Goal: Task Accomplishment & Management: Complete application form

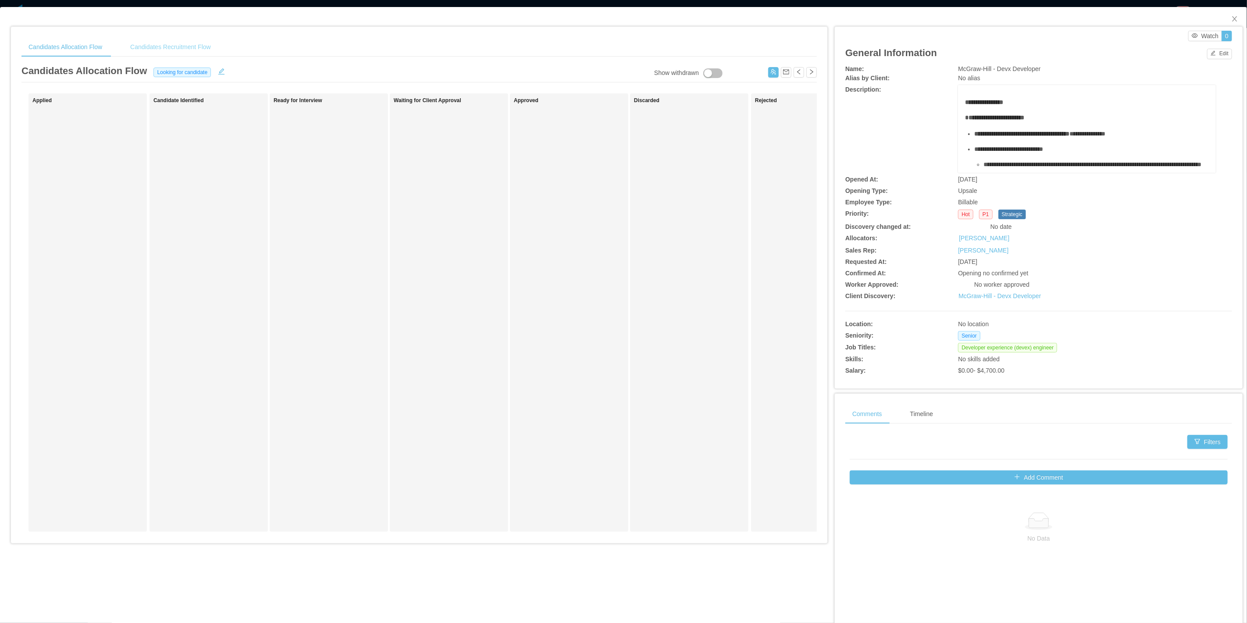
click at [190, 48] on div "Candidates Recruitment Flow" at bounding box center [170, 47] width 95 height 20
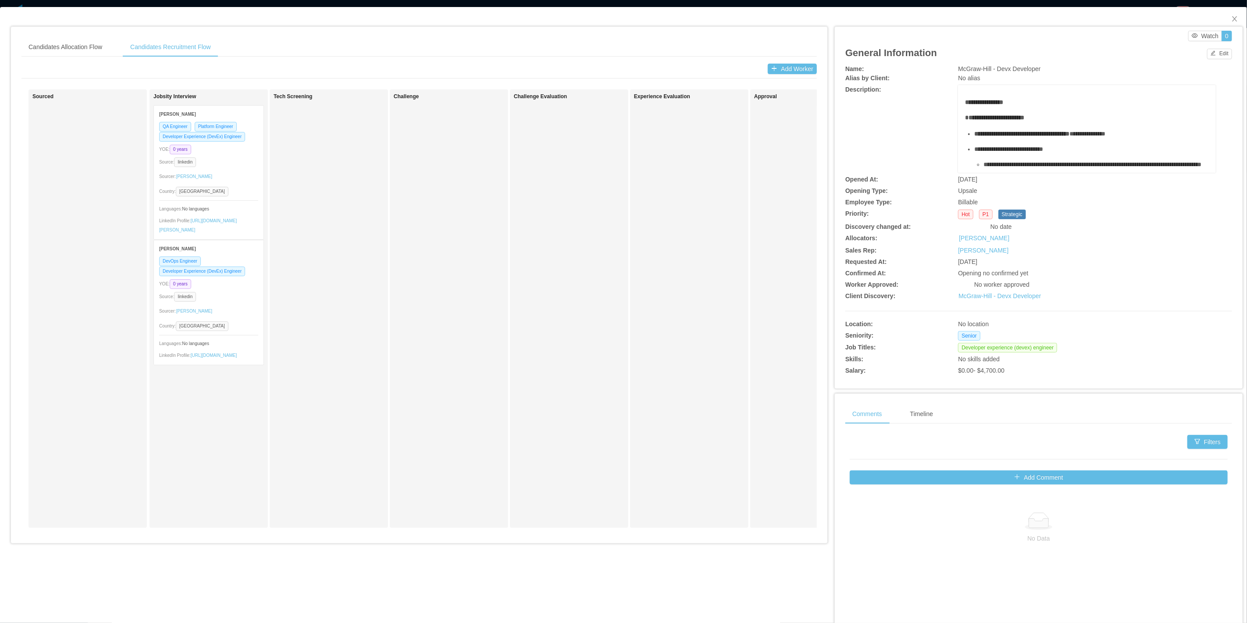
click at [227, 285] on div "DevOps Engineer Developer Experience (DevEx) Engineer YOE: 0 years Source: link…" at bounding box center [209, 310] width 110 height 109
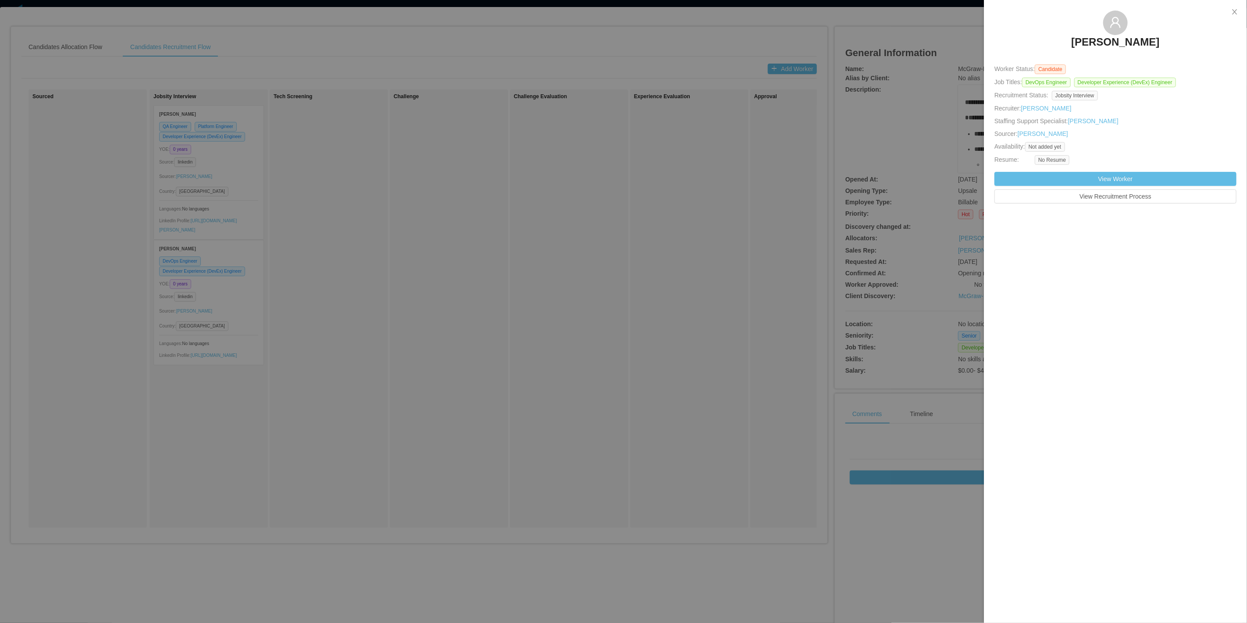
click at [1120, 46] on h3 "Gabriel Viana" at bounding box center [1115, 42] width 88 height 14
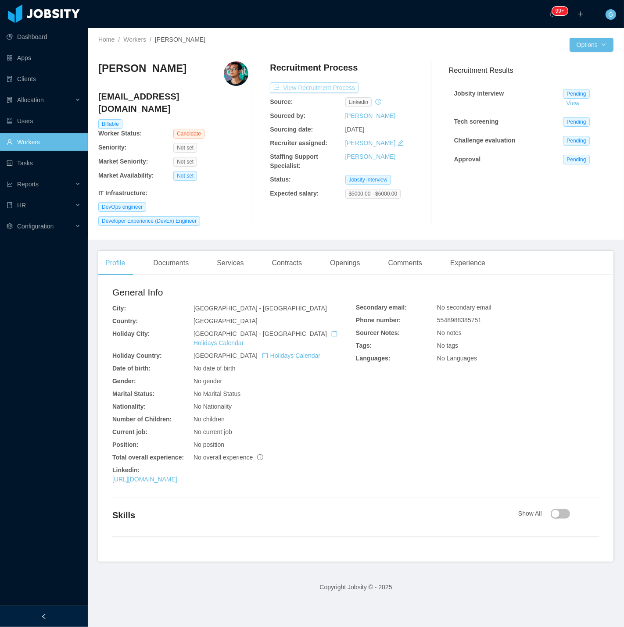
click at [299, 87] on button "View Recruitment Process" at bounding box center [314, 87] width 89 height 11
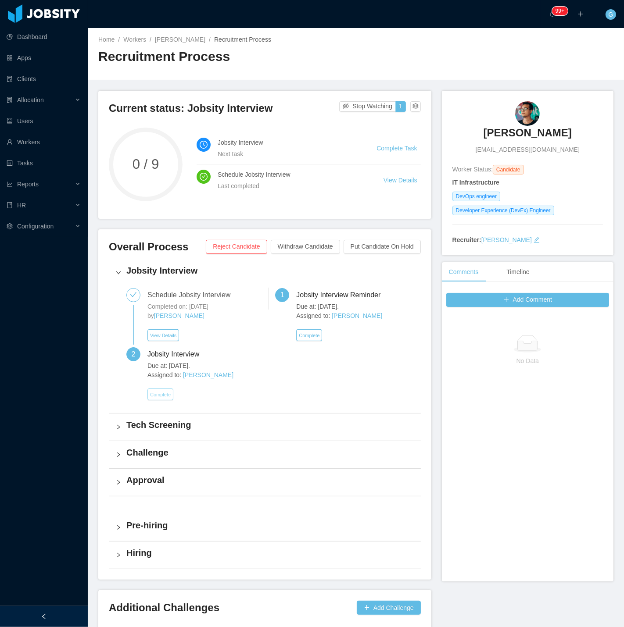
click at [167, 395] on button "Complete" at bounding box center [160, 395] width 26 height 12
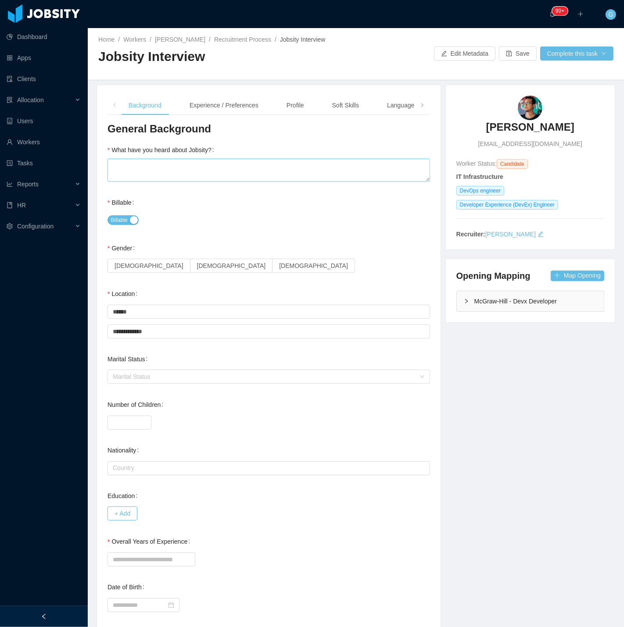
click at [182, 174] on textarea "What have you heard about Jobsity?" at bounding box center [268, 170] width 322 height 23
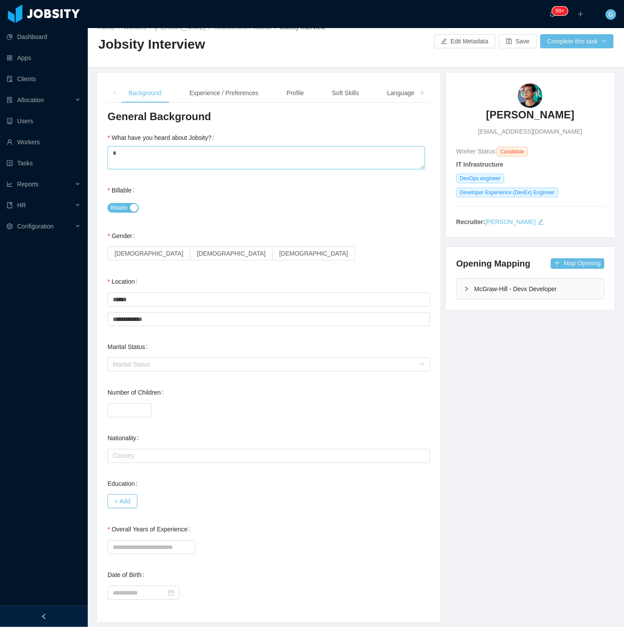
scroll to position [38, 0]
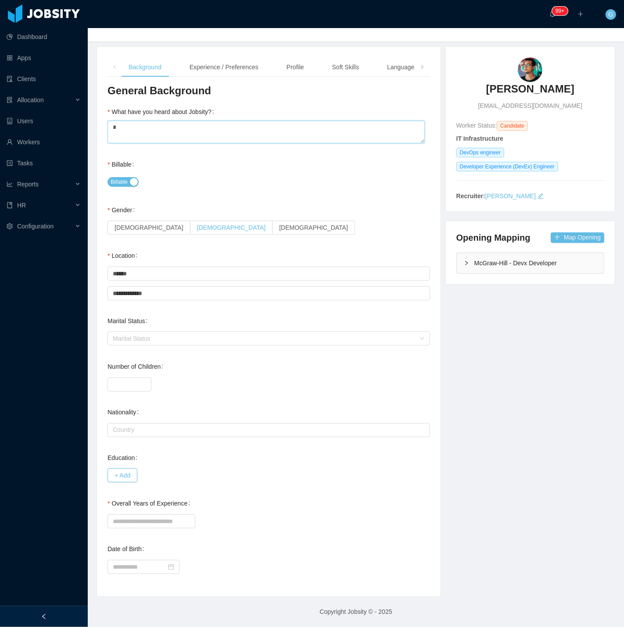
type textarea "*"
click at [197, 229] on span "Male" at bounding box center [231, 227] width 69 height 7
click at [146, 518] on input "Overall Years of Experience" at bounding box center [151, 521] width 88 height 14
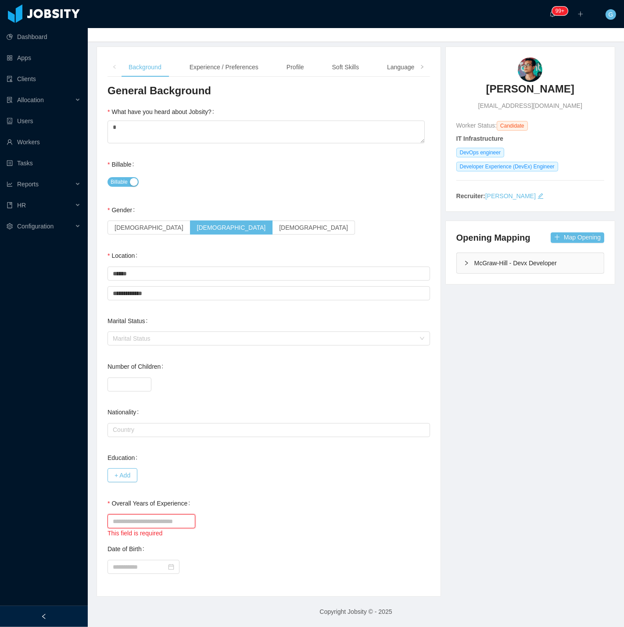
click at [150, 527] on input "Overall Years of Experience" at bounding box center [151, 521] width 88 height 14
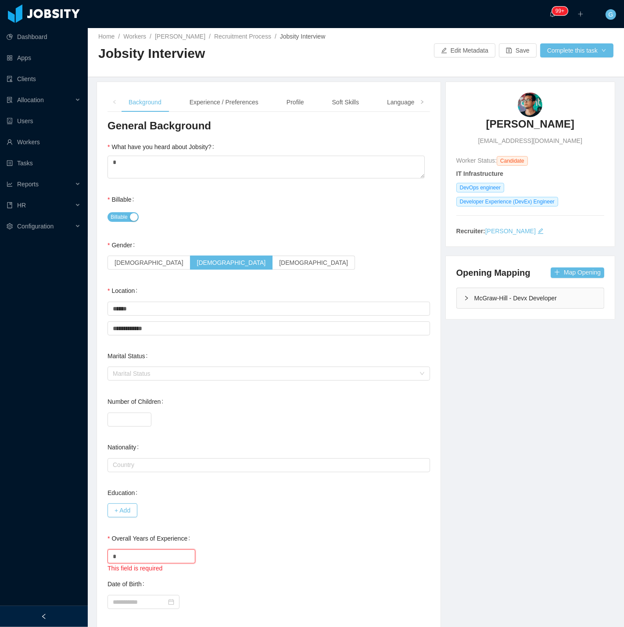
scroll to position [0, 0]
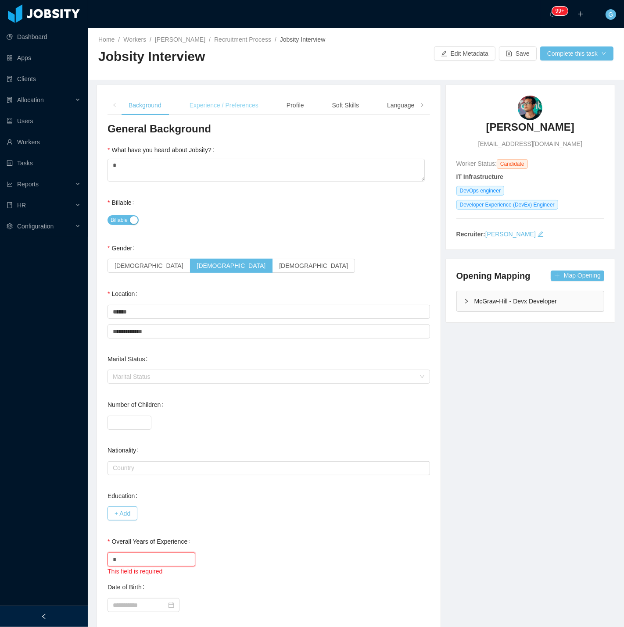
type input "*"
click at [221, 104] on div "Experience / Preferences" at bounding box center [223, 106] width 83 height 20
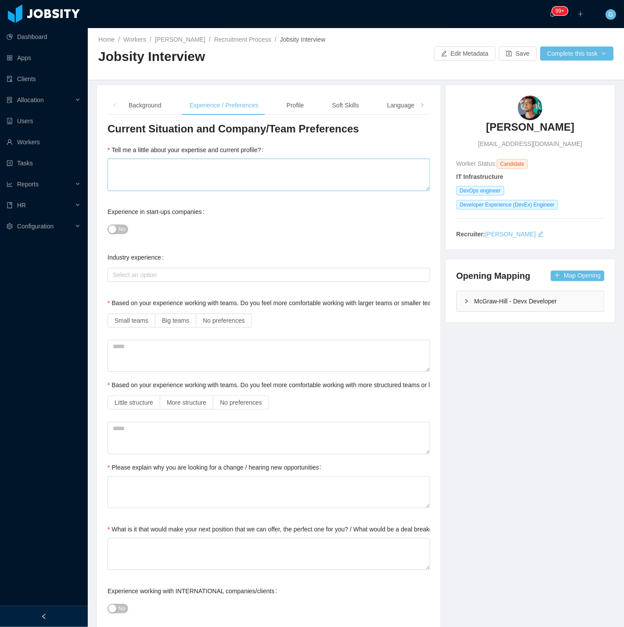
click at [195, 178] on textarea "Tell me a little about your expertise and current profile?" at bounding box center [268, 175] width 322 height 32
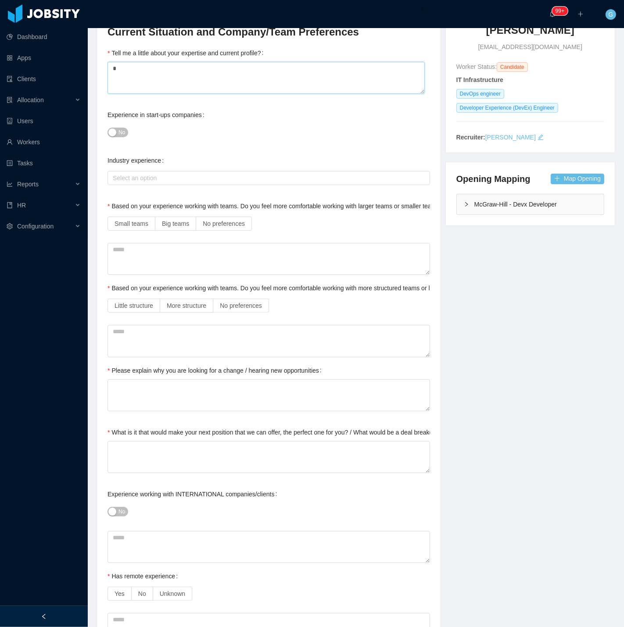
scroll to position [97, 0]
type textarea "*"
click at [205, 224] on span "No preferences" at bounding box center [224, 223] width 42 height 7
click at [249, 315] on div "Current Situation and Company/Team Preferences Tell me a little about your expe…" at bounding box center [268, 579] width 322 height 1108
click at [249, 303] on span "No preferences" at bounding box center [241, 305] width 42 height 7
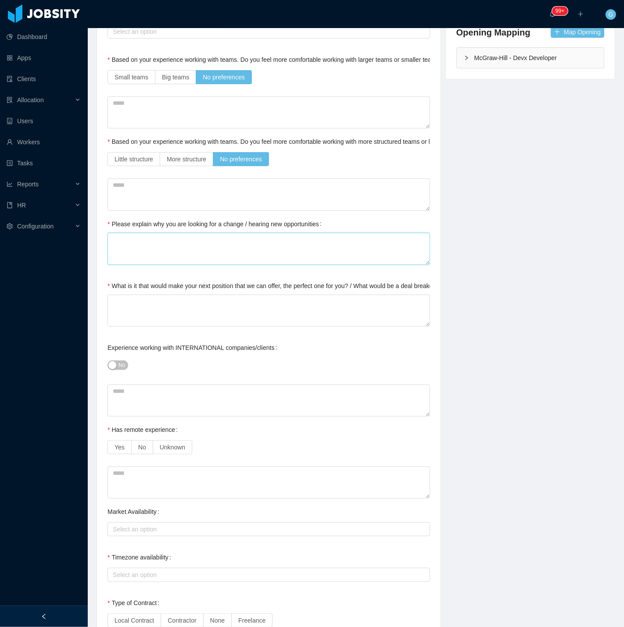
click at [146, 241] on textarea "Please explain why you are looking for a change / hearing new opportunities" at bounding box center [268, 249] width 322 height 32
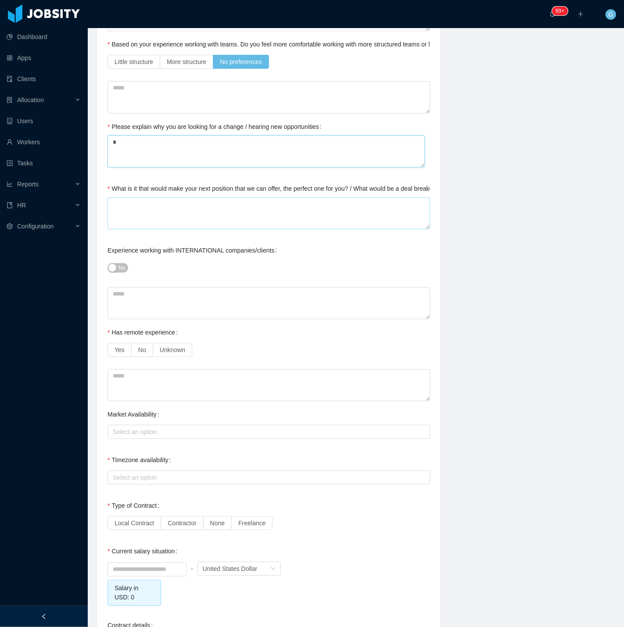
type textarea "*"
click at [132, 214] on textarea "What is it that would make your next position that we can offer, the perfect on…" at bounding box center [268, 213] width 322 height 32
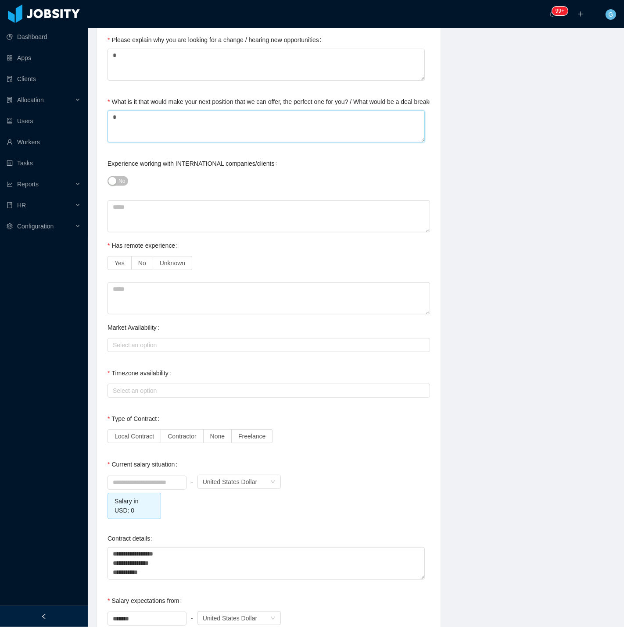
scroll to position [439, 0]
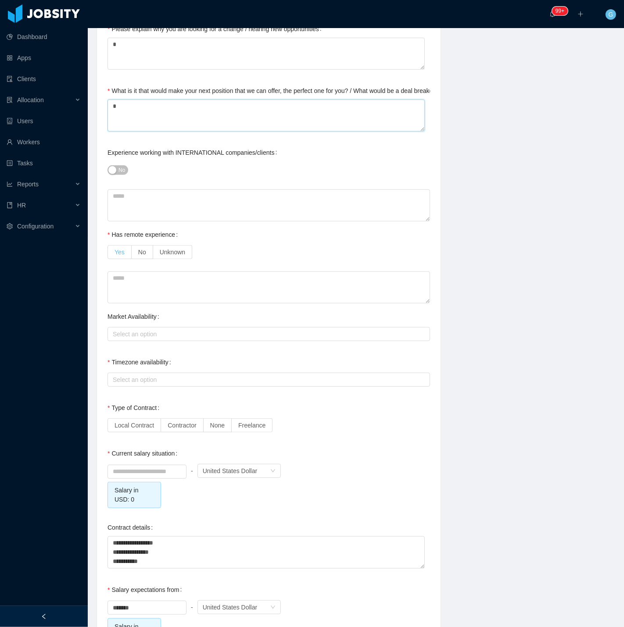
type textarea "*"
click at [121, 254] on span "Yes" at bounding box center [119, 252] width 10 height 7
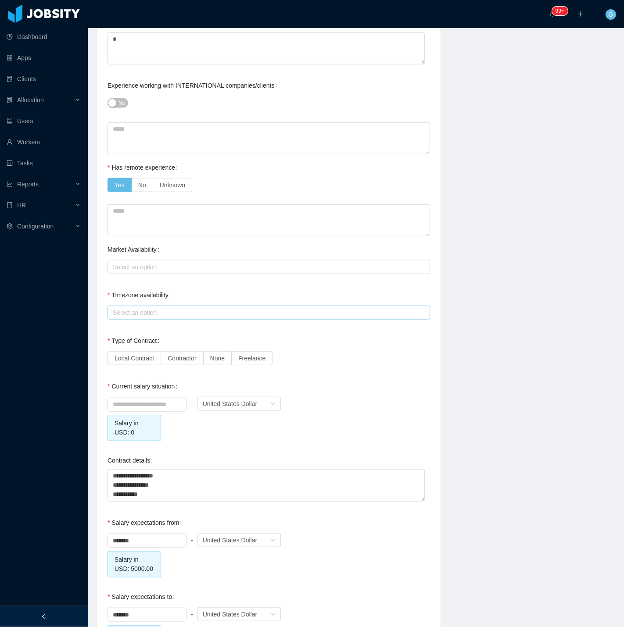
scroll to position [536, 0]
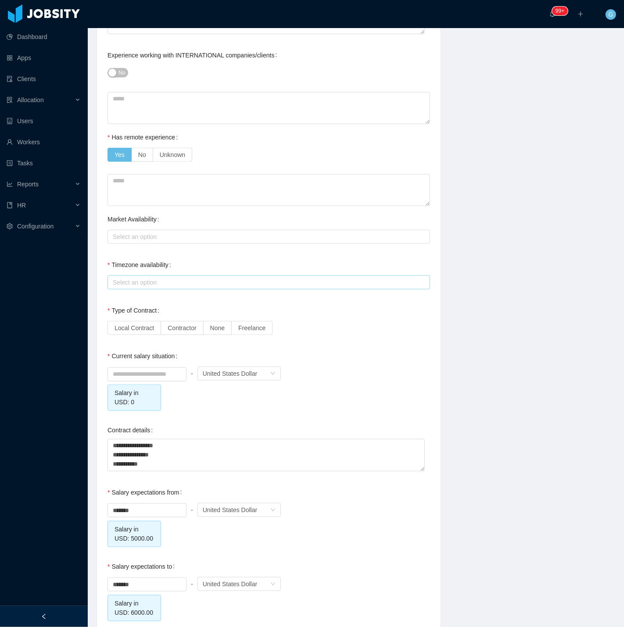
click at [107, 282] on div "Select an option" at bounding box center [268, 282] width 322 height 14
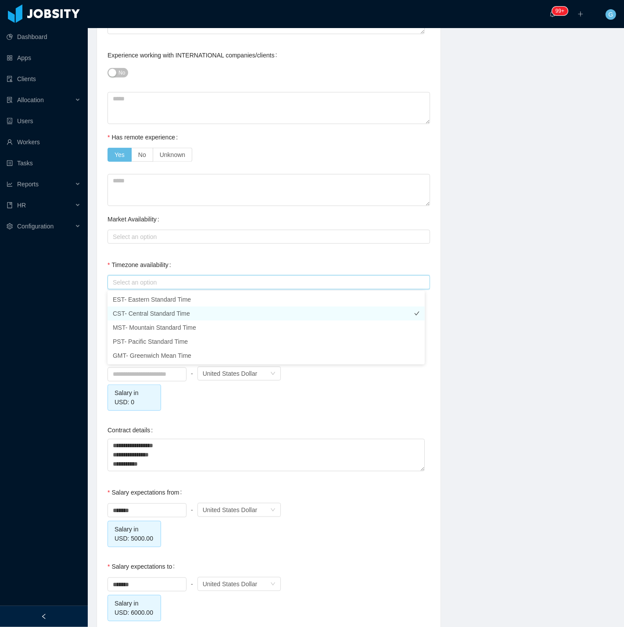
click at [125, 310] on li "CST- Central Standard Time" at bounding box center [265, 314] width 317 height 14
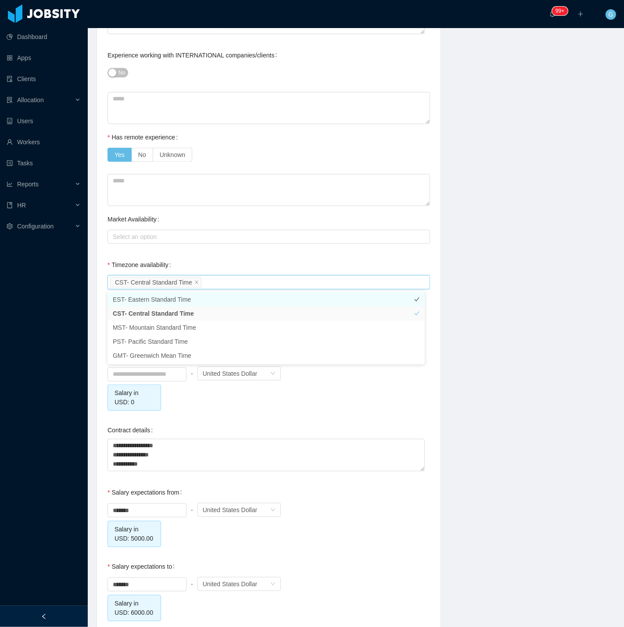
click at [126, 295] on li "EST- Eastern Standard Time" at bounding box center [265, 300] width 317 height 14
click at [97, 305] on div "**********" at bounding box center [268, 127] width 343 height 1156
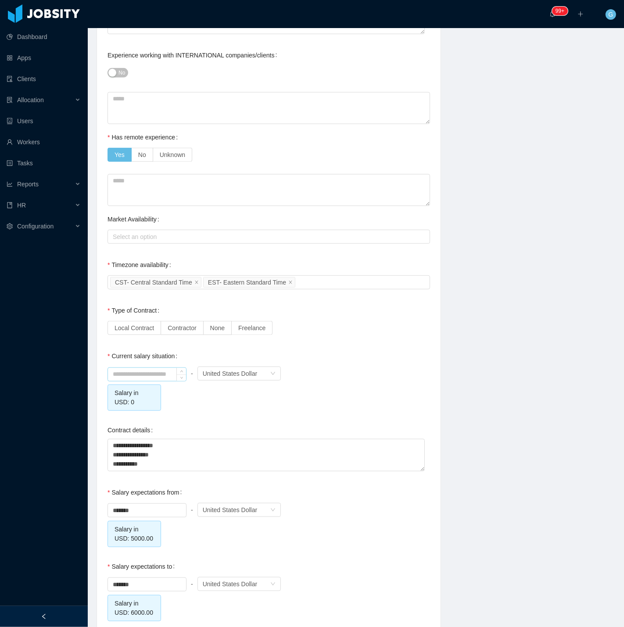
click at [143, 378] on input at bounding box center [147, 374] width 78 height 13
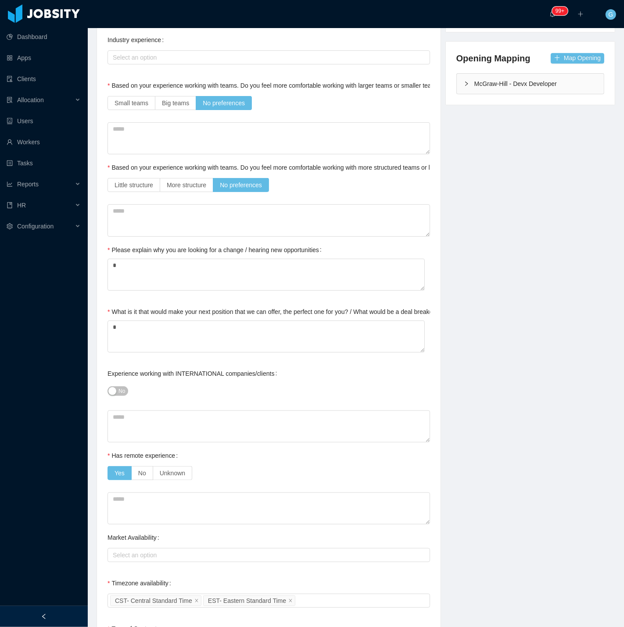
scroll to position [0, 0]
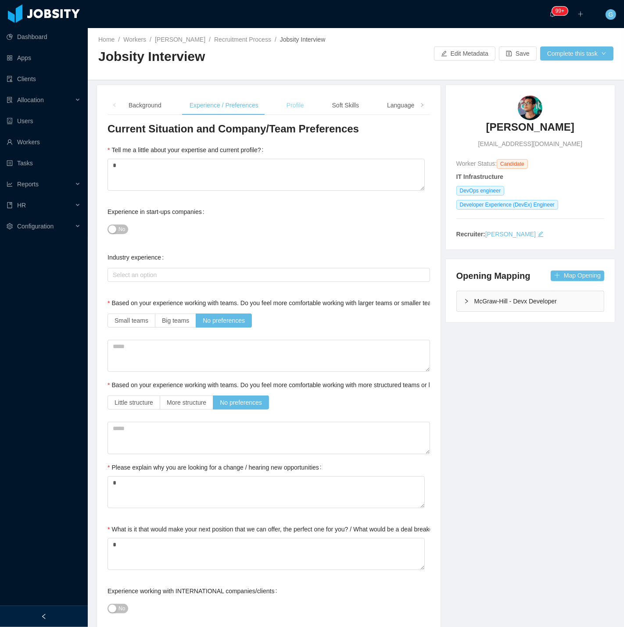
click at [306, 96] on div "Profile" at bounding box center [295, 106] width 32 height 20
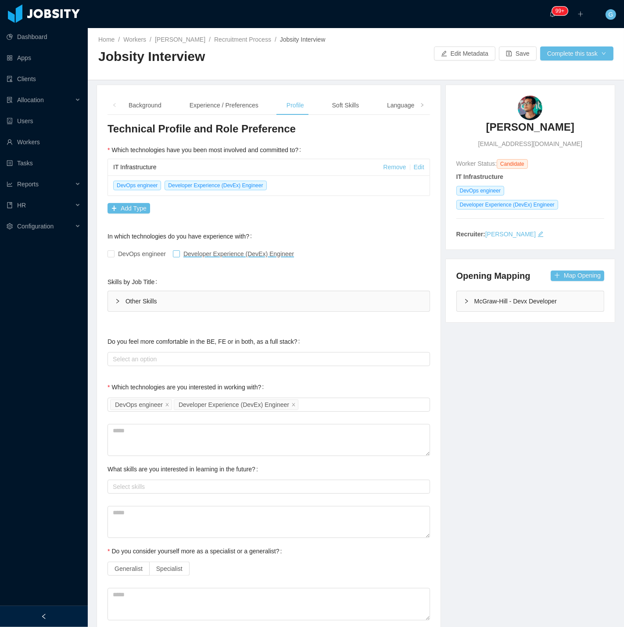
click at [181, 256] on span "Developer Experience (DevEx) Engineer" at bounding box center [239, 253] width 118 height 7
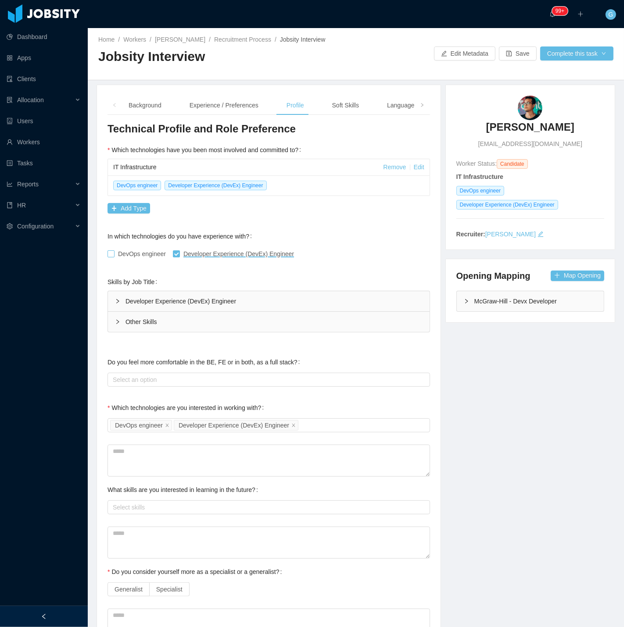
click at [118, 255] on span "DevOps engineer" at bounding box center [141, 253] width 55 height 7
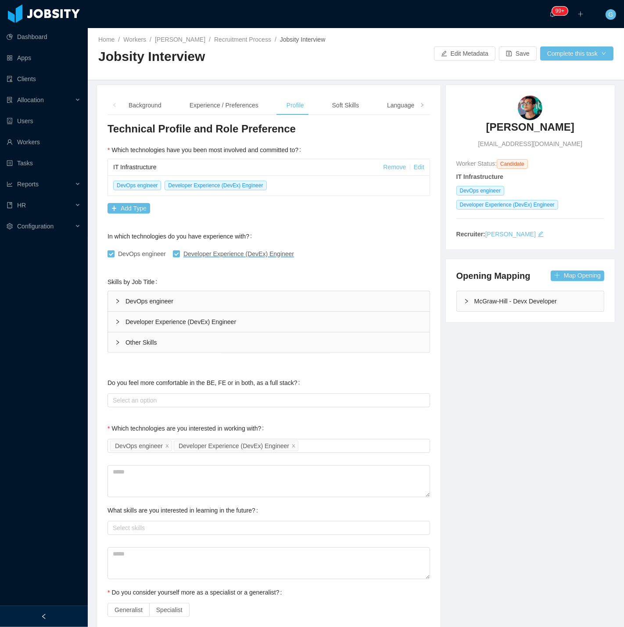
click at [176, 316] on div "Developer Experience (DevEx) Engineer" at bounding box center [268, 322] width 321 height 20
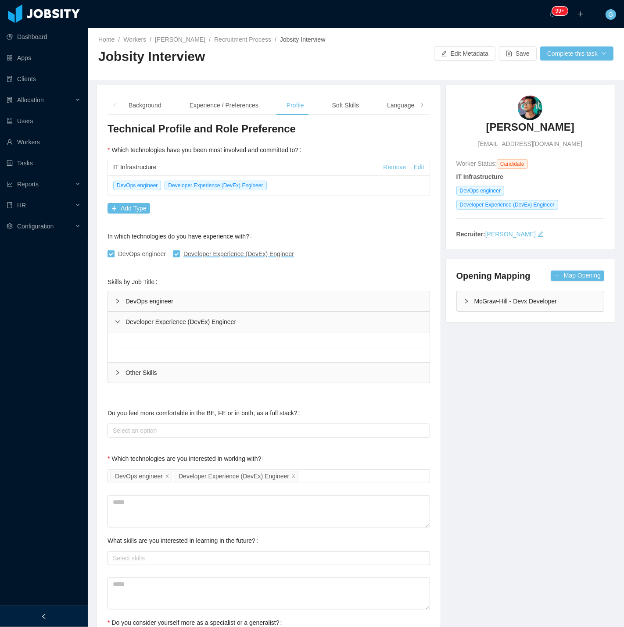
click at [175, 301] on div "DevOps engineer" at bounding box center [268, 301] width 321 height 20
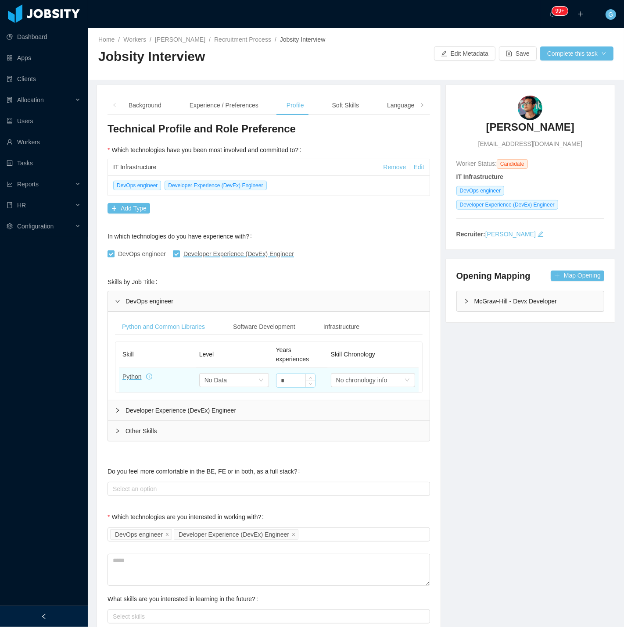
click at [310, 378] on div "*" at bounding box center [295, 381] width 39 height 14
click at [309, 377] on icon "icon: up" at bounding box center [310, 378] width 3 height 3
type input "*"
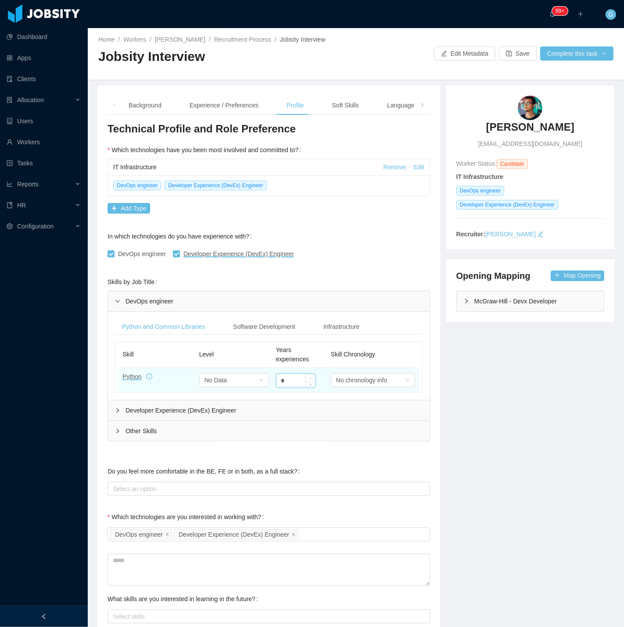
click at [309, 377] on icon "icon: up" at bounding box center [310, 378] width 3 height 3
click at [258, 378] on icon "icon: down" at bounding box center [260, 380] width 5 height 5
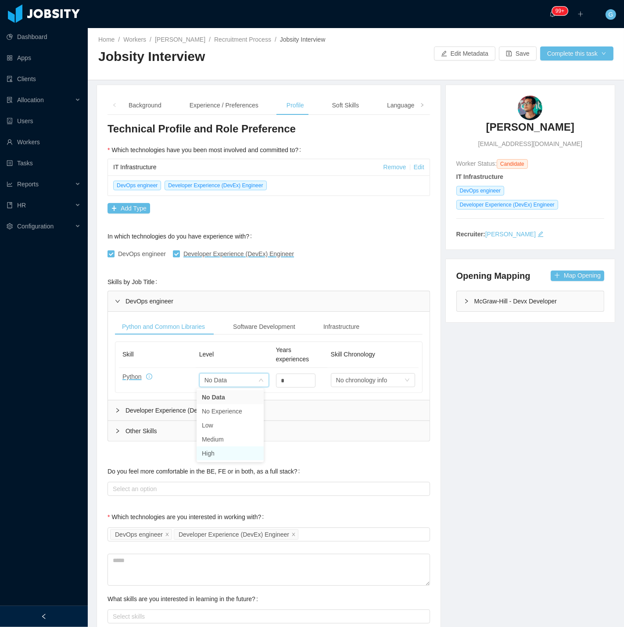
click at [208, 451] on li "High" at bounding box center [229, 453] width 67 height 14
click at [245, 334] on div "Software Development" at bounding box center [264, 327] width 76 height 16
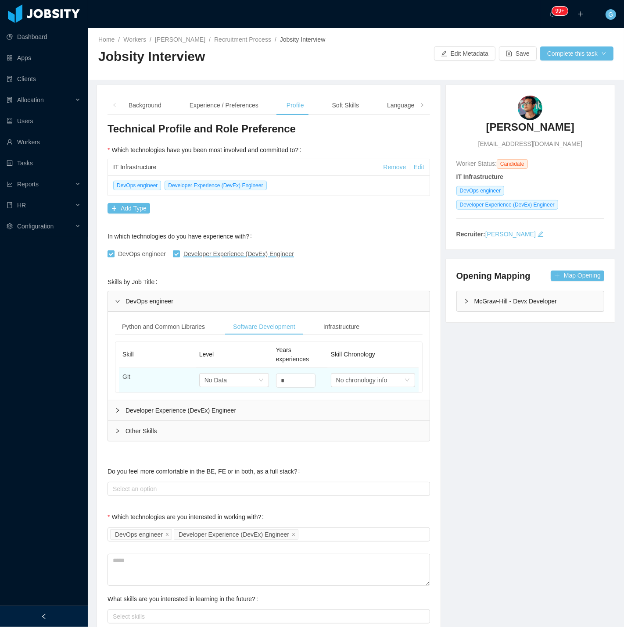
click at [244, 389] on div "Select one No Data" at bounding box center [234, 380] width 70 height 18
click at [238, 385] on div "Select one No Data" at bounding box center [231, 380] width 54 height 13
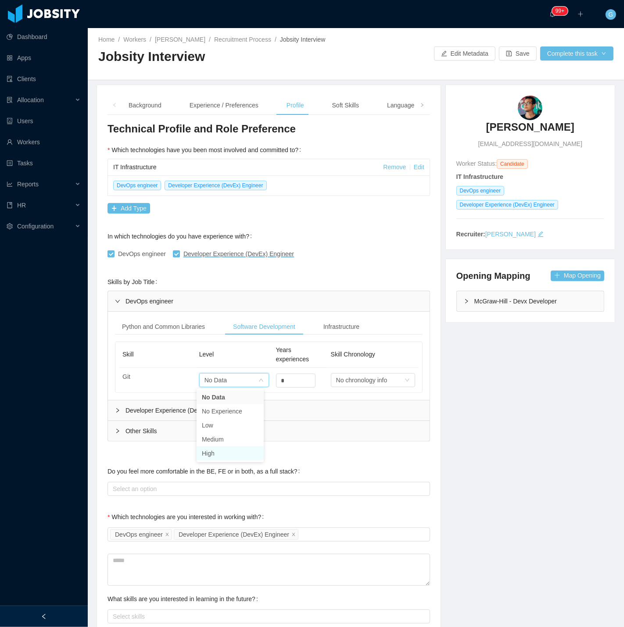
click at [213, 448] on li "High" at bounding box center [229, 453] width 67 height 14
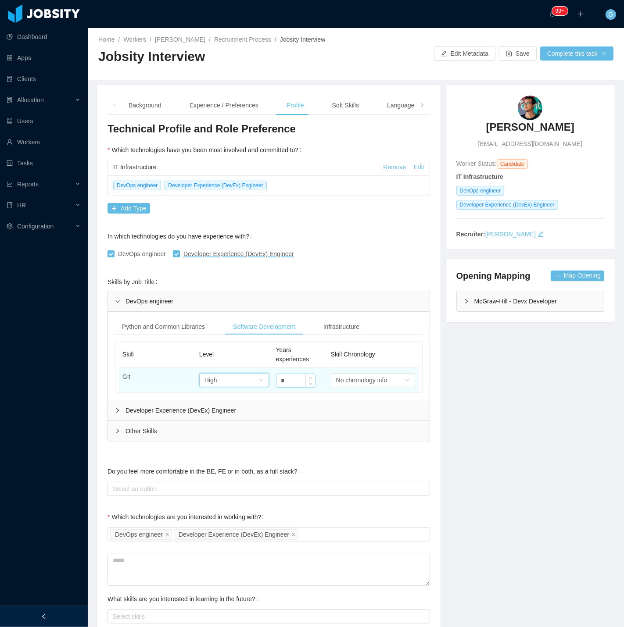
click at [298, 377] on input "*" at bounding box center [295, 380] width 39 height 13
click at [310, 377] on span "Increase Value" at bounding box center [310, 378] width 9 height 8
type input "*"
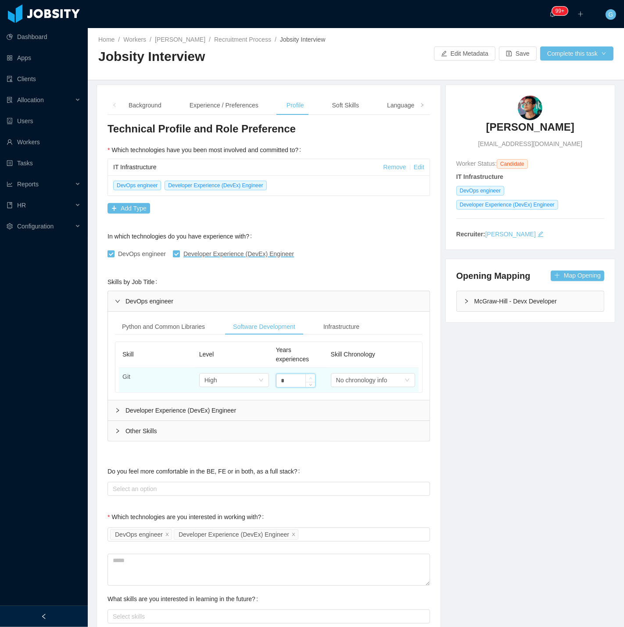
click at [310, 377] on span "Increase Value" at bounding box center [310, 378] width 9 height 8
click at [332, 334] on div "Infrastructure" at bounding box center [341, 327] width 50 height 16
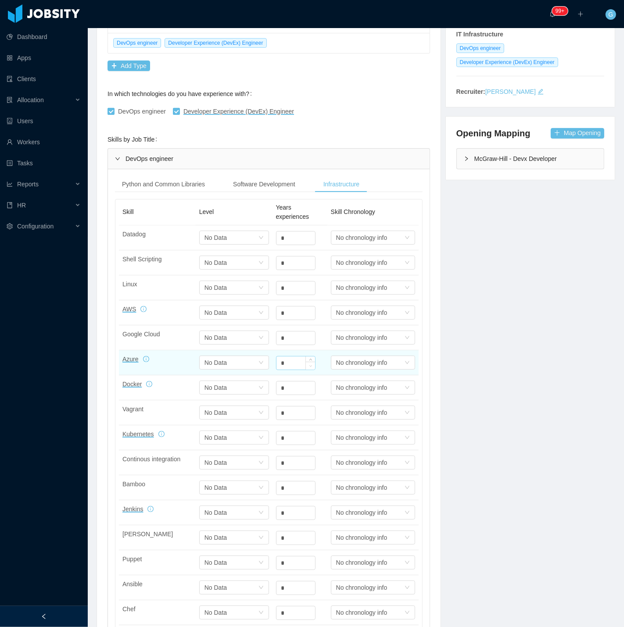
scroll to position [146, 0]
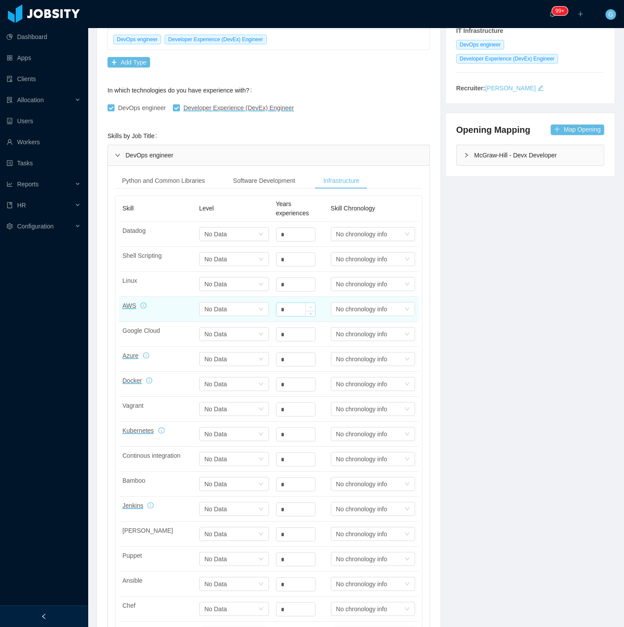
click at [309, 307] on icon "icon: up" at bounding box center [310, 308] width 3 height 2
type input "*"
click at [309, 307] on icon "icon: up" at bounding box center [310, 308] width 3 height 2
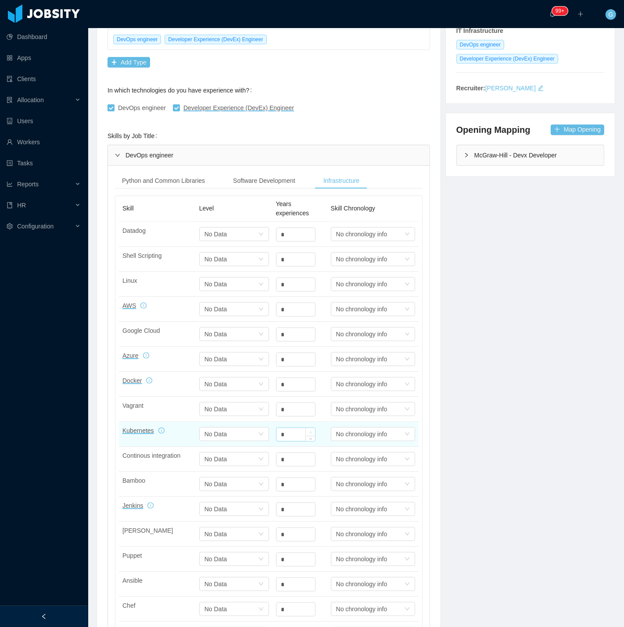
click at [306, 428] on span "Increase Value" at bounding box center [310, 432] width 9 height 8
type input "*"
click at [306, 428] on span "Increase Value" at bounding box center [310, 432] width 9 height 8
click at [246, 437] on div "Select one No Data" at bounding box center [231, 434] width 54 height 13
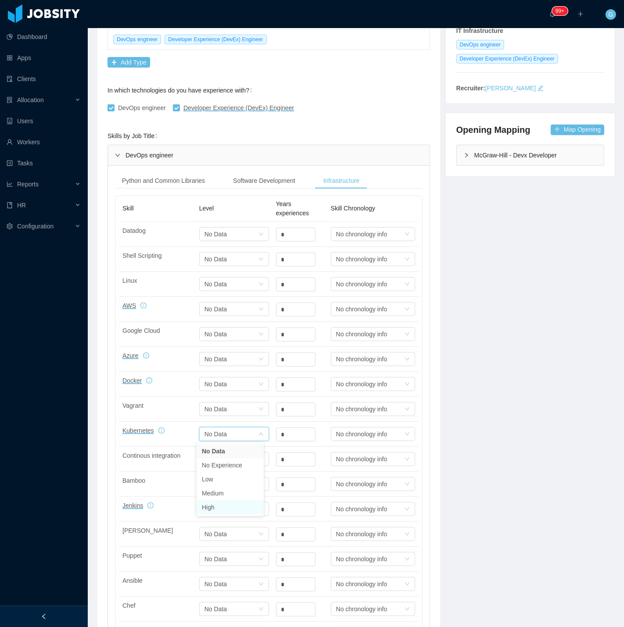
click at [222, 505] on li "High" at bounding box center [229, 507] width 67 height 14
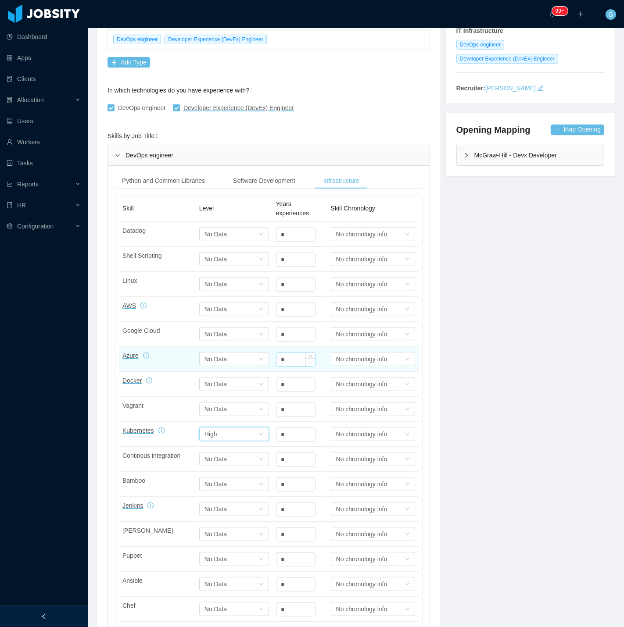
click at [306, 358] on span "Decrease Value" at bounding box center [310, 362] width 9 height 8
click at [309, 356] on icon "icon: up" at bounding box center [310, 357] width 3 height 3
click at [306, 355] on span "Increase Value" at bounding box center [310, 357] width 9 height 8
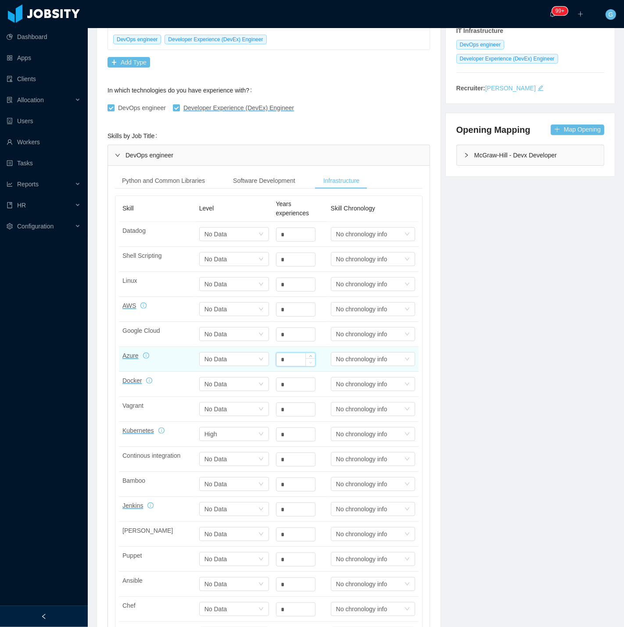
type input "*"
click at [307, 360] on span "Decrease Value" at bounding box center [310, 362] width 9 height 8
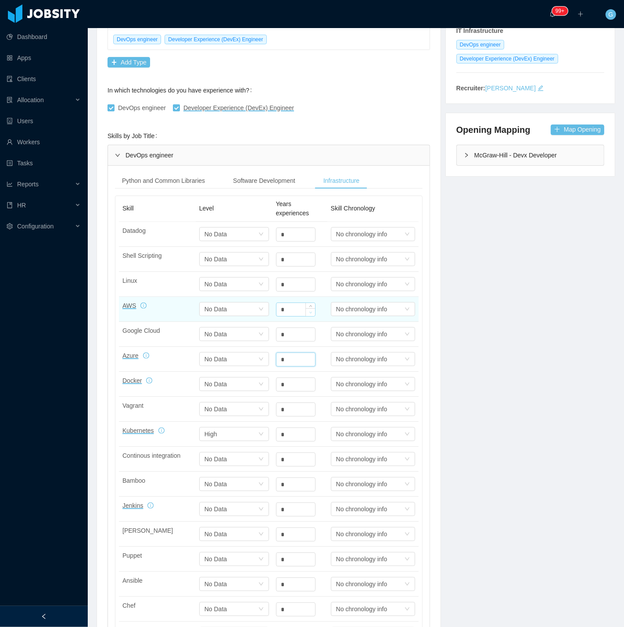
type input "*"
click at [306, 314] on span "Decrease Value" at bounding box center [310, 312] width 9 height 8
click at [243, 310] on div "Select one No Data" at bounding box center [231, 309] width 54 height 13
click at [239, 382] on li "High" at bounding box center [229, 382] width 67 height 14
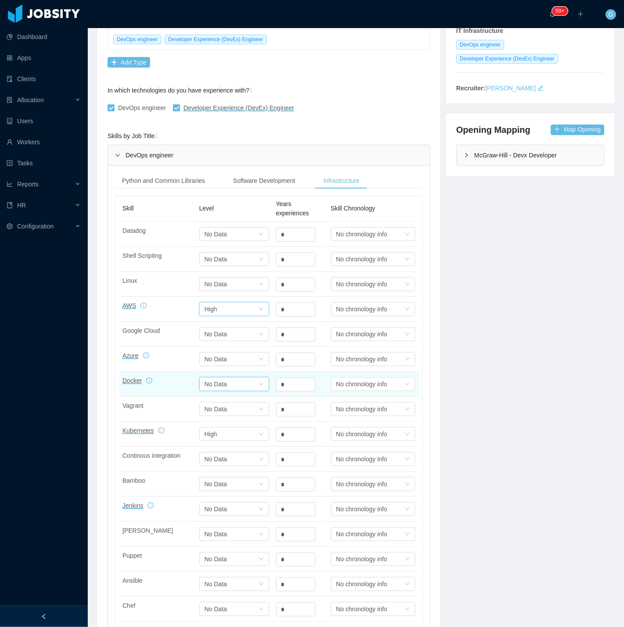
click at [244, 378] on div "Select one No Data" at bounding box center [231, 384] width 54 height 13
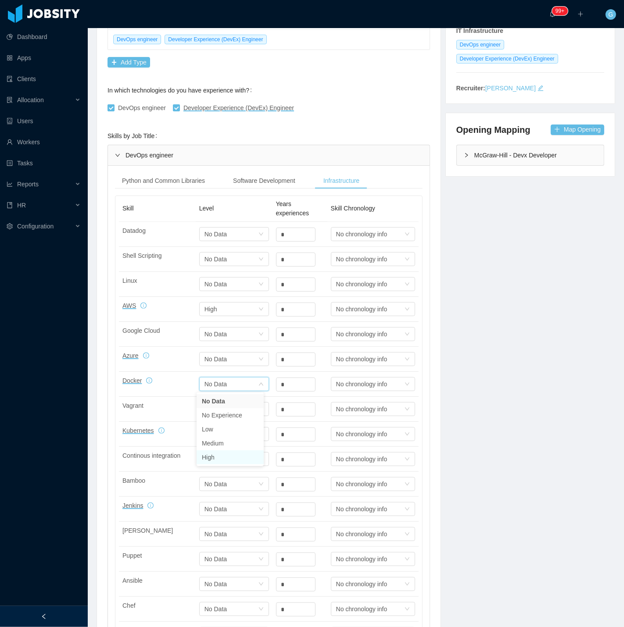
click at [234, 452] on li "High" at bounding box center [229, 457] width 67 height 14
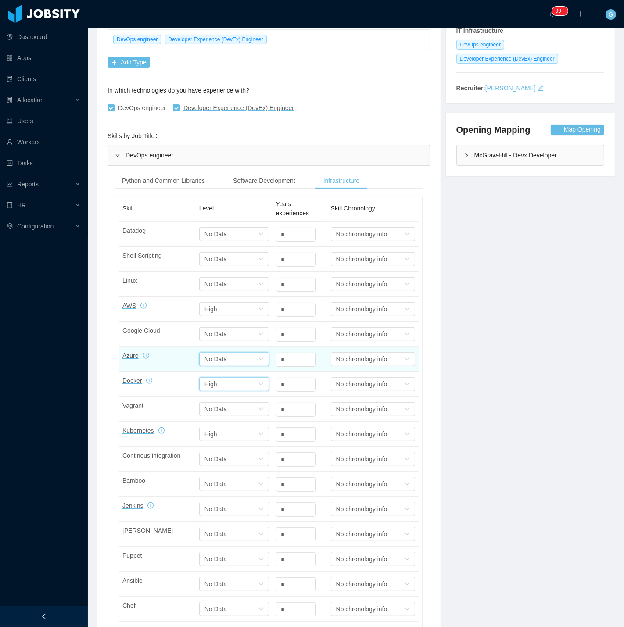
click at [247, 365] on div "Select one No Data" at bounding box center [231, 359] width 54 height 13
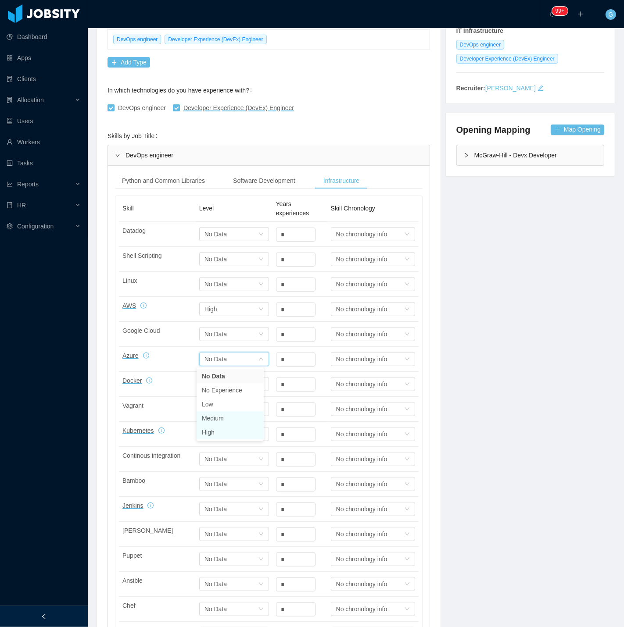
click at [231, 434] on li "High" at bounding box center [229, 432] width 67 height 14
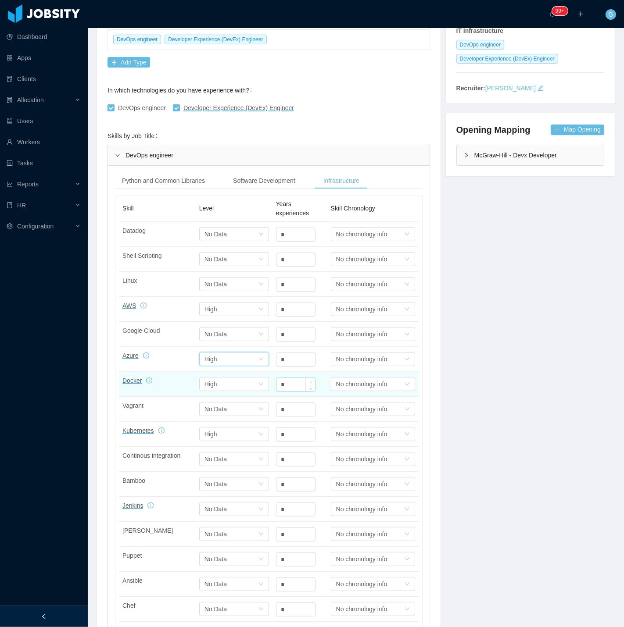
click at [309, 383] on icon "icon: up" at bounding box center [310, 382] width 3 height 3
type input "*"
click at [309, 383] on icon "icon: up" at bounding box center [310, 383] width 3 height 2
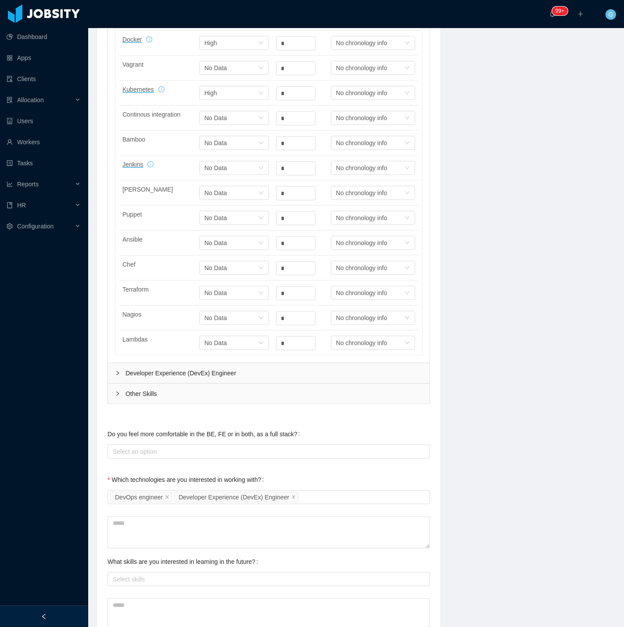
click at [202, 379] on div "Developer Experience (DevEx) Engineer" at bounding box center [268, 373] width 321 height 20
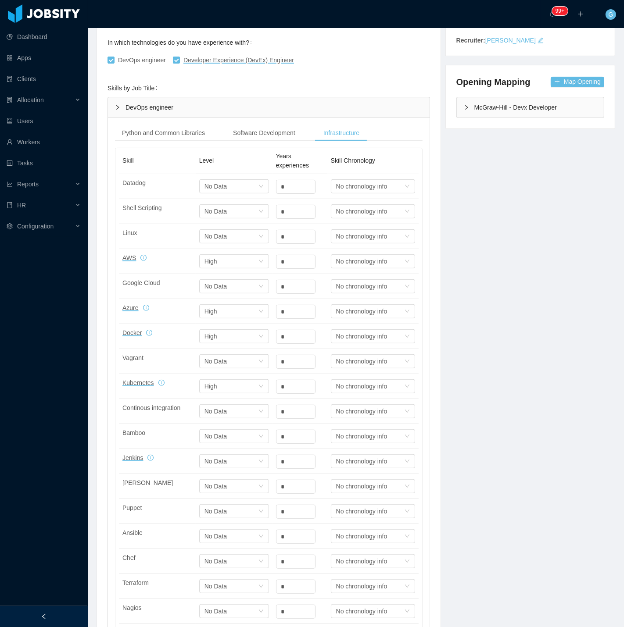
scroll to position [193, 0]
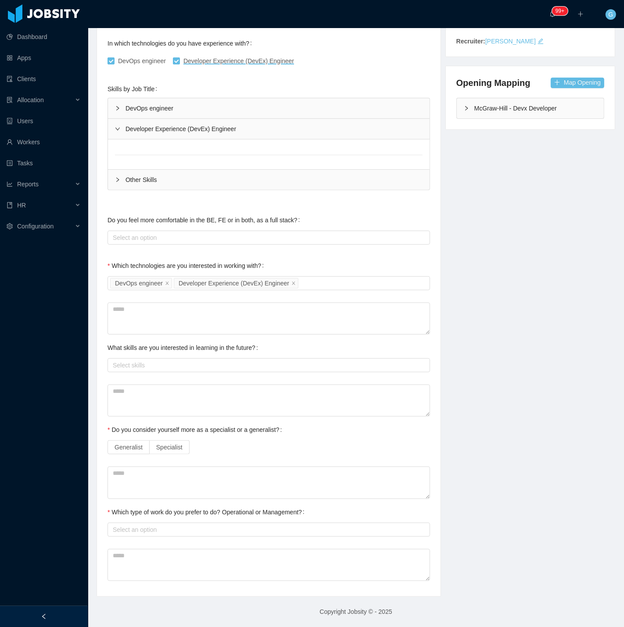
click at [123, 182] on div "Other Skills" at bounding box center [268, 180] width 321 height 20
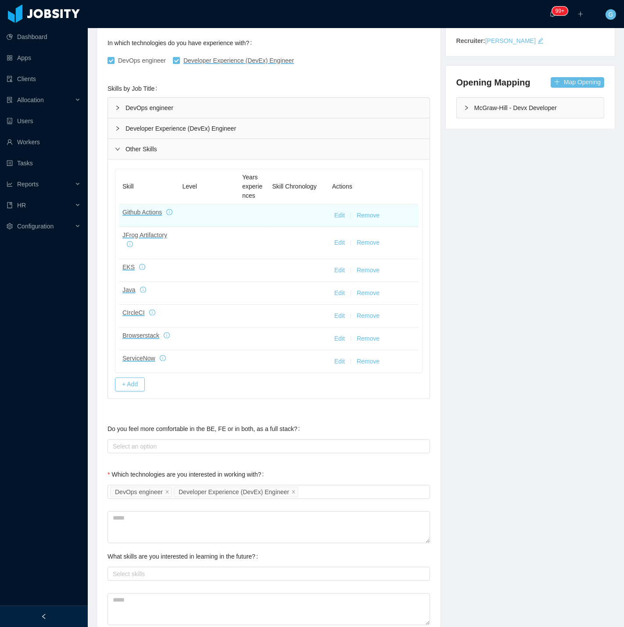
click at [337, 219] on button "Edit" at bounding box center [339, 215] width 11 height 9
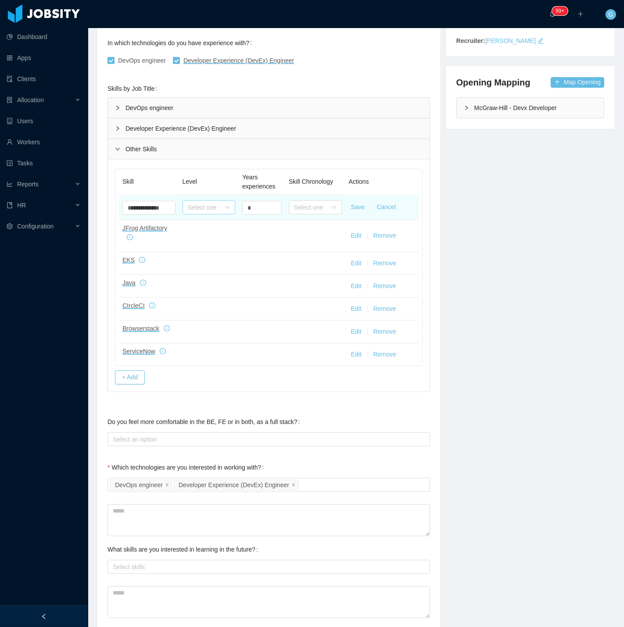
click at [211, 208] on div "Select one" at bounding box center [204, 207] width 33 height 9
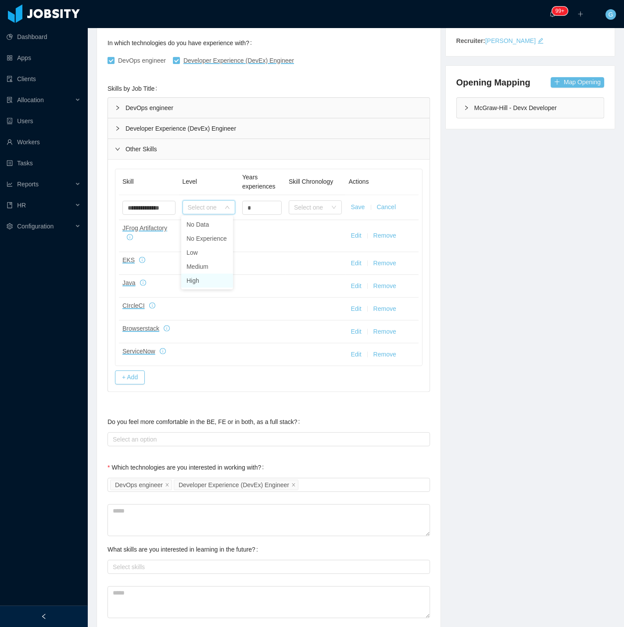
click at [202, 277] on li "High" at bounding box center [207, 281] width 52 height 14
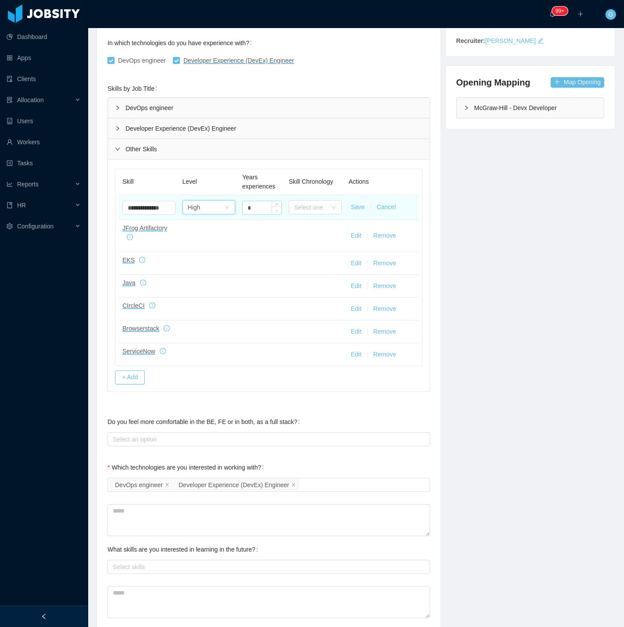
click at [273, 208] on span "Decrease Value" at bounding box center [276, 211] width 9 height 8
click at [275, 205] on icon "icon: up" at bounding box center [276, 206] width 3 height 2
type input "*"
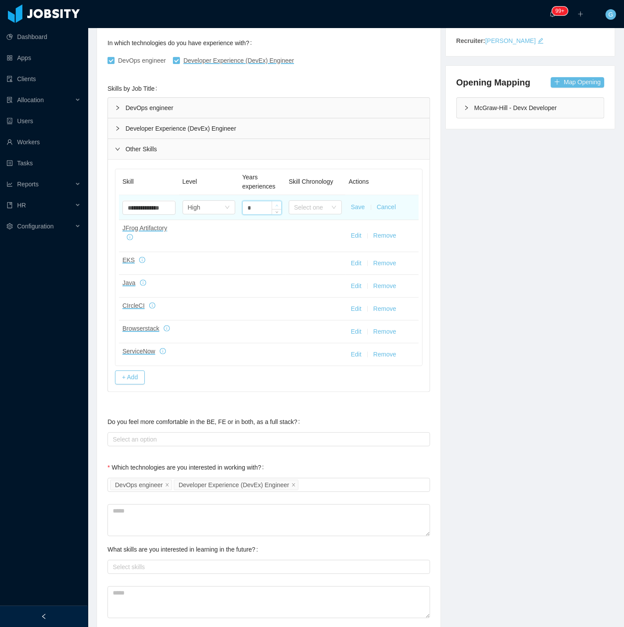
click at [275, 205] on icon "icon: up" at bounding box center [276, 206] width 3 height 2
click at [351, 206] on button "Save" at bounding box center [358, 207] width 14 height 9
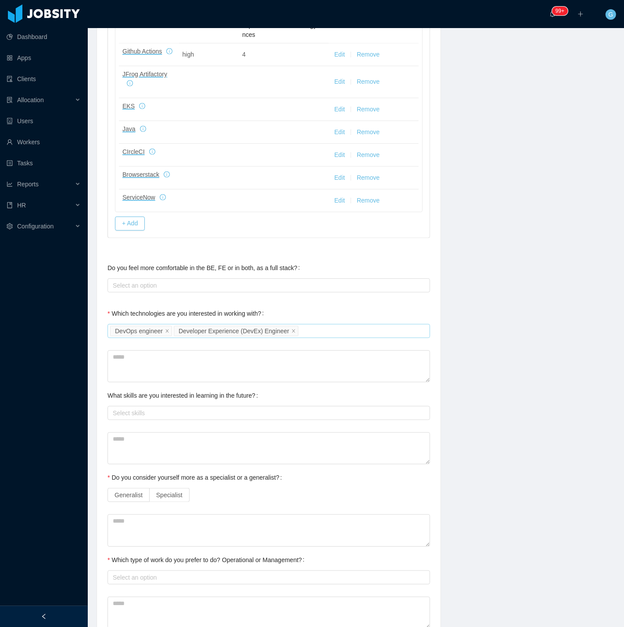
scroll to position [403, 0]
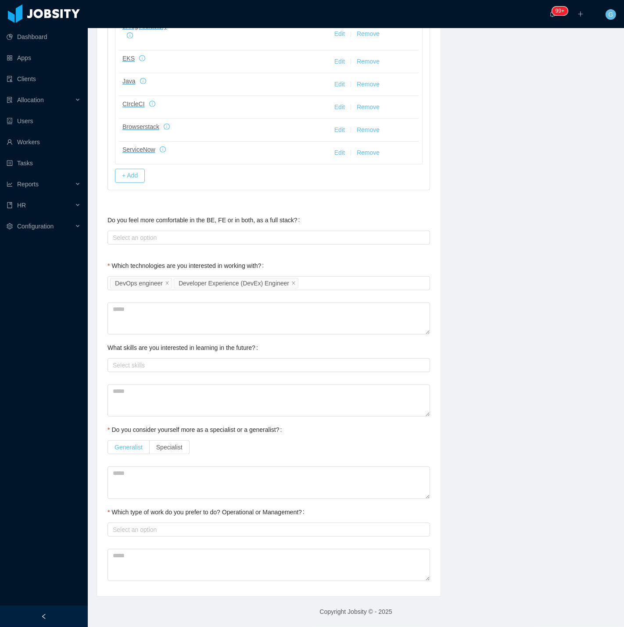
click at [128, 444] on span "Generalist" at bounding box center [128, 447] width 28 height 7
click at [175, 439] on div "Generalist Specialist" at bounding box center [268, 448] width 322 height 18
click at [174, 450] on span "Specialist" at bounding box center [169, 447] width 26 height 7
click at [114, 534] on div "Select an option" at bounding box center [267, 529] width 314 height 13
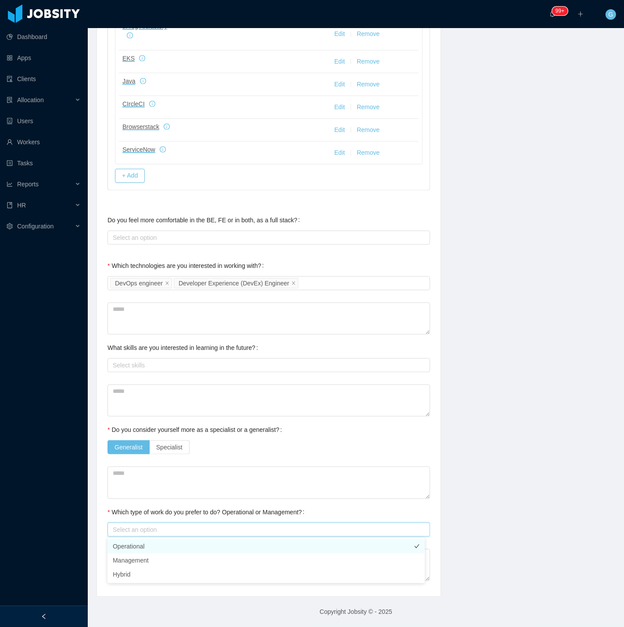
click at [136, 543] on li "Operational" at bounding box center [265, 546] width 317 height 14
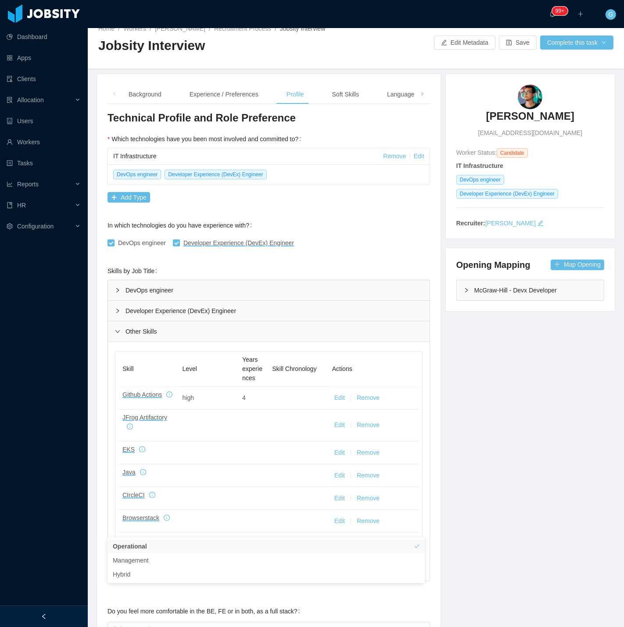
scroll to position [0, 0]
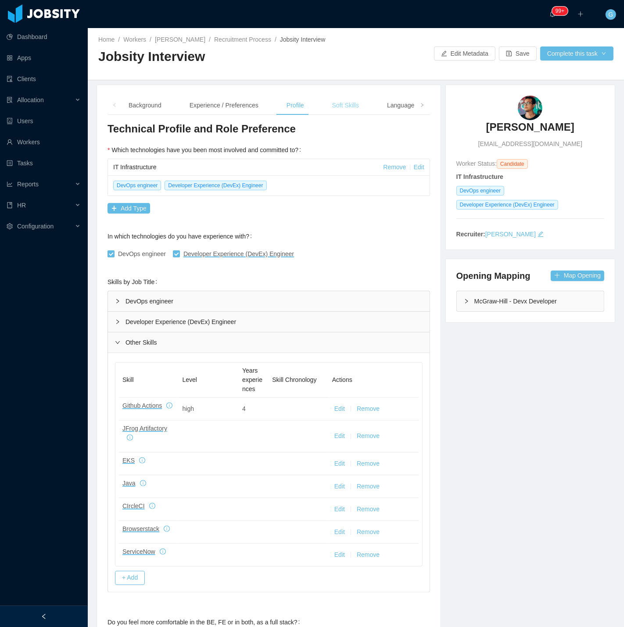
click at [337, 108] on div "Soft Skills" at bounding box center [345, 106] width 41 height 20
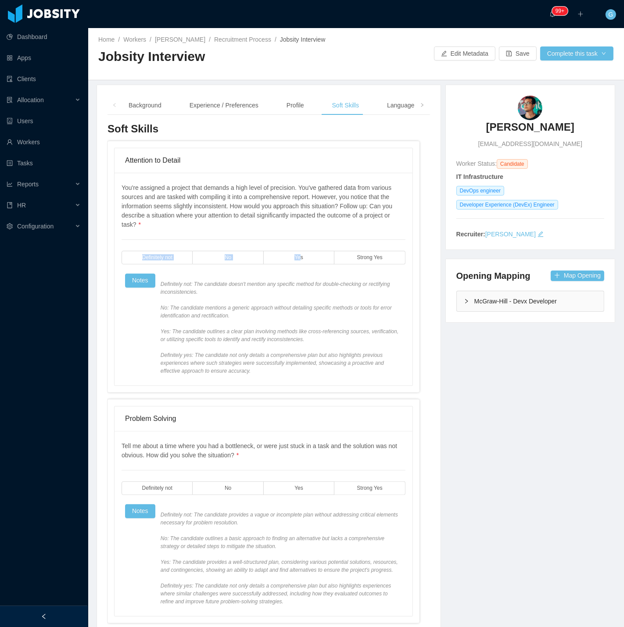
click at [296, 265] on div "You're assigned a project that demands a high level of precision. You've gather…" at bounding box center [263, 279] width 284 height 192
click at [285, 258] on label "Yes" at bounding box center [299, 258] width 71 height 14
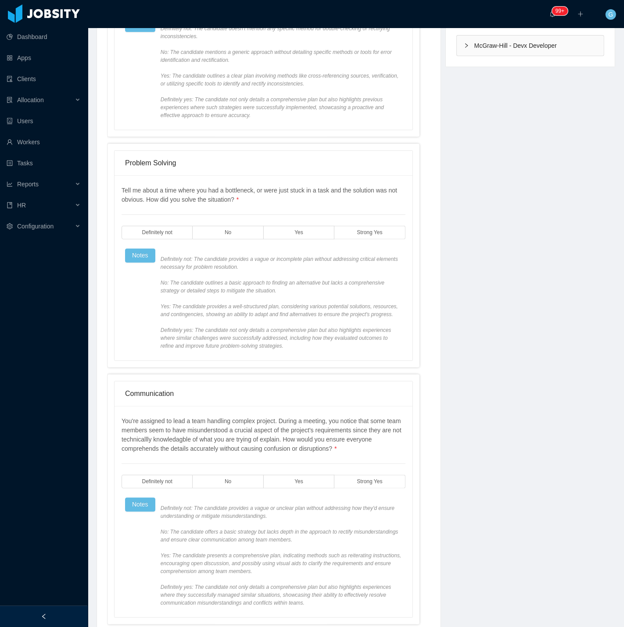
scroll to position [292, 0]
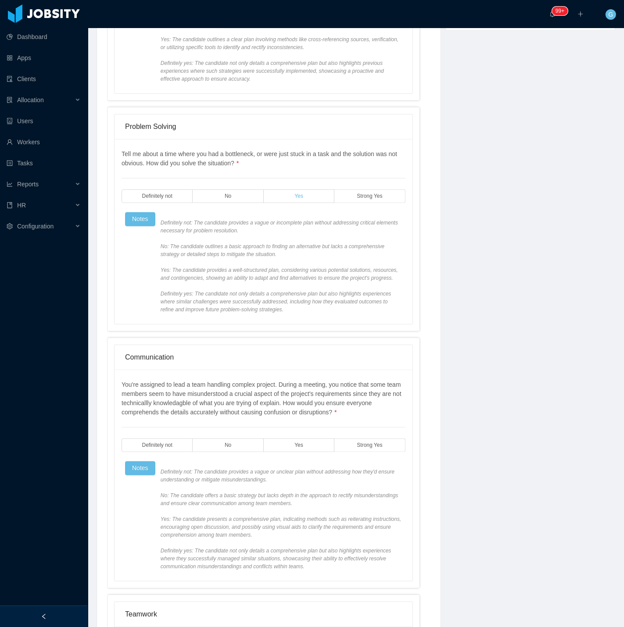
click at [295, 200] on label "Yes" at bounding box center [299, 196] width 71 height 14
click at [289, 441] on label "Yes" at bounding box center [299, 446] width 71 height 14
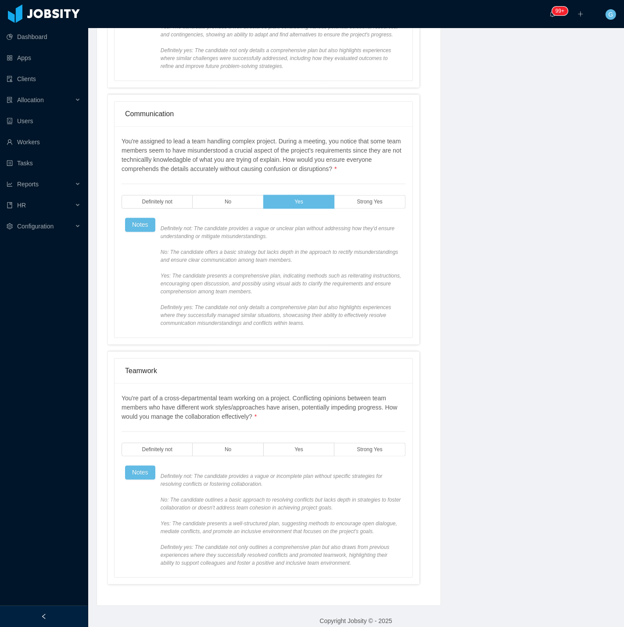
scroll to position [545, 0]
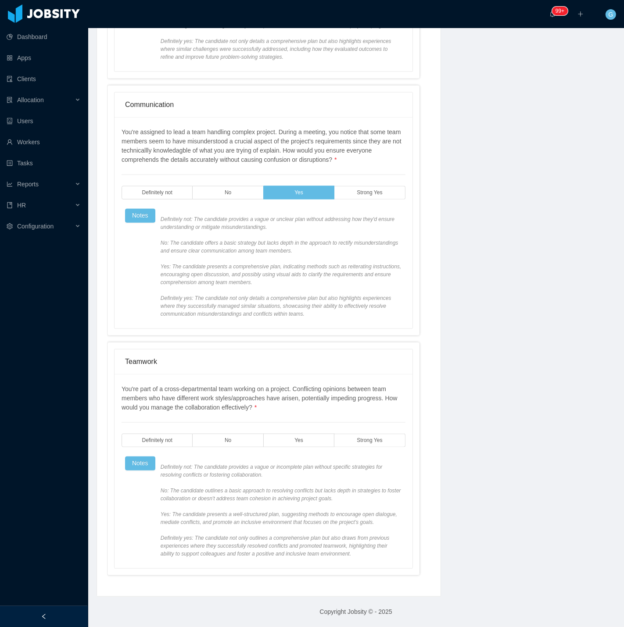
click at [292, 448] on div "You're part of a cross-departmental team working on a project. Conflicting opin…" at bounding box center [263, 471] width 284 height 173
click at [294, 428] on div "You're part of a cross-departmental team working on a project. Conflicting opin…" at bounding box center [263, 471] width 284 height 173
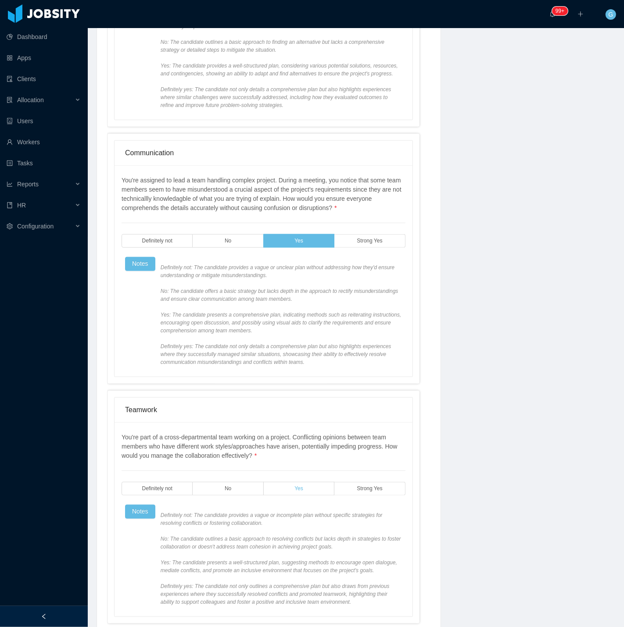
click at [309, 486] on label "Yes" at bounding box center [299, 489] width 71 height 14
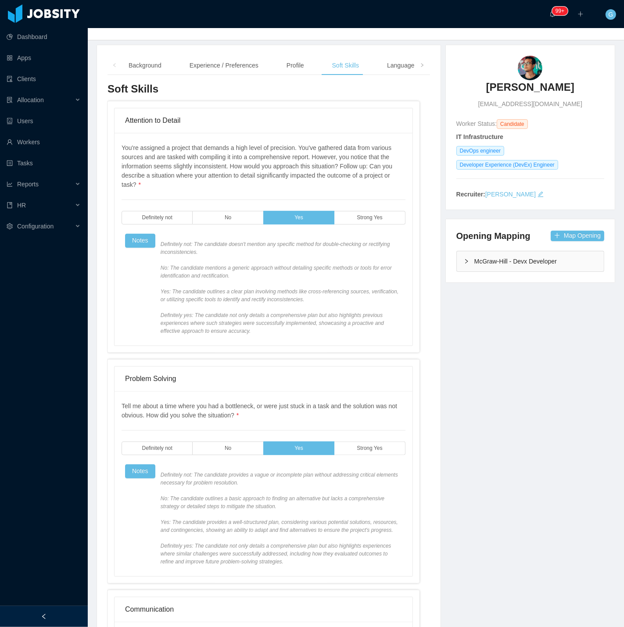
scroll to position [0, 0]
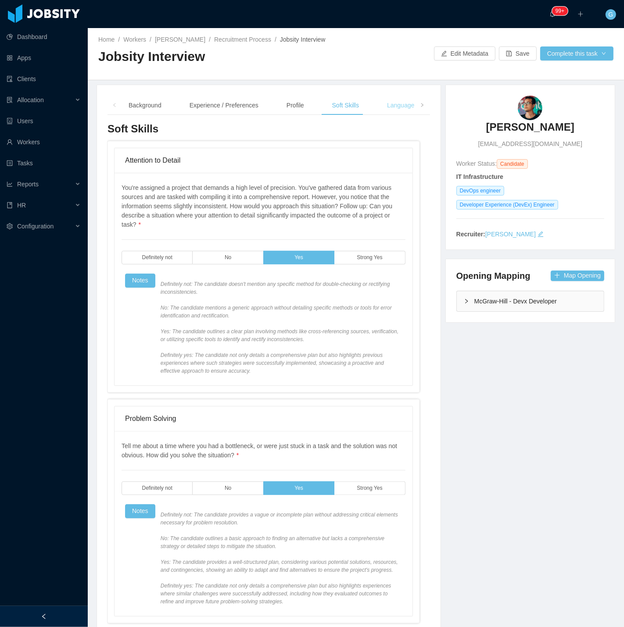
click at [409, 113] on div "Language" at bounding box center [400, 106] width 41 height 20
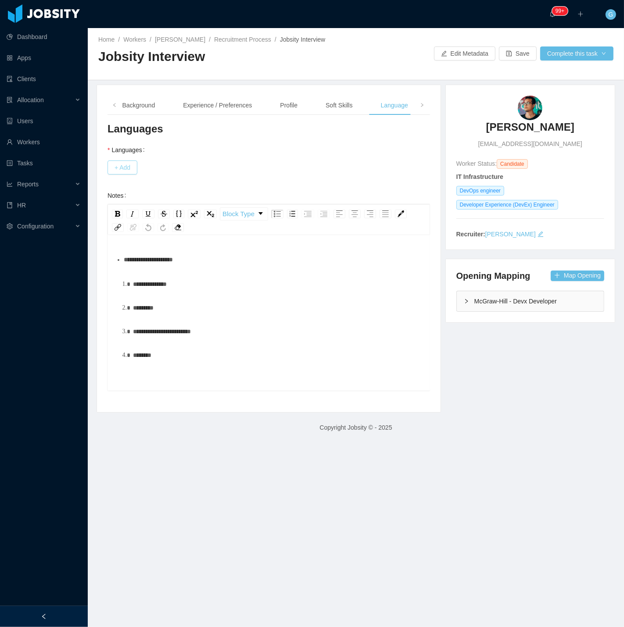
click at [129, 166] on button "+ Add" at bounding box center [122, 168] width 30 height 14
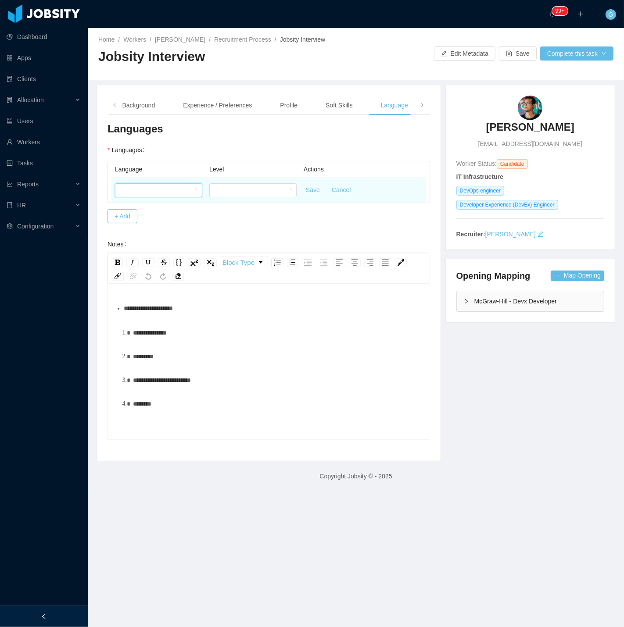
click at [147, 186] on div at bounding box center [155, 190] width 71 height 13
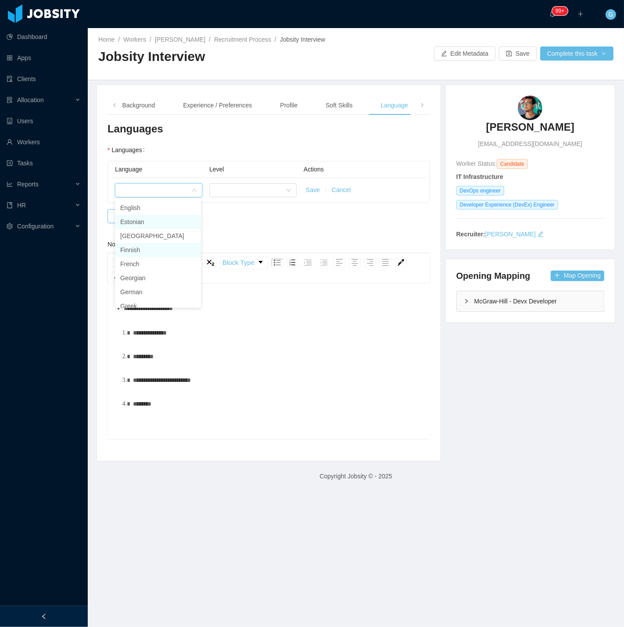
scroll to position [191, 0]
click at [135, 215] on li "English" at bounding box center [158, 212] width 86 height 14
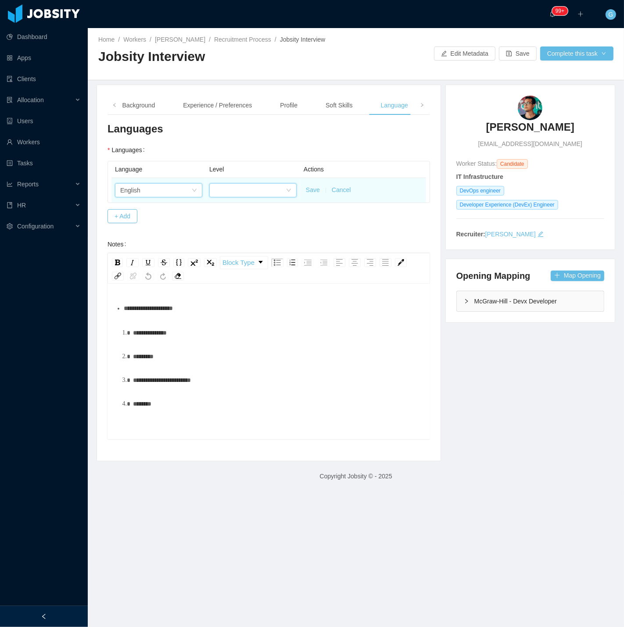
click at [256, 195] on div at bounding box center [249, 190] width 71 height 13
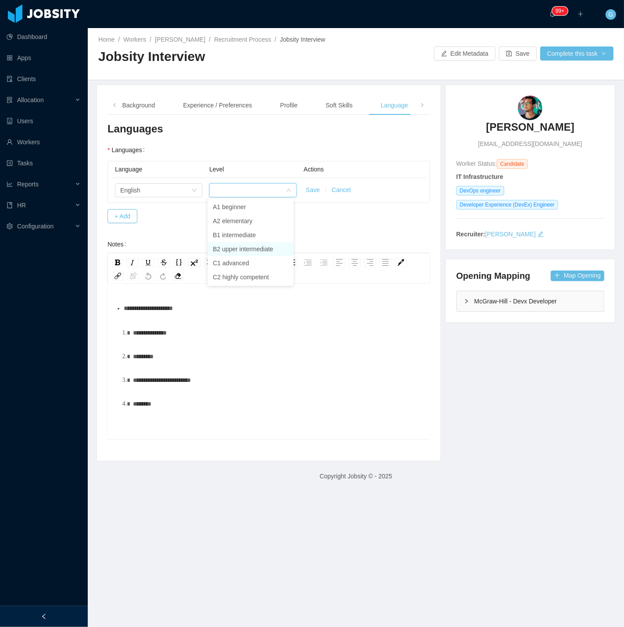
click at [233, 243] on li "B2 upper intermediate" at bounding box center [250, 249] width 86 height 14
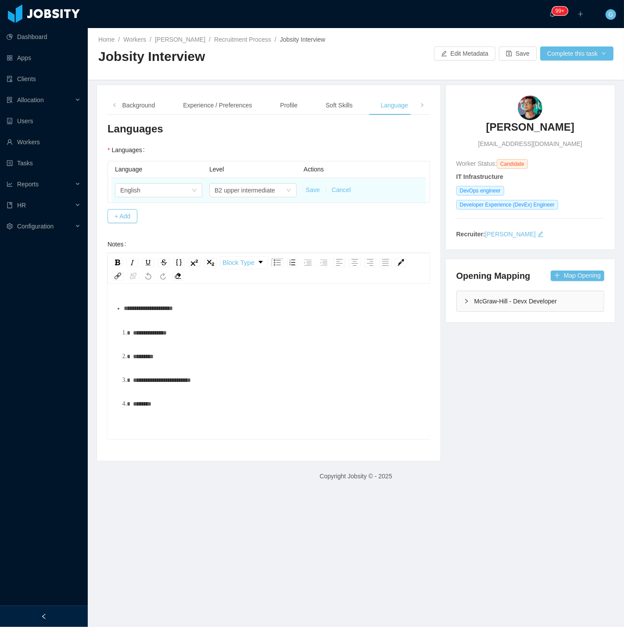
click at [306, 189] on button "Save" at bounding box center [313, 189] width 14 height 9
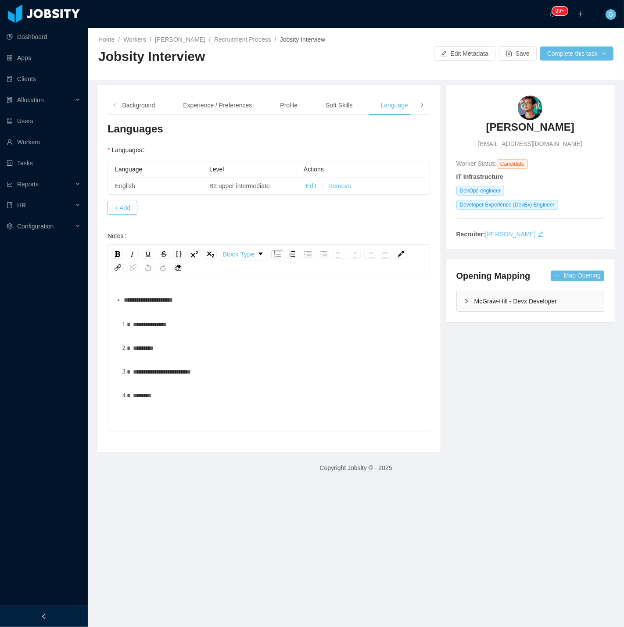
click at [422, 99] on div "**********" at bounding box center [268, 268] width 343 height 367
click at [408, 107] on div "Language" at bounding box center [394, 106] width 41 height 20
click at [419, 107] on span at bounding box center [421, 104] width 5 height 9
click at [385, 102] on div "Notes" at bounding box center [400, 106] width 30 height 20
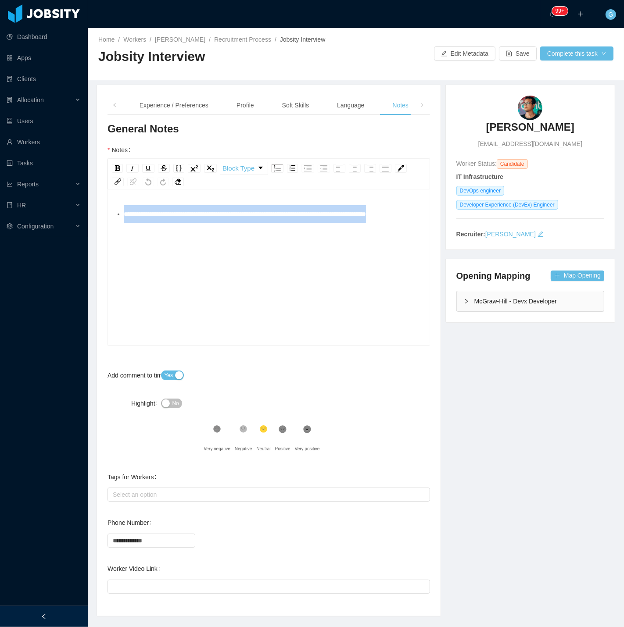
drag, startPoint x: 180, startPoint y: 246, endPoint x: 129, endPoint y: 195, distance: 71.3
click at [130, 198] on div "**********" at bounding box center [268, 268] width 322 height 153
click at [171, 260] on div "**********" at bounding box center [268, 281] width 309 height 153
click at [174, 223] on div "**********" at bounding box center [274, 214] width 300 height 18
drag, startPoint x: 187, startPoint y: 238, endPoint x: 123, endPoint y: 202, distance: 73.8
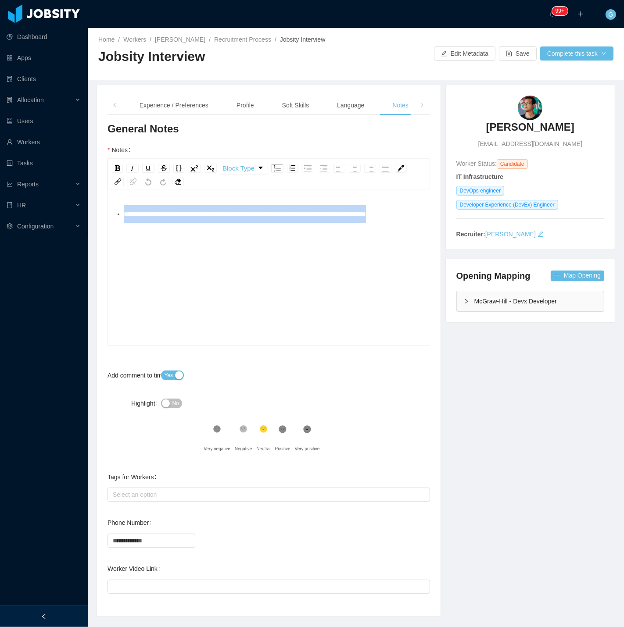
click at [123, 202] on div "**********" at bounding box center [268, 268] width 322 height 153
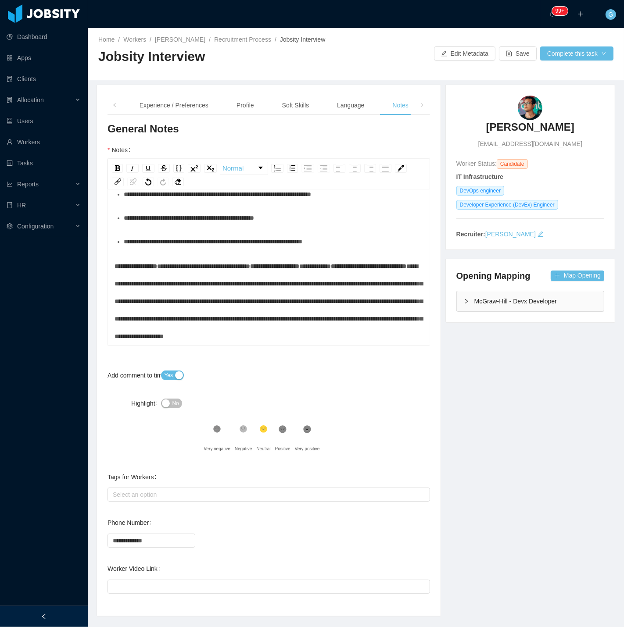
scroll to position [1137, 0]
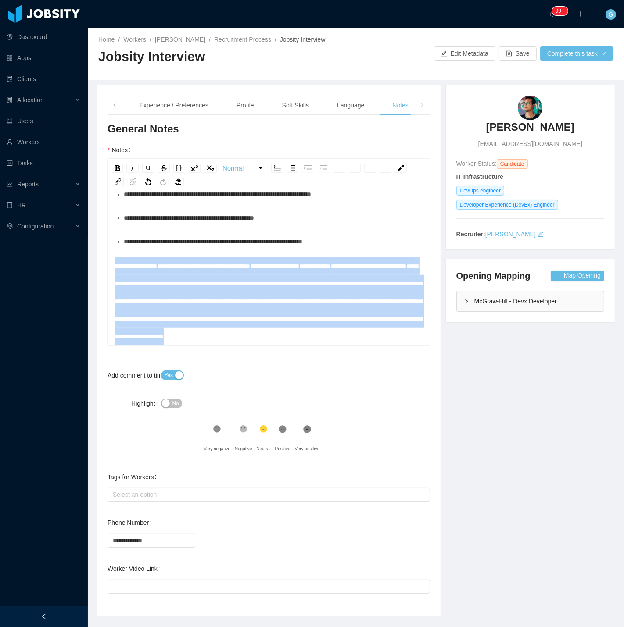
drag, startPoint x: 232, startPoint y: 341, endPoint x: 113, endPoint y: 231, distance: 161.7
click at [113, 231] on div "**********" at bounding box center [268, 268] width 322 height 153
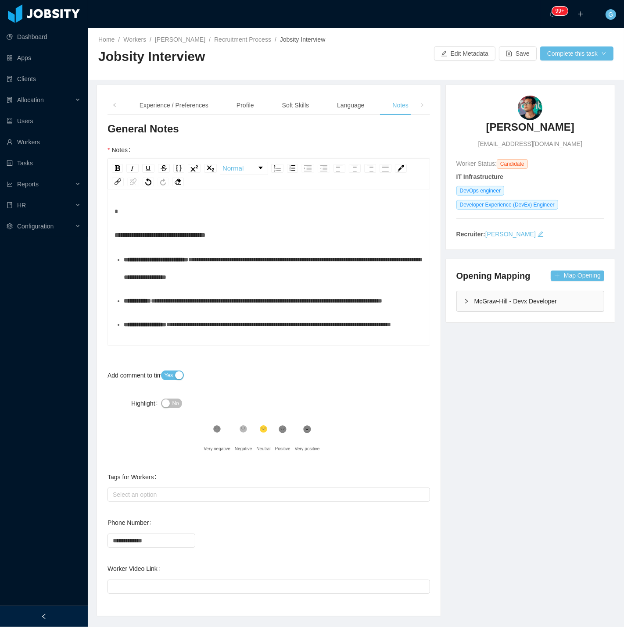
scroll to position [0, 0]
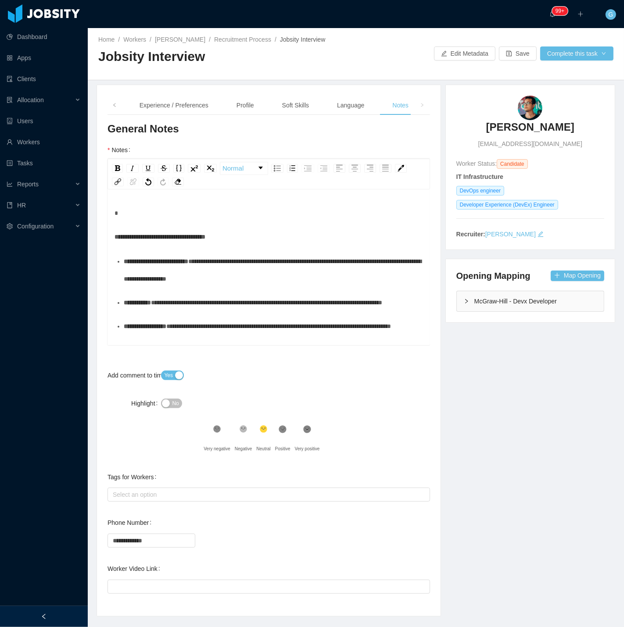
click at [123, 215] on div "rdw-editor" at bounding box center [268, 213] width 309 height 18
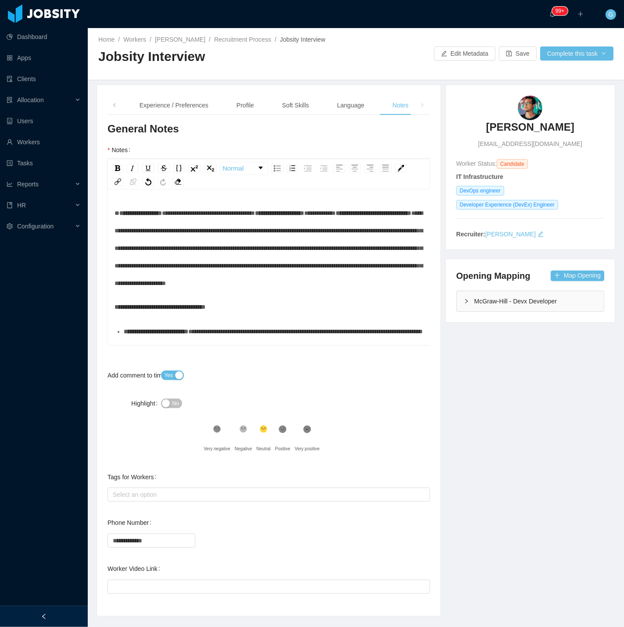
click at [122, 215] on span "**********" at bounding box center [140, 213] width 43 height 6
click at [119, 214] on span "**********" at bounding box center [140, 213] width 43 height 6
click at [247, 214] on span "**********" at bounding box center [207, 213] width 93 height 6
click at [331, 216] on span "**********" at bounding box center [347, 213] width 32 height 6
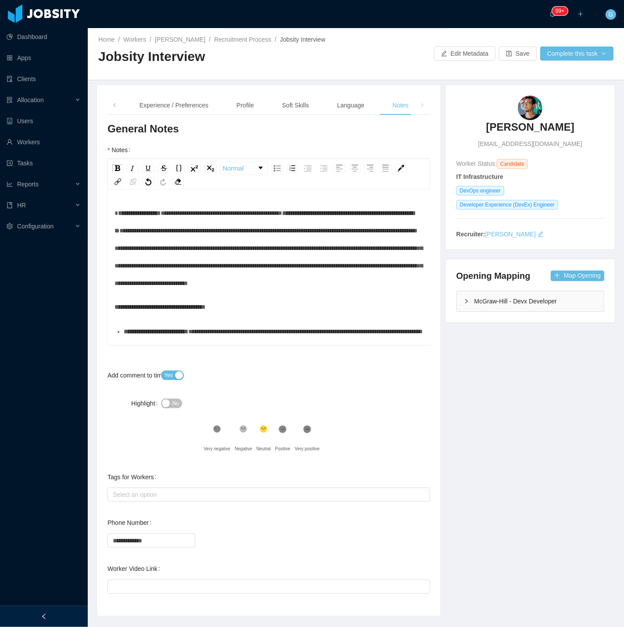
drag, startPoint x: 218, startPoint y: 232, endPoint x: 229, endPoint y: 234, distance: 12.0
click at [218, 232] on span "**********" at bounding box center [268, 257] width 308 height 59
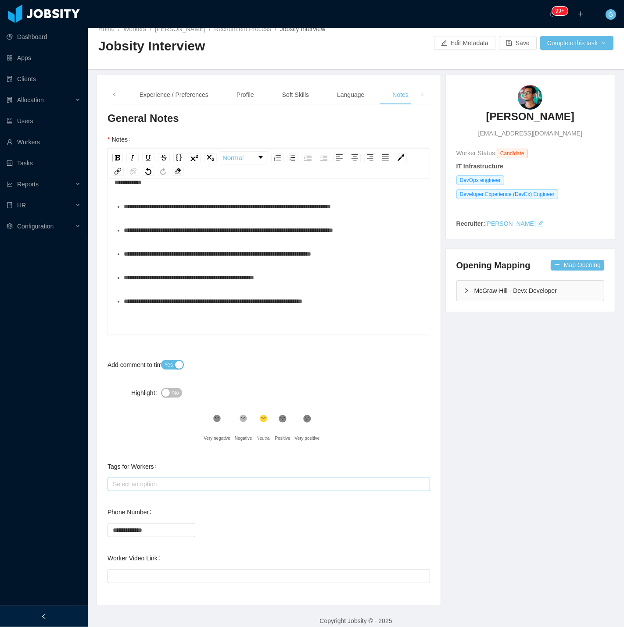
scroll to position [20, 0]
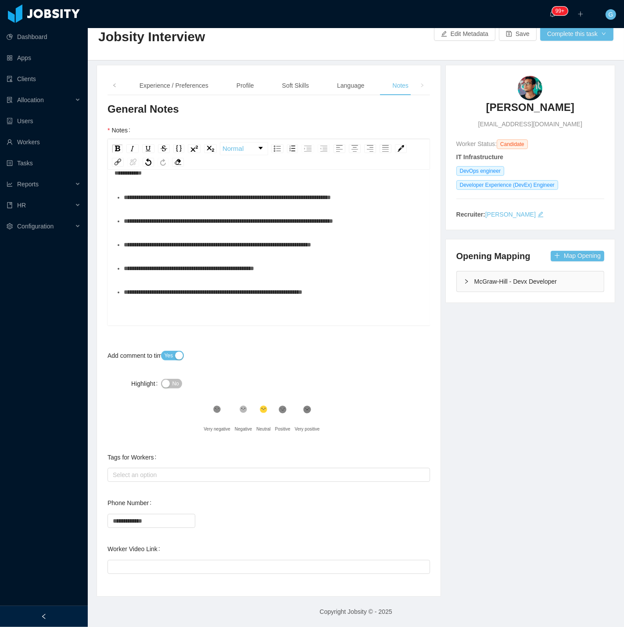
drag, startPoint x: 141, startPoint y: 555, endPoint x: 138, endPoint y: 563, distance: 8.3
click at [141, 556] on div "Worker Video Link" at bounding box center [135, 549] width 56 height 18
click at [138, 563] on input "Worker Video Link" at bounding box center [268, 567] width 322 height 14
paste input "**********"
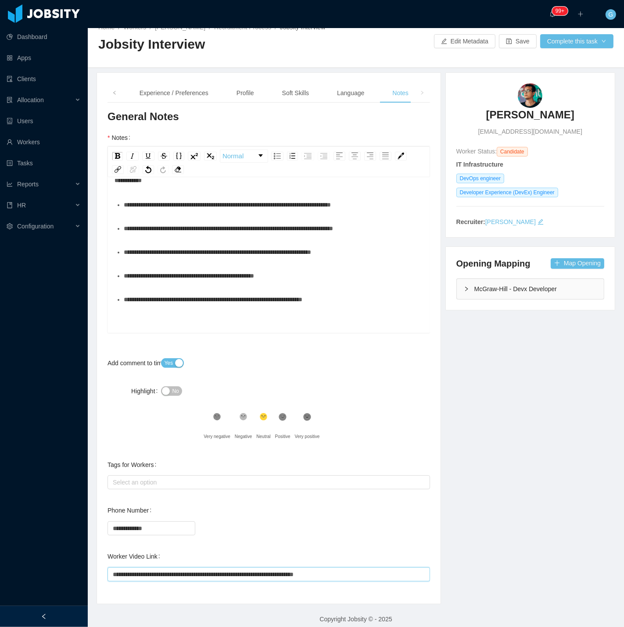
scroll to position [0, 0]
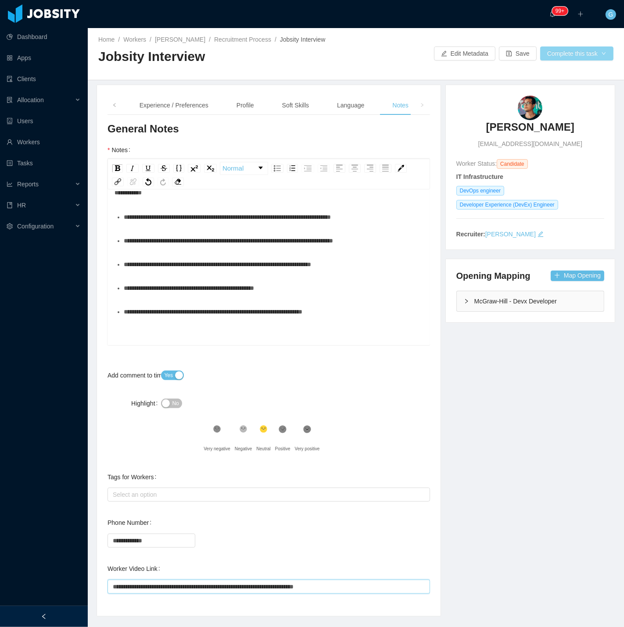
type input "**********"
click at [567, 53] on button "Complete this task" at bounding box center [576, 53] width 73 height 14
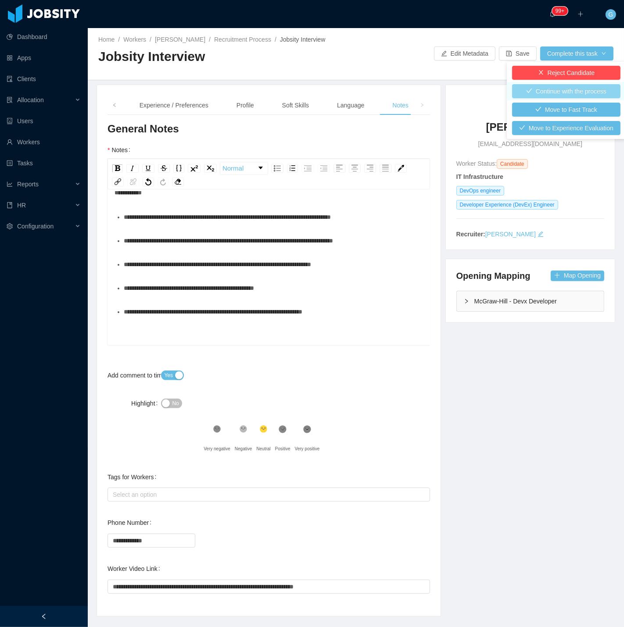
click at [563, 93] on button "Continue with the process" at bounding box center [566, 91] width 108 height 14
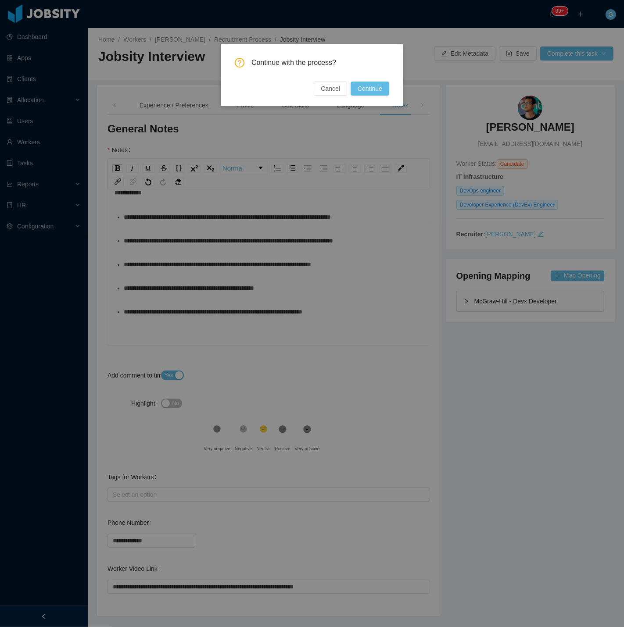
click at [375, 96] on div "Continue with the process? Cancel Continue" at bounding box center [312, 75] width 182 height 62
click at [374, 88] on button "Continue" at bounding box center [369, 89] width 39 height 14
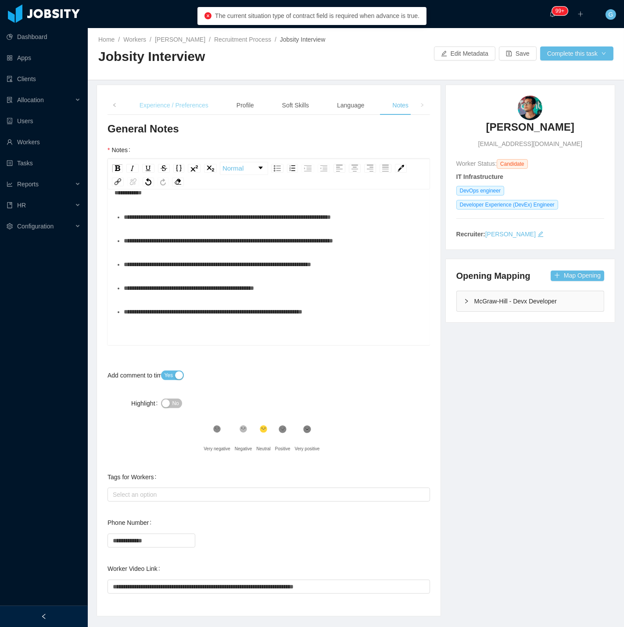
click at [183, 112] on div "Experience / Preferences" at bounding box center [173, 106] width 83 height 20
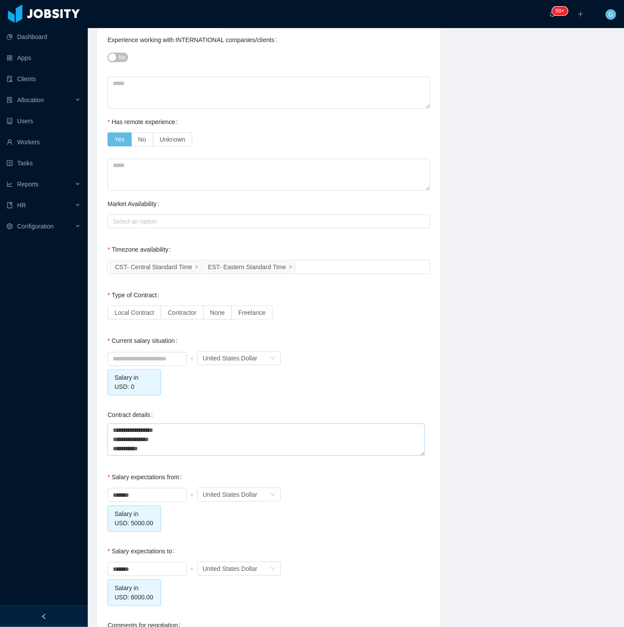
scroll to position [633, 0]
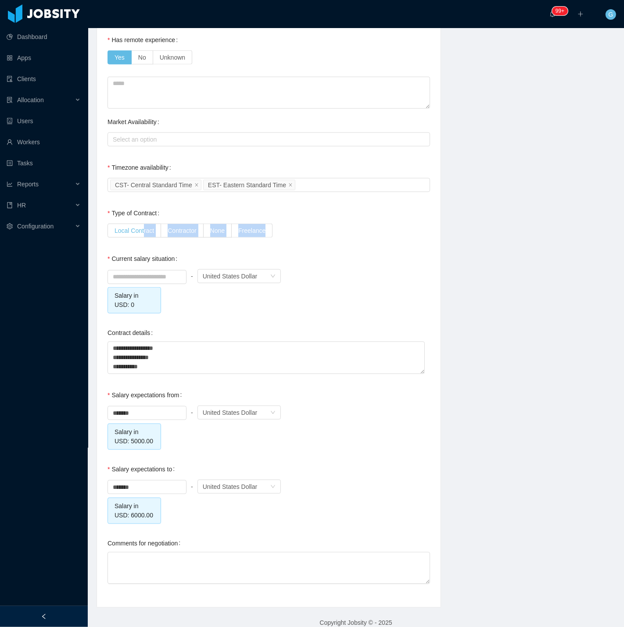
drag, startPoint x: 143, startPoint y: 238, endPoint x: 147, endPoint y: 231, distance: 7.8
click at [143, 237] on div "Local Contract Contractor None Freelance" at bounding box center [268, 231] width 322 height 18
click at [169, 230] on span "Contractor" at bounding box center [182, 230] width 29 height 7
click at [136, 282] on input at bounding box center [147, 277] width 78 height 13
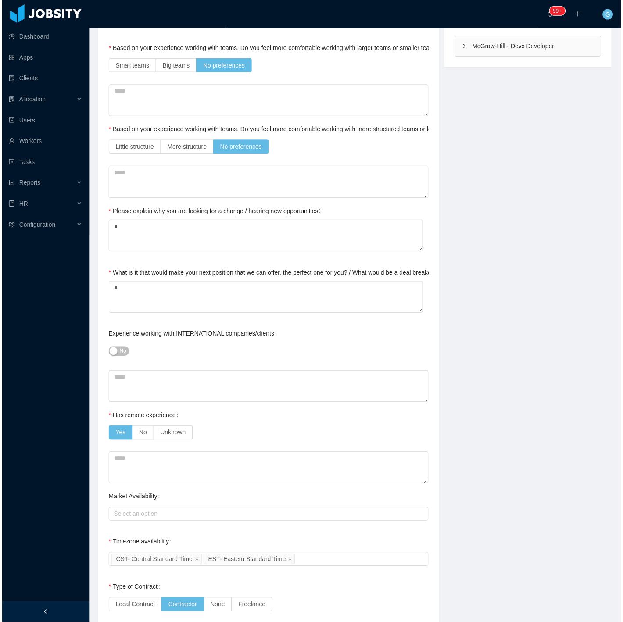
scroll to position [0, 0]
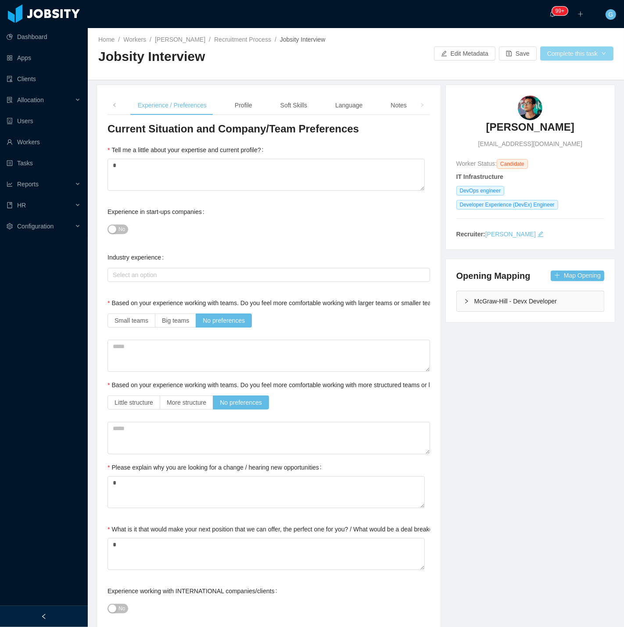
type input "****"
click at [578, 53] on button "Complete this task" at bounding box center [576, 53] width 73 height 14
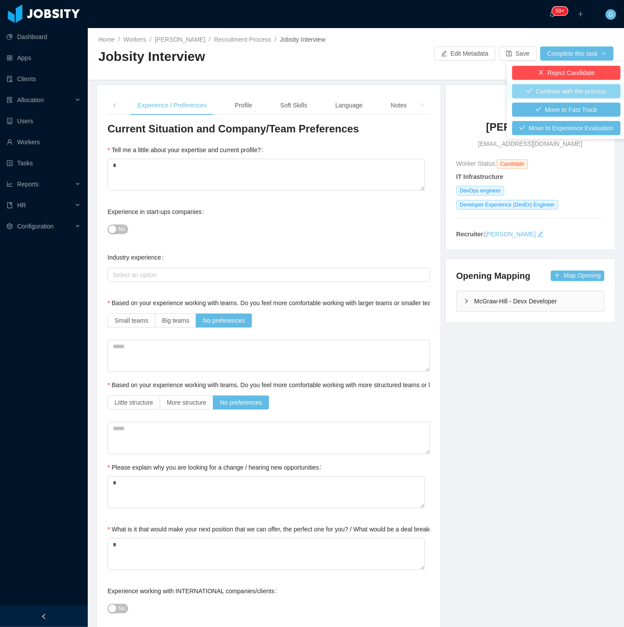
click at [560, 92] on button "Continue with the process" at bounding box center [566, 91] width 108 height 14
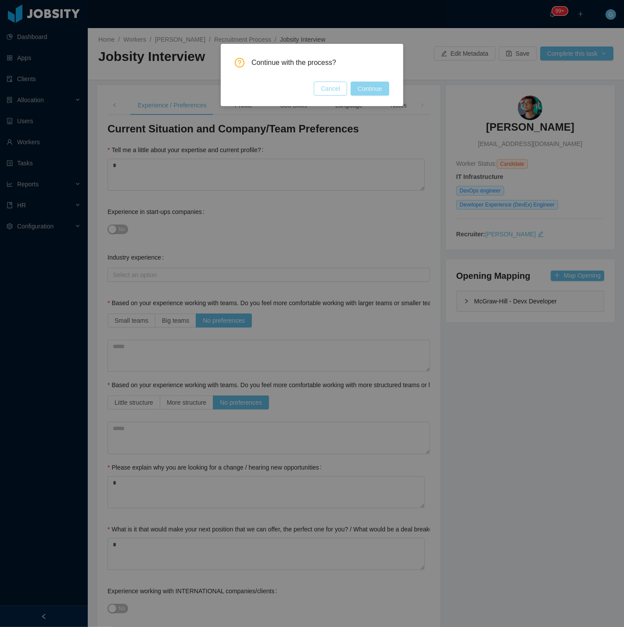
drag, startPoint x: 345, startPoint y: 83, endPoint x: 355, endPoint y: 86, distance: 10.8
click at [347, 84] on div "Cancel Continue" at bounding box center [351, 89] width 75 height 14
click at [357, 86] on button "Continue" at bounding box center [369, 89] width 39 height 14
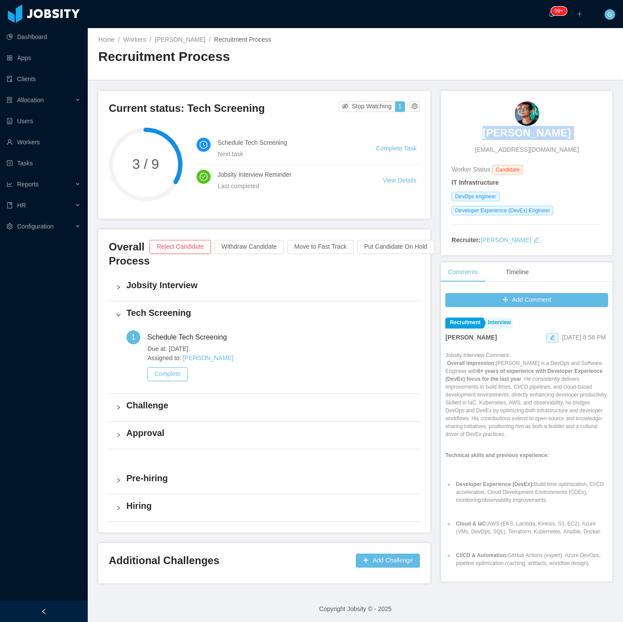
drag, startPoint x: 493, startPoint y: 132, endPoint x: 488, endPoint y: 133, distance: 5.9
click at [488, 133] on div "Gabriel Viana viana_gab2001@hotmail.com" at bounding box center [526, 127] width 150 height 53
click at [522, 134] on h3 "Gabriel Viana" at bounding box center [526, 133] width 88 height 14
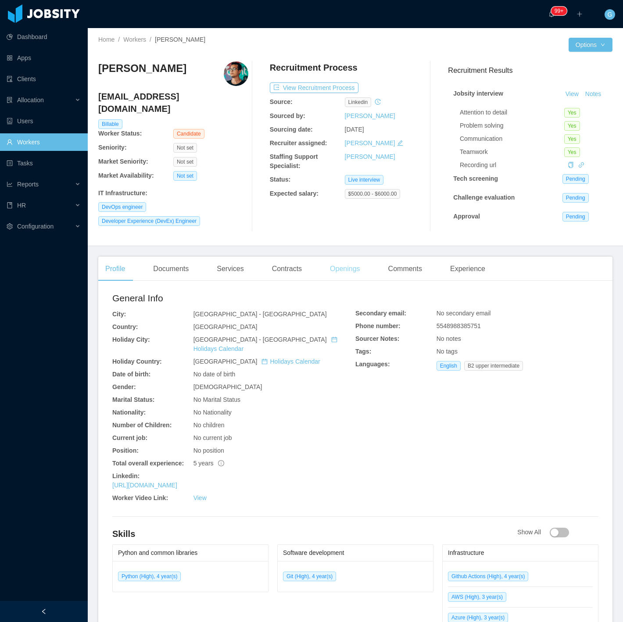
click at [326, 274] on div "Openings" at bounding box center [345, 269] width 44 height 25
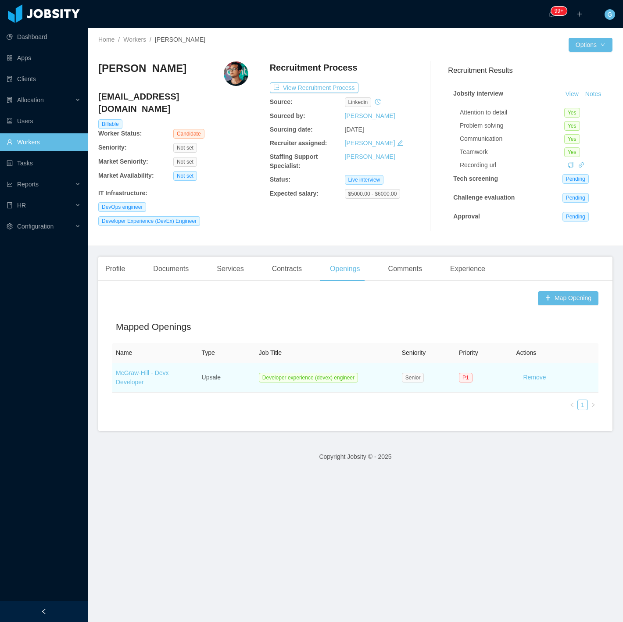
click at [132, 378] on td "McGraw-Hill - Devx Developer" at bounding box center [155, 377] width 86 height 29
click at [130, 375] on link "McGraw-Hill - Devx Developer" at bounding box center [142, 377] width 53 height 16
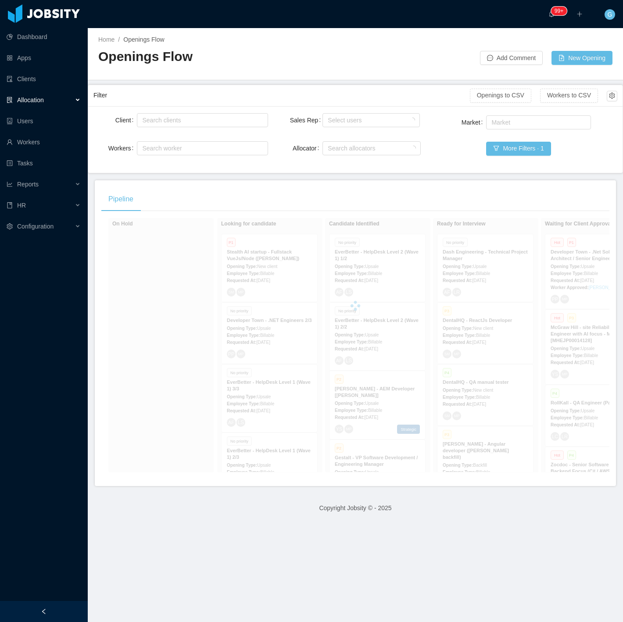
click at [126, 380] on div "Show withdrawn Applied Candidate Identified Ready for Interview Waiting for Cli…" at bounding box center [210, 316] width 379 height 446
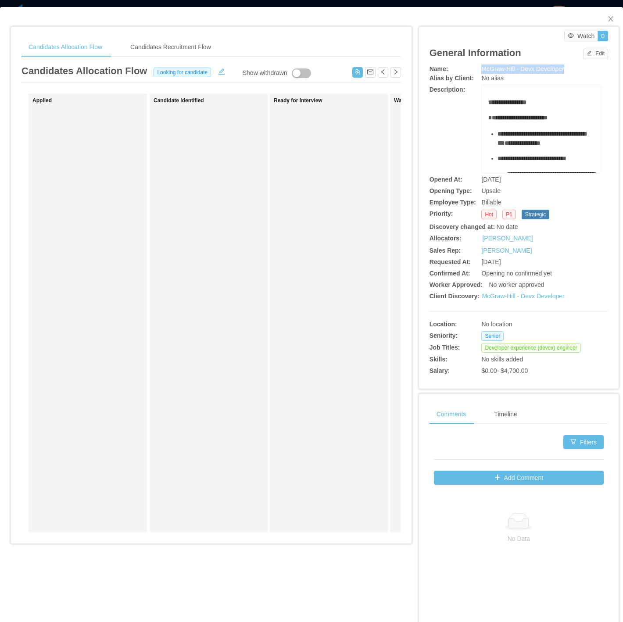
drag, startPoint x: 540, startPoint y: 66, endPoint x: 457, endPoint y: 67, distance: 83.3
click at [457, 67] on div "Name: McGraw-Hill - Devx Developer" at bounding box center [518, 68] width 178 height 9
copy div "McGraw-Hill - Devx Developer"
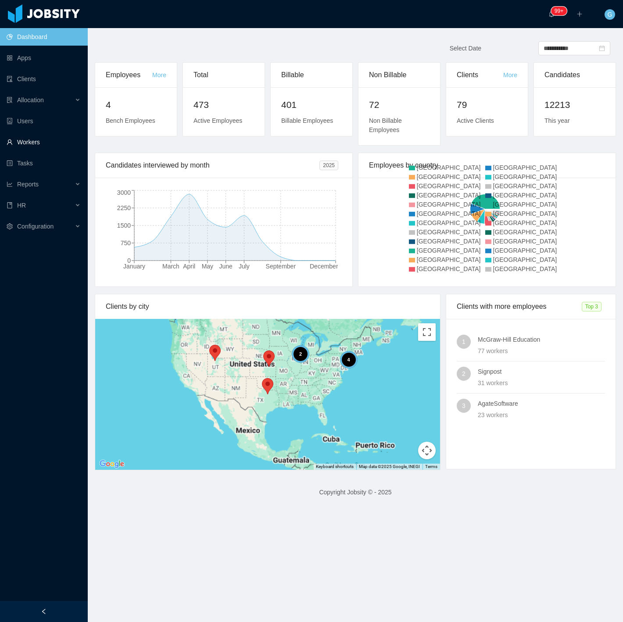
click at [36, 135] on link "Workers" at bounding box center [44, 142] width 74 height 18
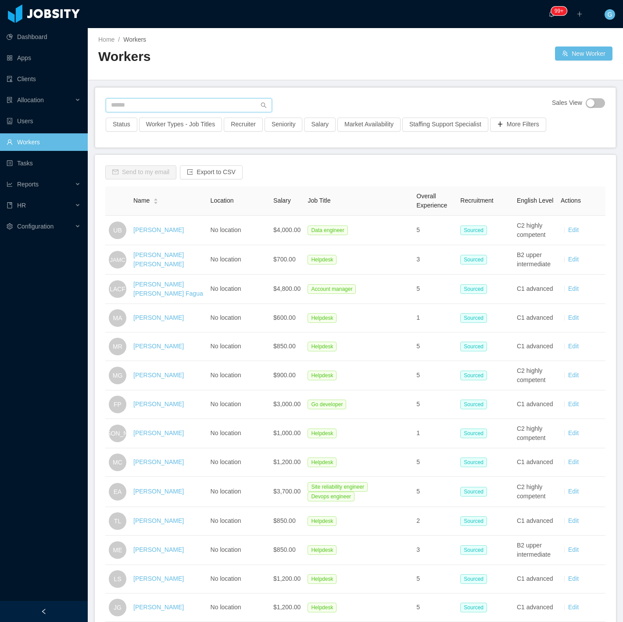
click at [145, 103] on input "text" at bounding box center [189, 105] width 166 height 14
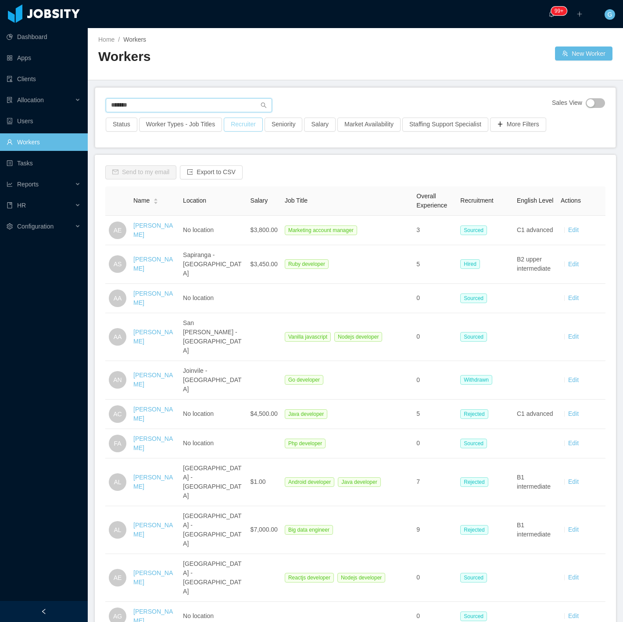
type input "******"
click at [235, 126] on button "Recruiter" at bounding box center [243, 125] width 39 height 14
click at [217, 157] on div at bounding box center [240, 163] width 124 height 13
type input "***"
click at [190, 178] on li "[PERSON_NAME]" at bounding box center [241, 180] width 132 height 14
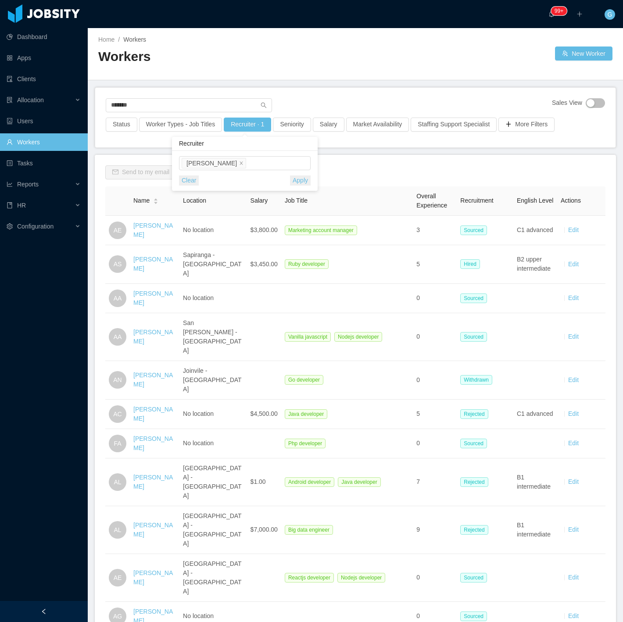
click at [316, 169] on div "Guido Fernandez Clear Apply" at bounding box center [245, 171] width 146 height 40
click at [303, 178] on button "Apply" at bounding box center [300, 180] width 21 height 10
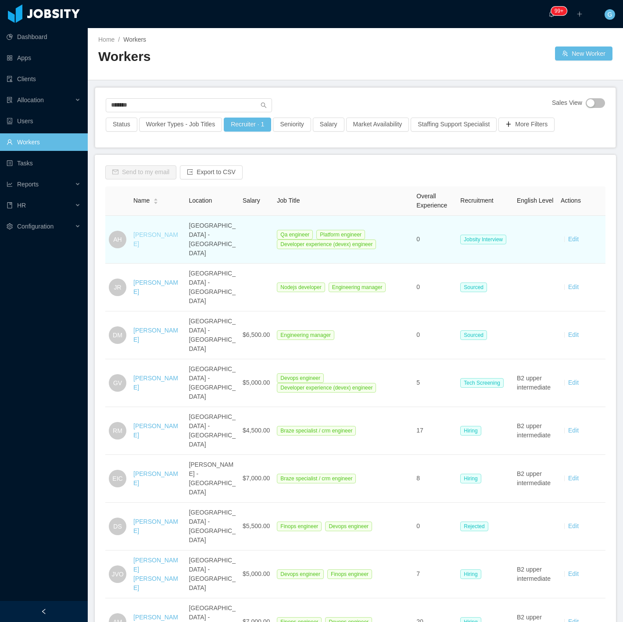
click at [160, 231] on link "[PERSON_NAME]" at bounding box center [155, 239] width 45 height 16
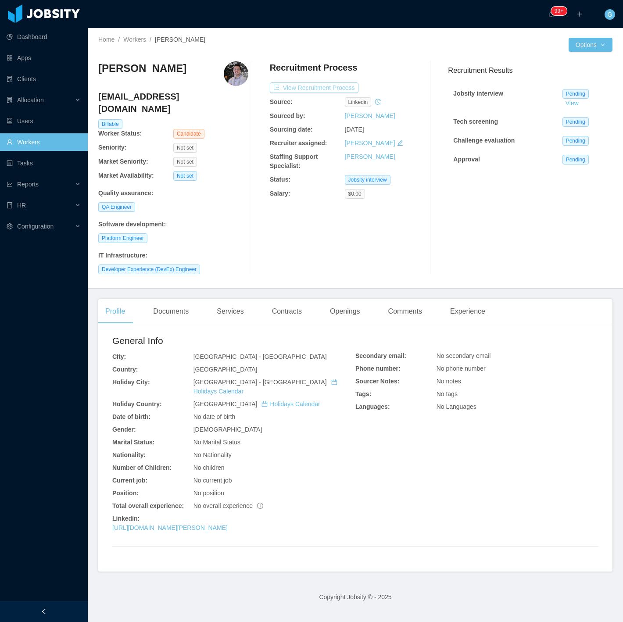
click at [288, 88] on button "View Recruitment Process" at bounding box center [314, 87] width 89 height 11
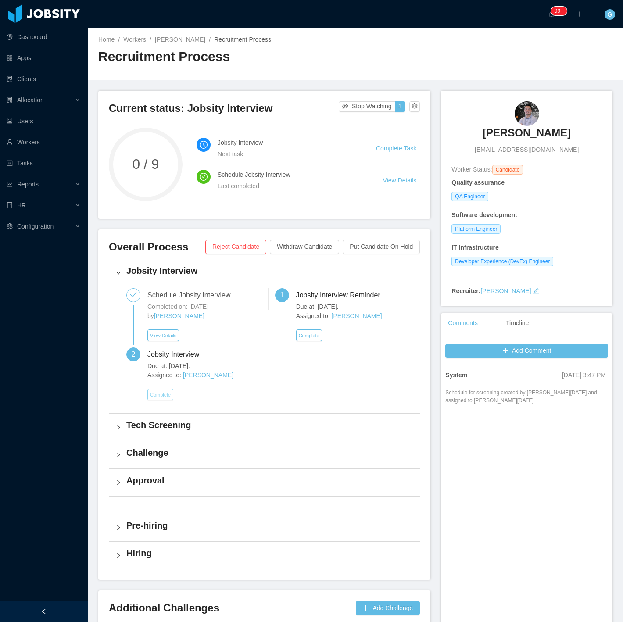
click at [155, 395] on button "Complete" at bounding box center [160, 395] width 26 height 12
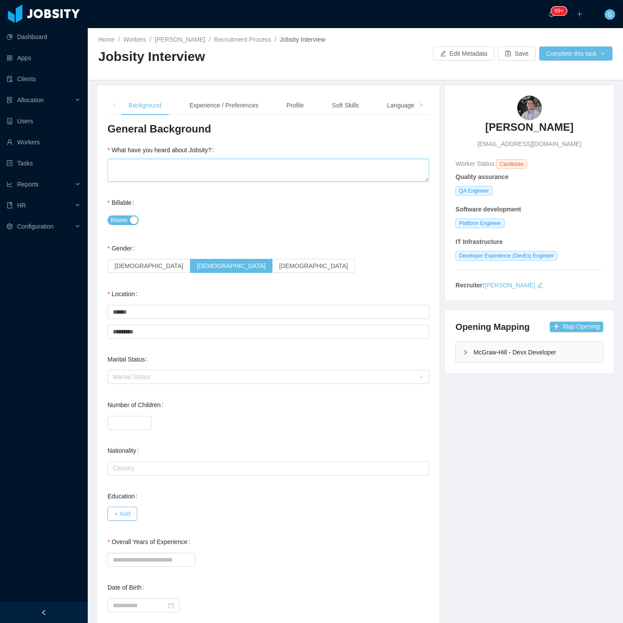
click at [123, 178] on textarea "What have you heard about Jobsity?" at bounding box center [267, 170] width 321 height 23
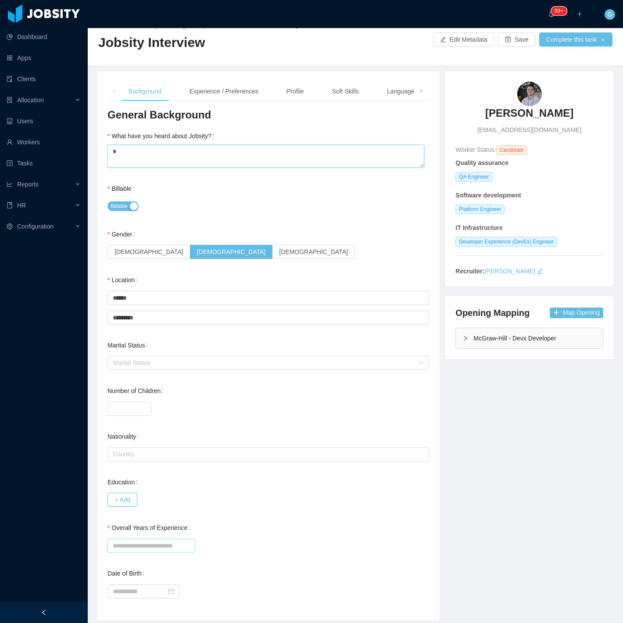
scroll to position [43, 0]
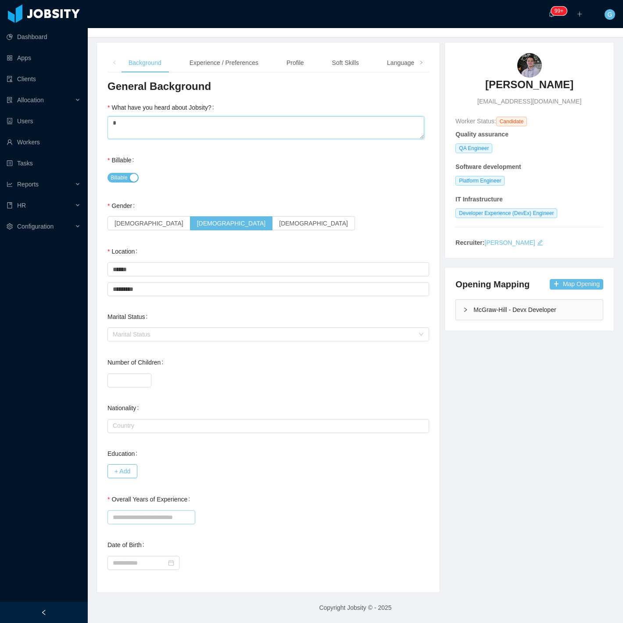
type textarea "*"
click at [154, 517] on input "Overall Years of Experience" at bounding box center [151, 517] width 88 height 14
type input "*"
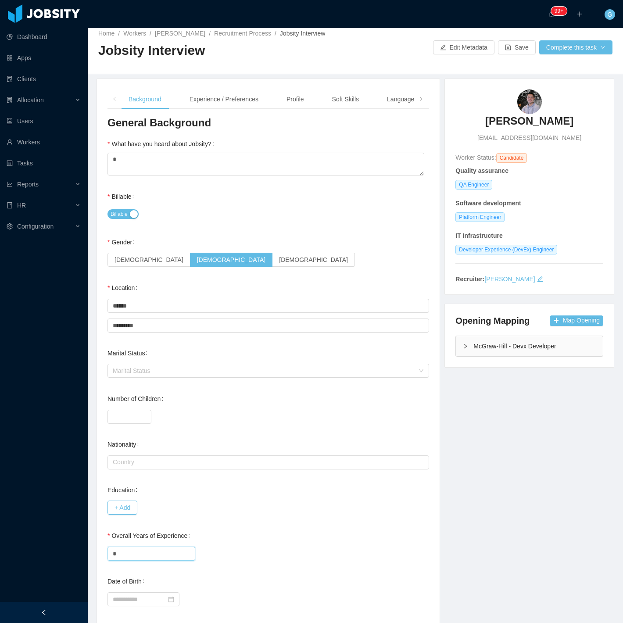
scroll to position [0, 0]
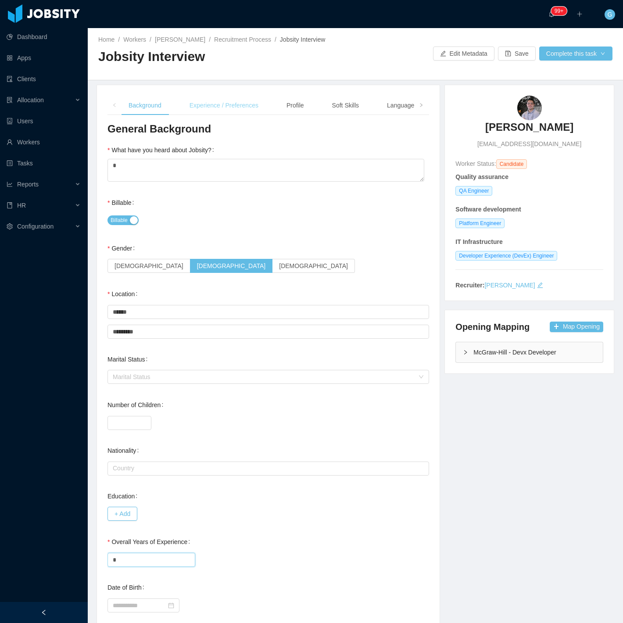
type input "*"
click at [231, 111] on div "Experience / Preferences" at bounding box center [223, 106] width 83 height 20
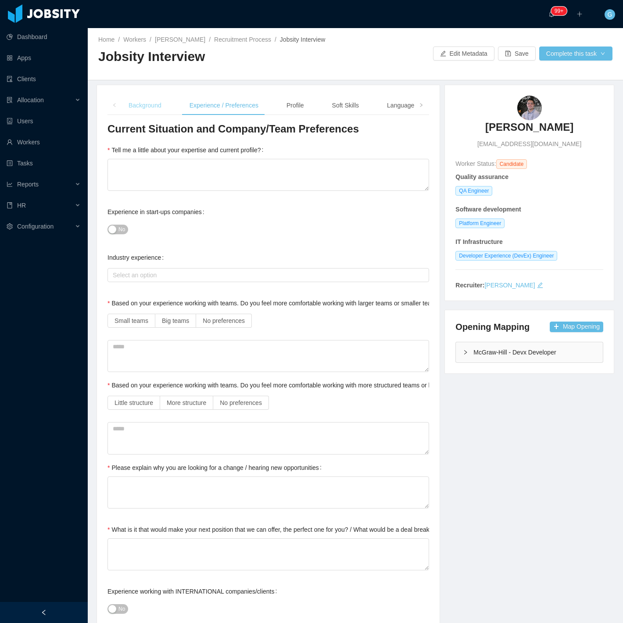
click at [160, 104] on div "Background" at bounding box center [144, 106] width 47 height 20
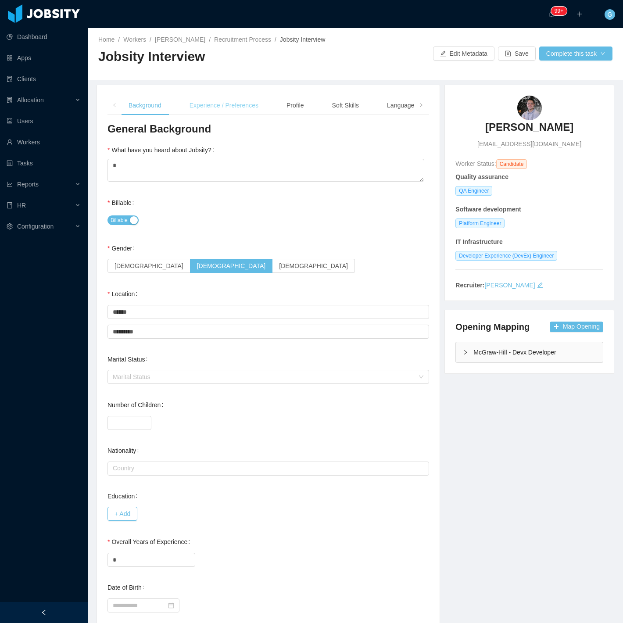
click at [209, 99] on div "Experience / Preferences" at bounding box center [223, 106] width 83 height 20
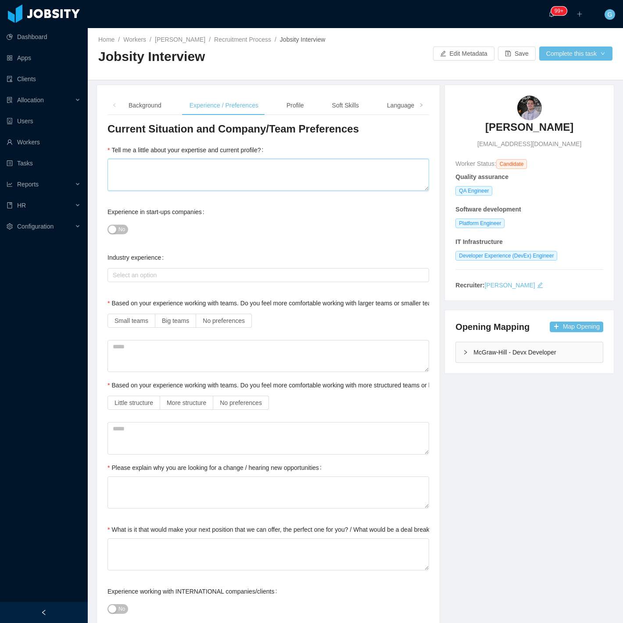
click at [176, 168] on textarea "Tell me a little about your expertise and current profile?" at bounding box center [267, 175] width 321 height 32
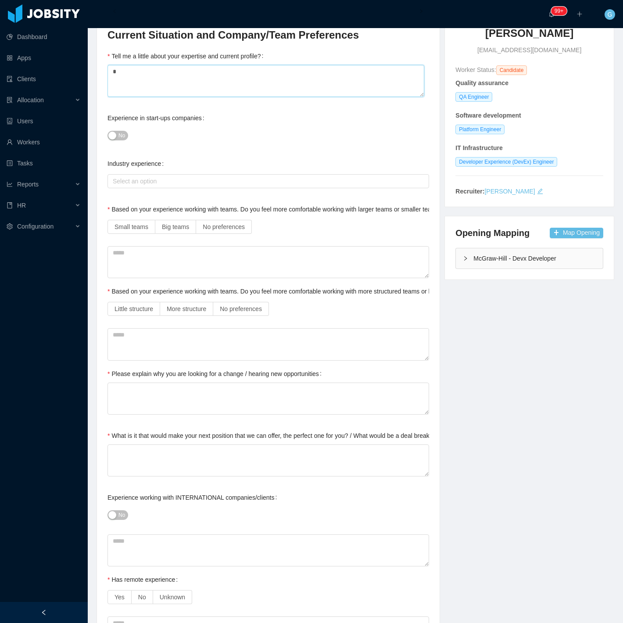
scroll to position [97, 0]
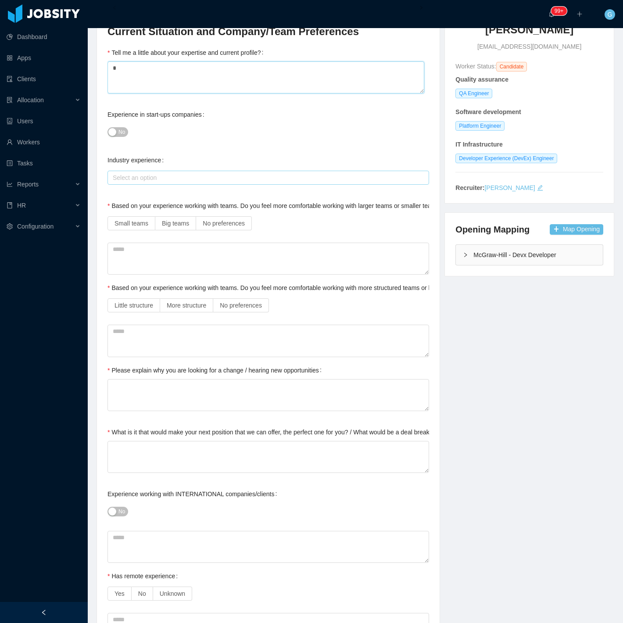
click at [140, 180] on div "Select an option" at bounding box center [266, 177] width 307 height 9
type textarea "*"
click at [104, 195] on div "Background Experience / Preferences Profile Soft Skills Language Notes General …" at bounding box center [268, 566] width 342 height 1156
click at [196, 221] on label "No preferences" at bounding box center [224, 223] width 56 height 14
click at [237, 308] on span "No preferences" at bounding box center [241, 305] width 42 height 7
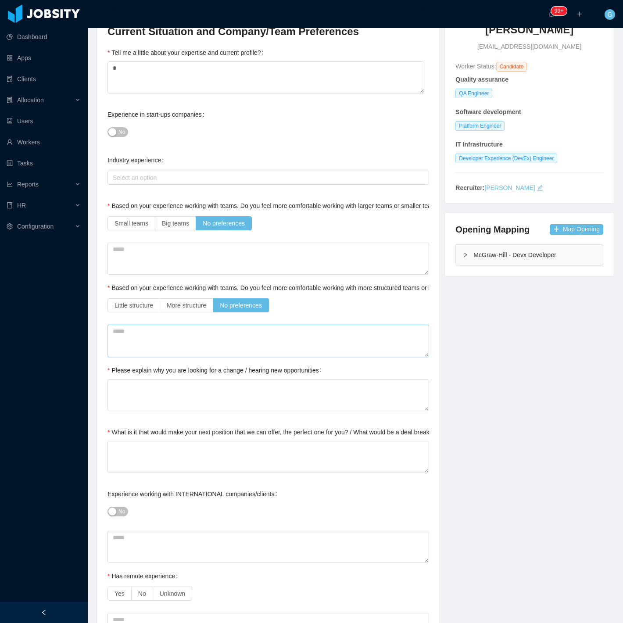
click at [175, 350] on textarea at bounding box center [267, 341] width 321 height 32
click at [144, 397] on textarea "Please explain why you are looking for a change / hearing new opportunities" at bounding box center [267, 395] width 321 height 32
type textarea "*"
click at [115, 439] on div "What is it that would make your next position that we can offer, the perfect on…" at bounding box center [285, 432] width 357 height 18
click at [121, 450] on textarea "*" at bounding box center [267, 457] width 321 height 32
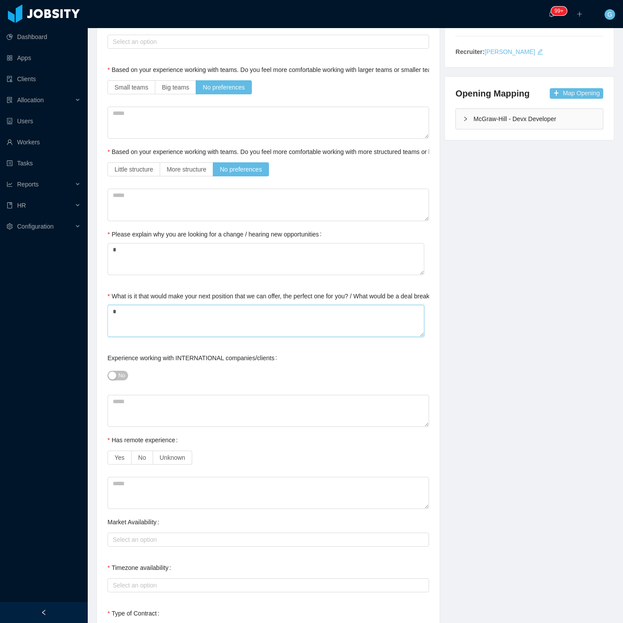
scroll to position [243, 0]
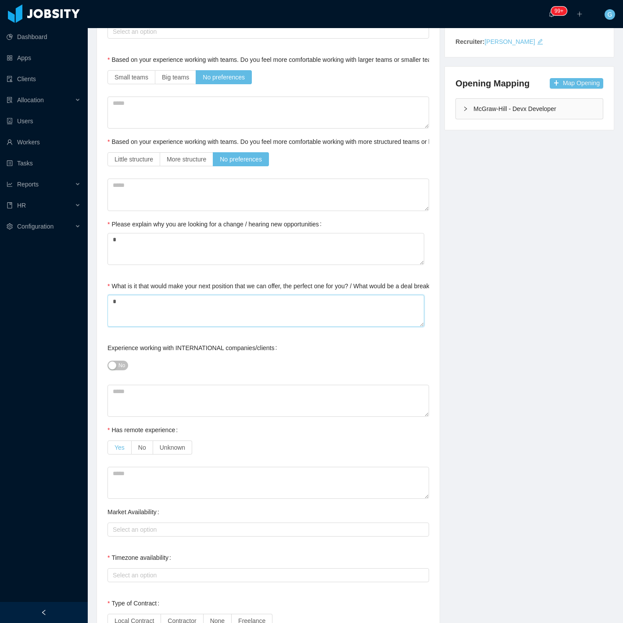
type textarea "*"
click at [113, 450] on label "Yes" at bounding box center [119, 447] width 24 height 14
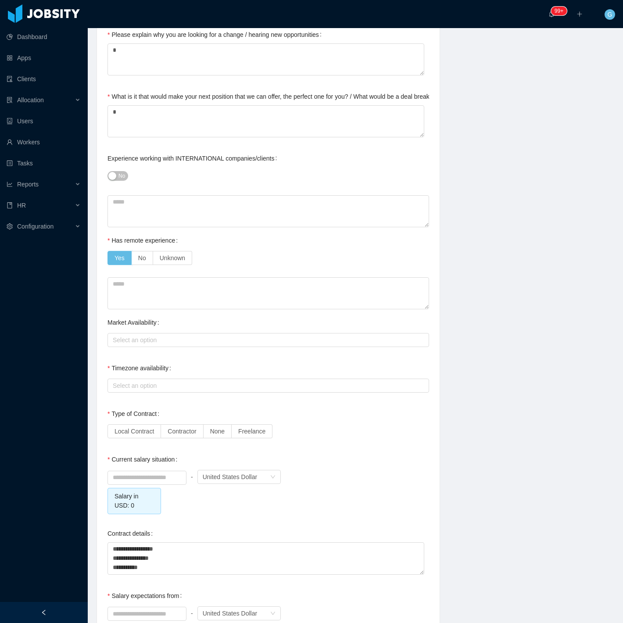
scroll to position [487, 0]
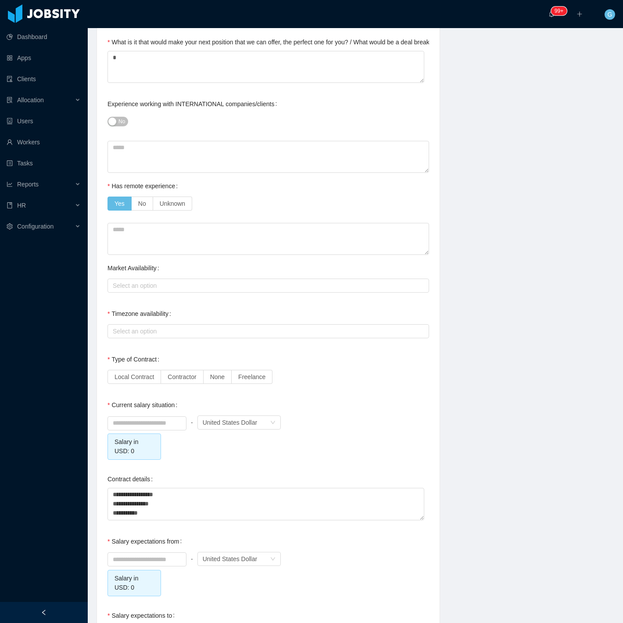
click at [155, 340] on div "Current Situation and Company/Team Preferences Tell me a little about your expe…" at bounding box center [267, 189] width 321 height 1108
click at [155, 337] on div "Select an option" at bounding box center [267, 331] width 314 height 13
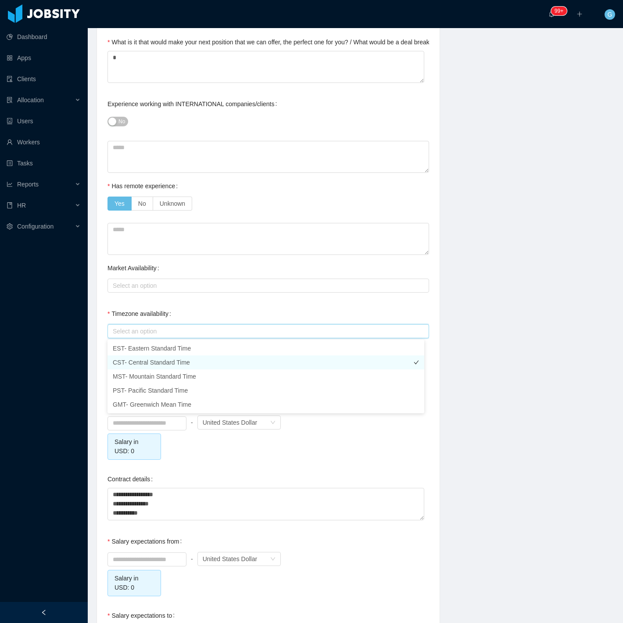
click at [129, 356] on li "CST- Central Standard Time" at bounding box center [265, 362] width 317 height 14
click at [129, 351] on li "EST- Eastern Standard Time" at bounding box center [265, 348] width 317 height 14
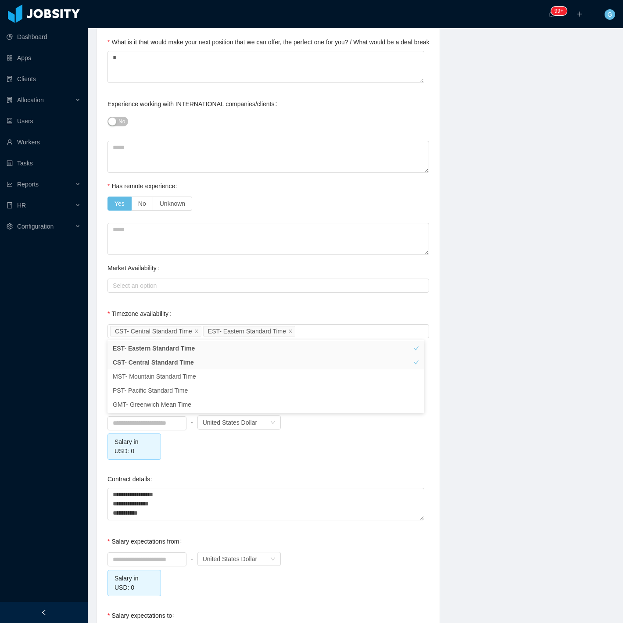
click at [134, 305] on div "Timezone availability" at bounding box center [140, 314] width 67 height 18
click at [137, 290] on div "Select an option" at bounding box center [267, 285] width 314 height 13
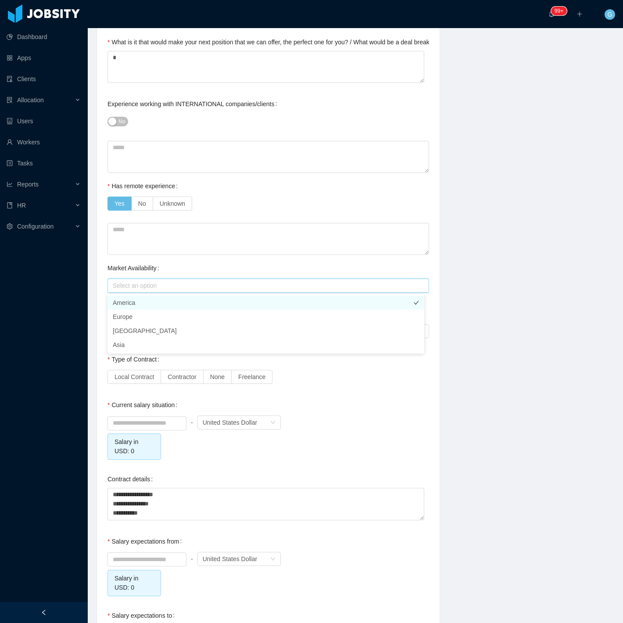
click at [124, 303] on li "America" at bounding box center [265, 303] width 317 height 14
click at [96, 310] on div "Background Experience / Preferences Profile Soft Skills Language Notes General …" at bounding box center [267, 175] width 343 height 1156
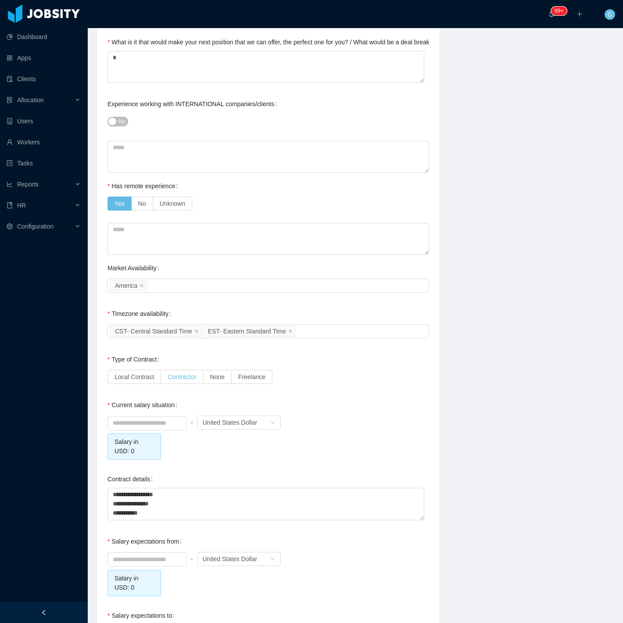
click at [181, 379] on span "Contractor" at bounding box center [182, 376] width 29 height 7
click at [142, 422] on input at bounding box center [147, 423] width 78 height 13
type input "*"
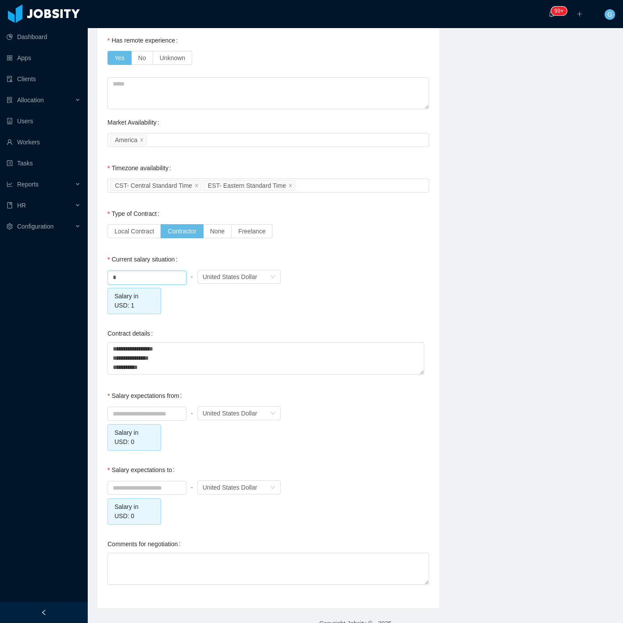
scroll to position [649, 0]
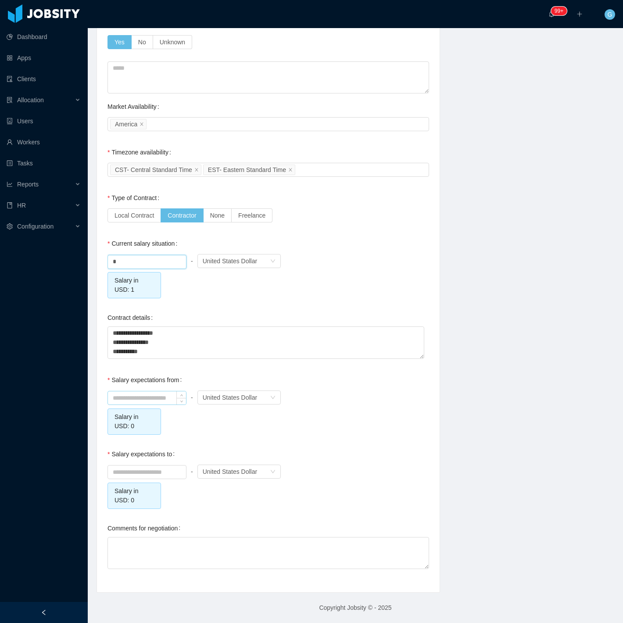
type input "****"
drag, startPoint x: 145, startPoint y: 403, endPoint x: 149, endPoint y: 398, distance: 6.6
click at [146, 402] on div at bounding box center [146, 398] width 79 height 14
click at [149, 398] on input at bounding box center [147, 397] width 78 height 13
type input "*******"
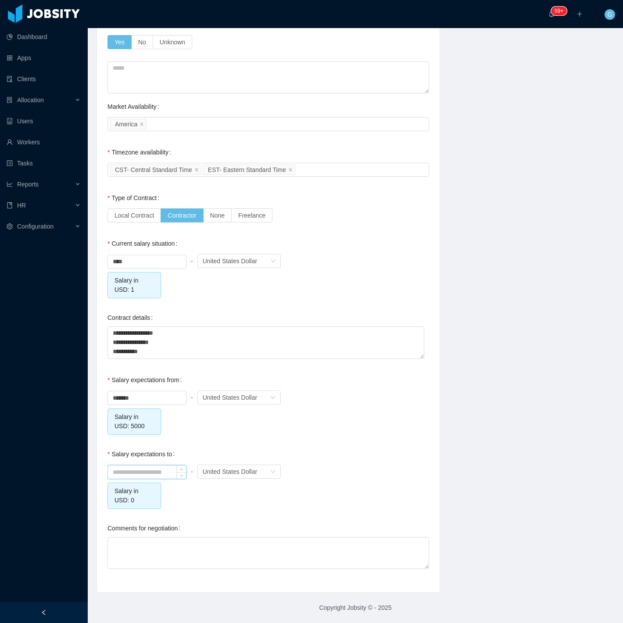
click at [157, 470] on input at bounding box center [147, 471] width 78 height 13
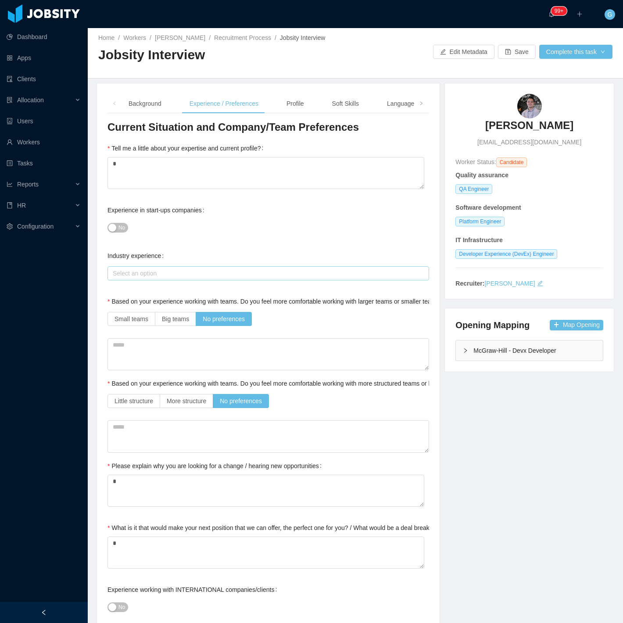
scroll to position [0, 0]
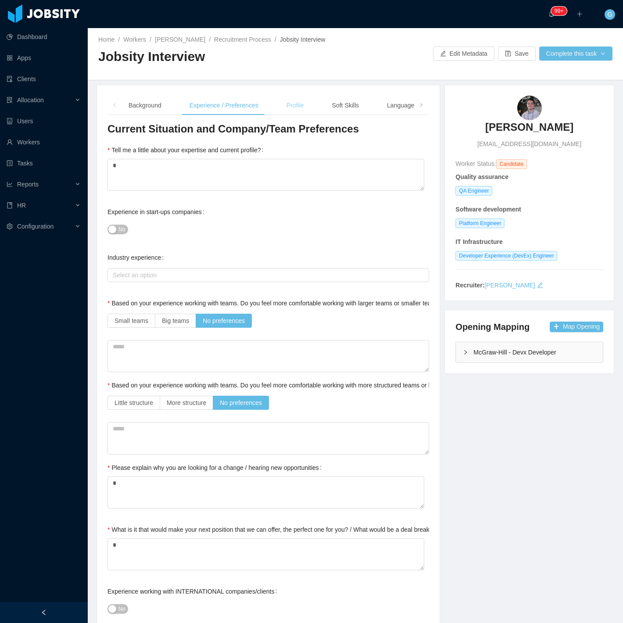
type input "*******"
click at [300, 114] on div "Profile" at bounding box center [295, 106] width 32 height 20
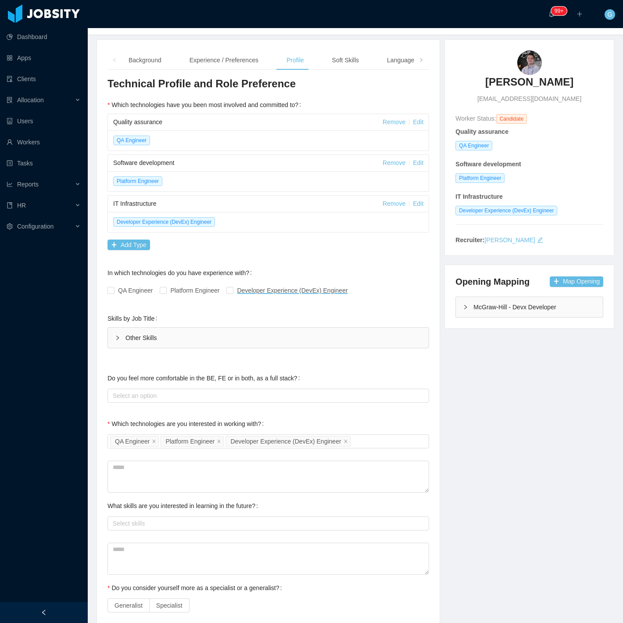
scroll to position [208, 0]
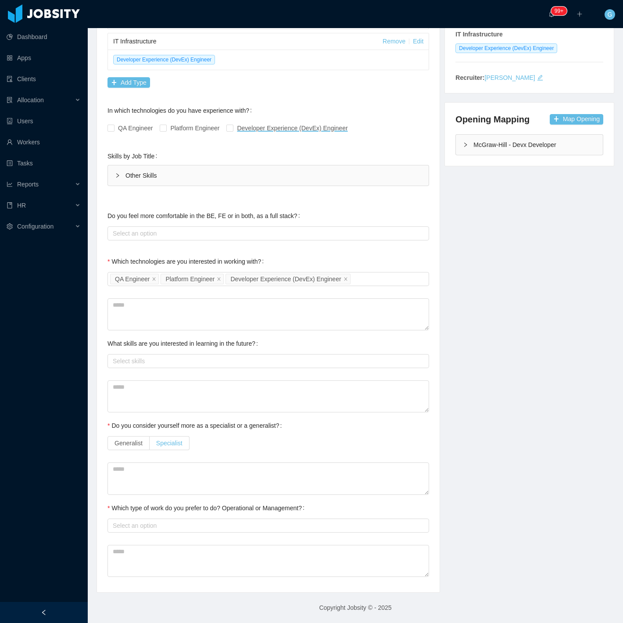
drag, startPoint x: 164, startPoint y: 435, endPoint x: 164, endPoint y: 444, distance: 9.2
click at [164, 438] on div "Generalist Specialist" at bounding box center [267, 443] width 321 height 18
click at [164, 444] on span "Specialist" at bounding box center [169, 442] width 26 height 7
click at [130, 453] on div "Technical Profile and Role Preference Which technologies have you been most inv…" at bounding box center [267, 247] width 321 height 667
click at [129, 460] on div "Technical Profile and Role Preference Which technologies have you been most inv…" at bounding box center [267, 247] width 321 height 667
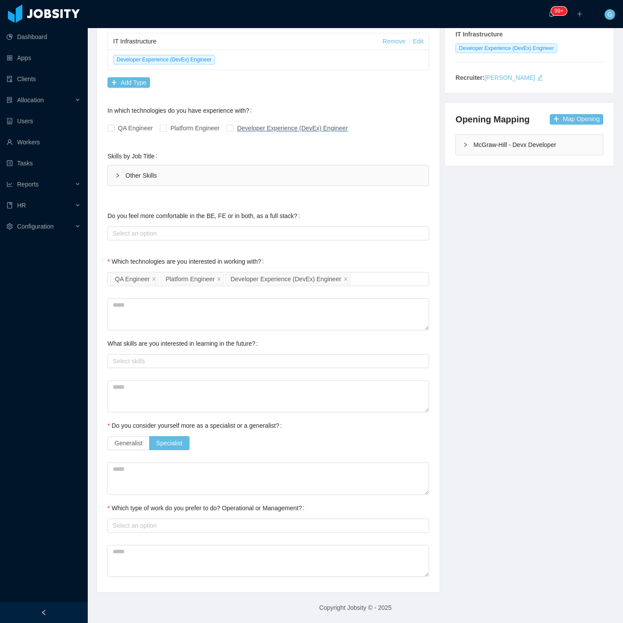
click at [128, 454] on div "Technical Profile and Role Preference Which technologies have you been most inv…" at bounding box center [267, 247] width 321 height 667
click at [128, 446] on span "Generalist" at bounding box center [128, 442] width 28 height 7
click at [141, 532] on div "Select an option" at bounding box center [267, 525] width 321 height 14
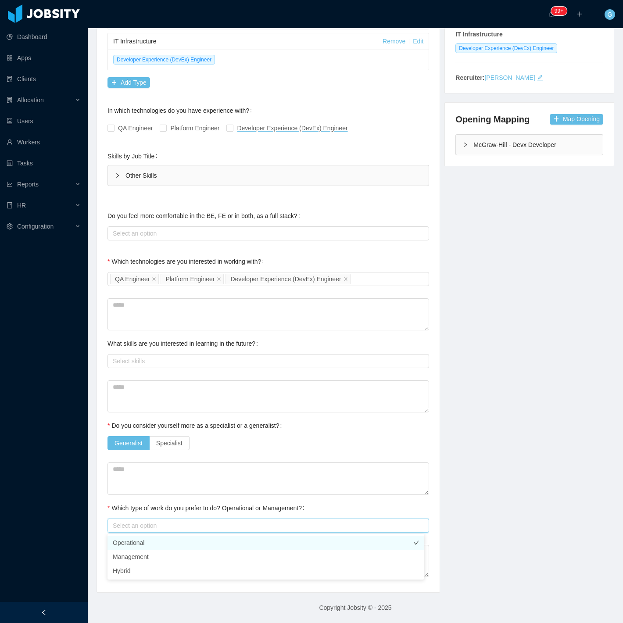
click at [146, 547] on li "Operational" at bounding box center [265, 542] width 317 height 14
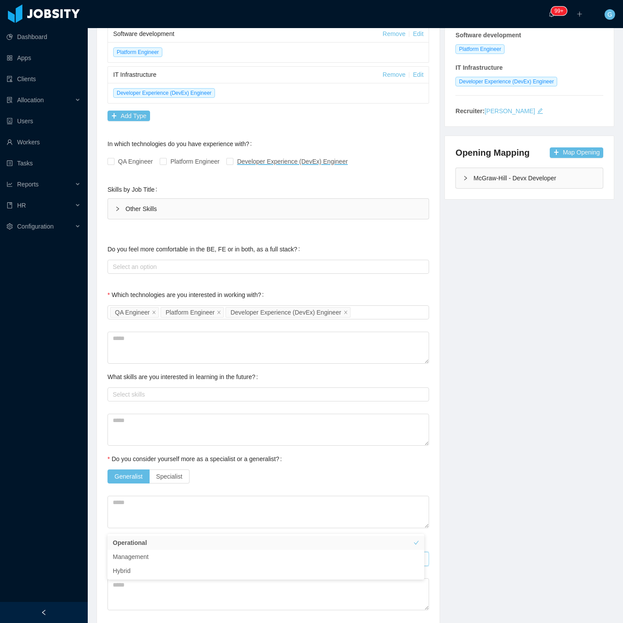
scroll to position [0, 0]
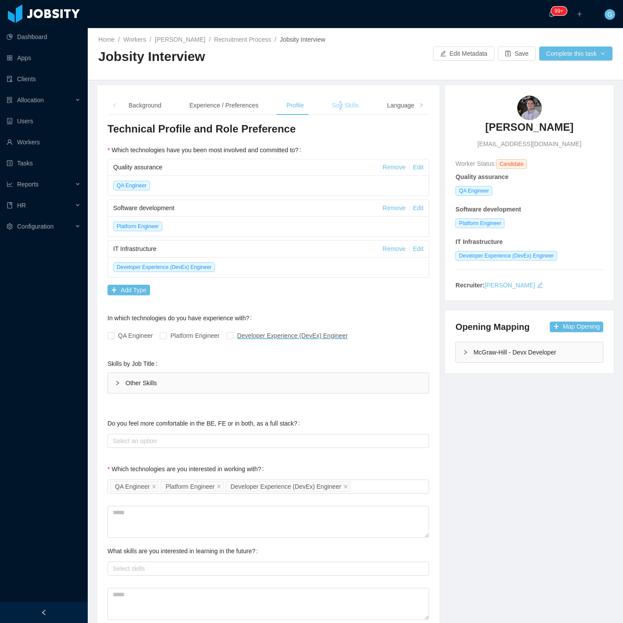
click at [339, 106] on div "Soft Skills" at bounding box center [345, 106] width 41 height 20
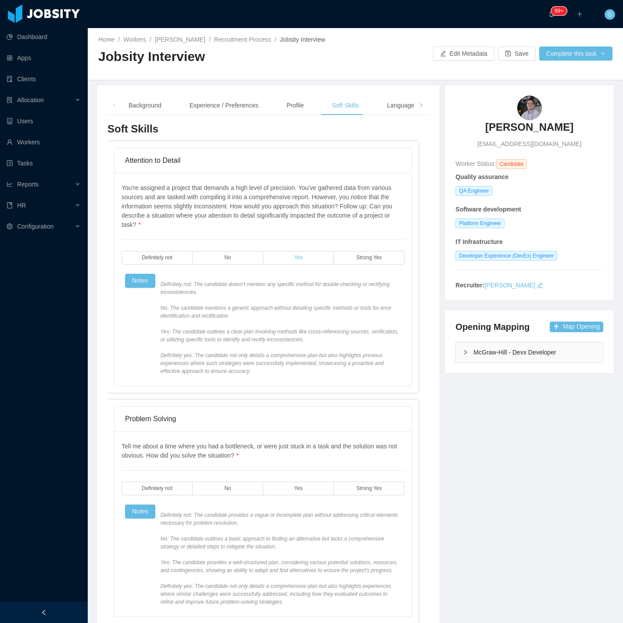
click at [303, 254] on label "Yes" at bounding box center [298, 258] width 71 height 14
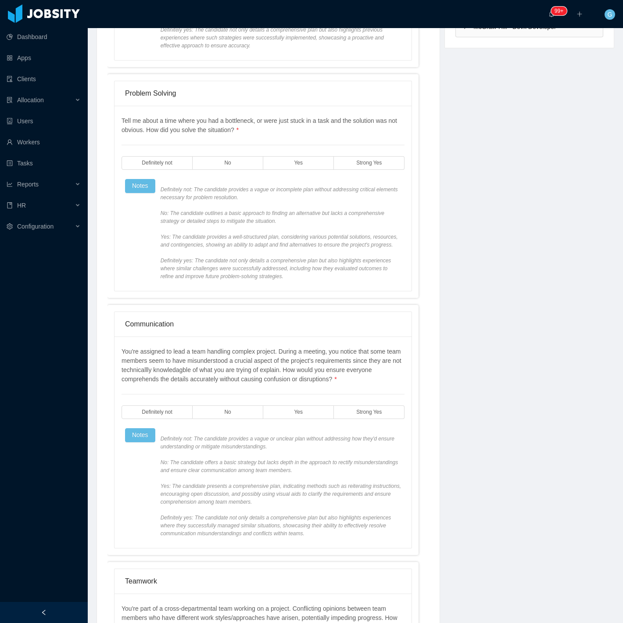
scroll to position [389, 0]
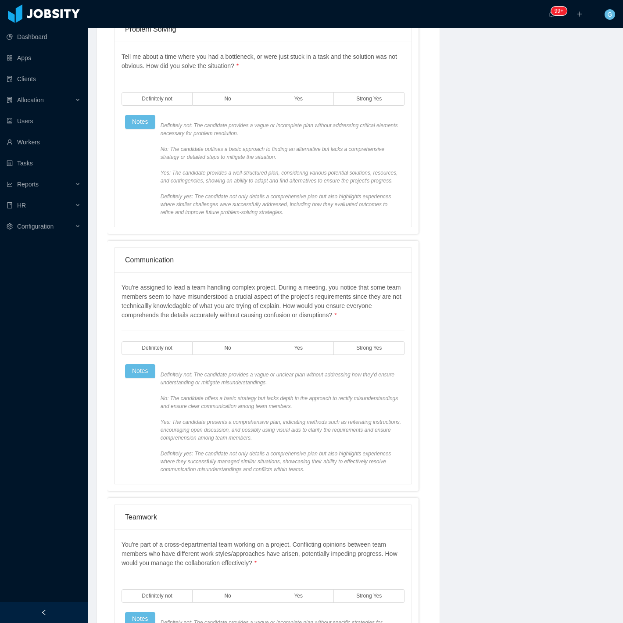
click at [297, 86] on div "Tell me about a time where you had a bottleneck, or were just stuck in a task a…" at bounding box center [262, 134] width 283 height 164
drag, startPoint x: 297, startPoint y: 94, endPoint x: 293, endPoint y: 145, distance: 51.1
click at [297, 95] on label "Yes" at bounding box center [298, 99] width 71 height 14
click at [300, 352] on label "Yes" at bounding box center [298, 348] width 71 height 14
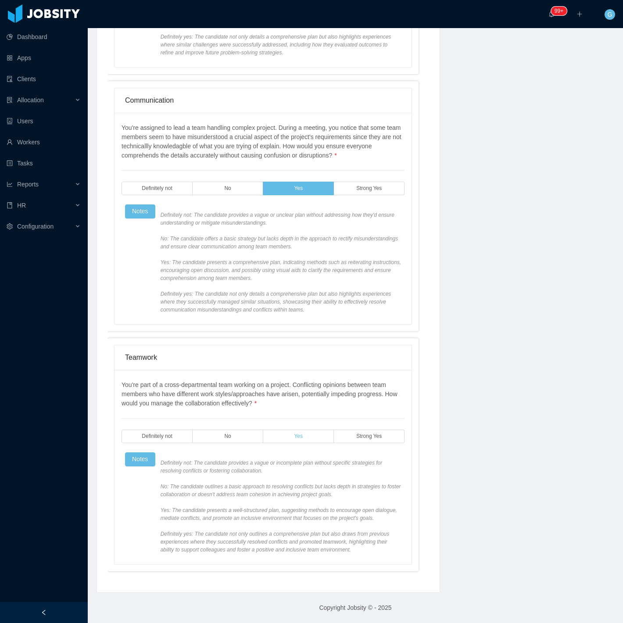
click at [297, 430] on label "Yes" at bounding box center [298, 436] width 71 height 14
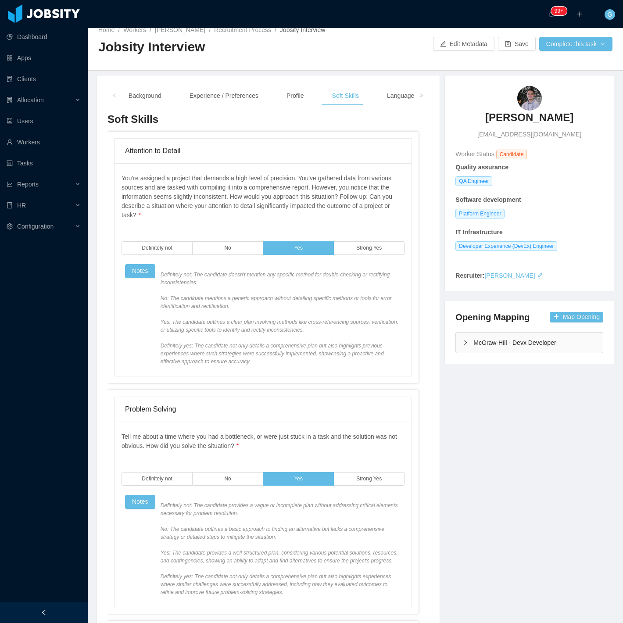
scroll to position [0, 0]
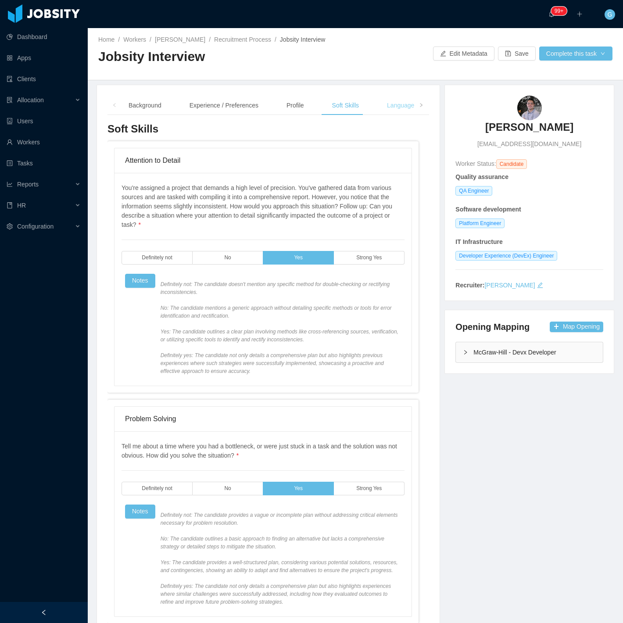
click at [397, 110] on div "Language" at bounding box center [400, 106] width 41 height 20
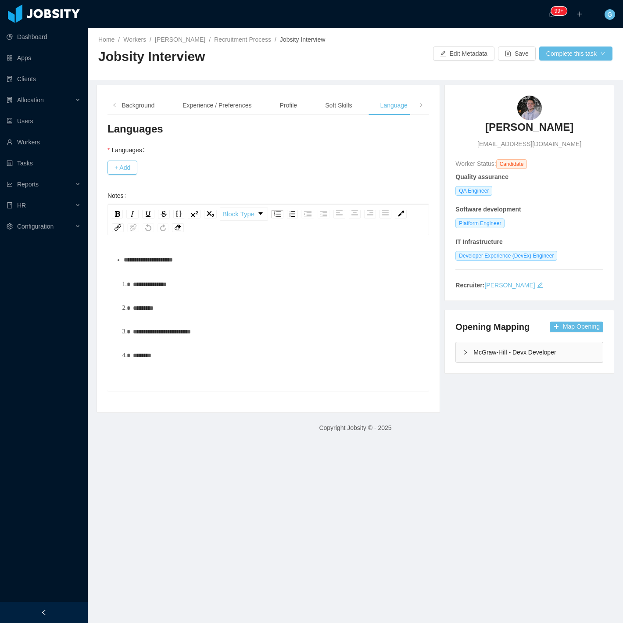
drag, startPoint x: 148, startPoint y: 164, endPoint x: 147, endPoint y: 177, distance: 13.2
click at [148, 174] on div "+ Add" at bounding box center [267, 168] width 321 height 18
click at [132, 171] on button "+ Add" at bounding box center [122, 168] width 30 height 14
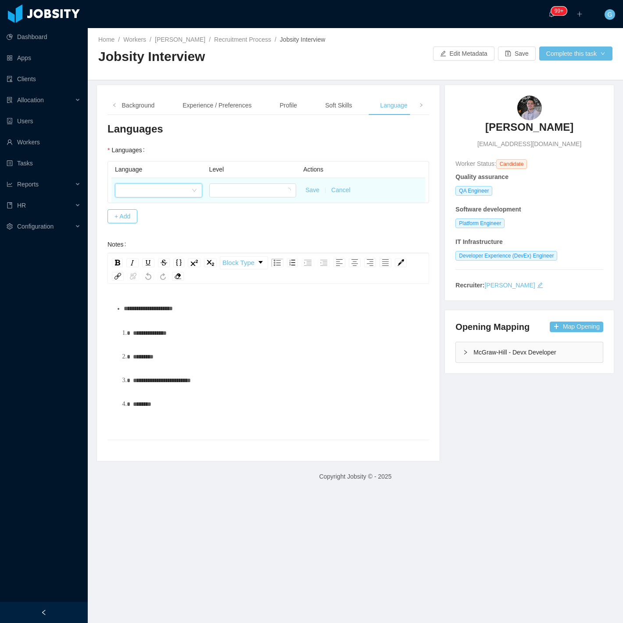
click at [167, 192] on div at bounding box center [155, 190] width 71 height 13
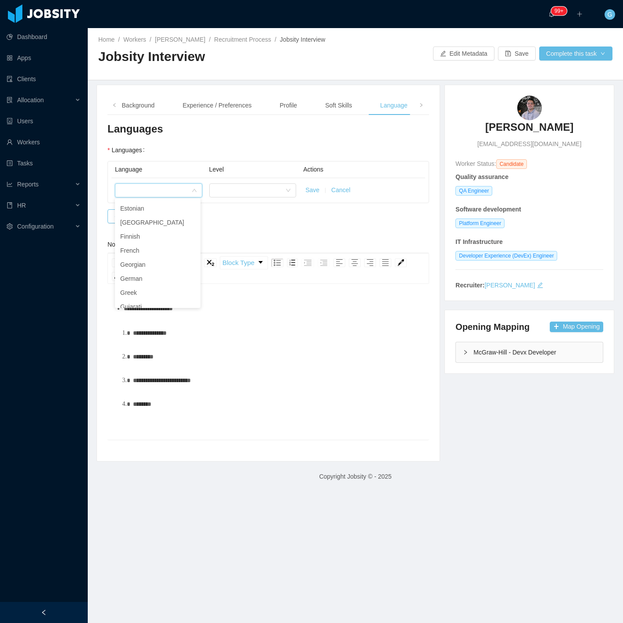
scroll to position [195, 0]
click at [141, 207] on li "English" at bounding box center [158, 209] width 86 height 14
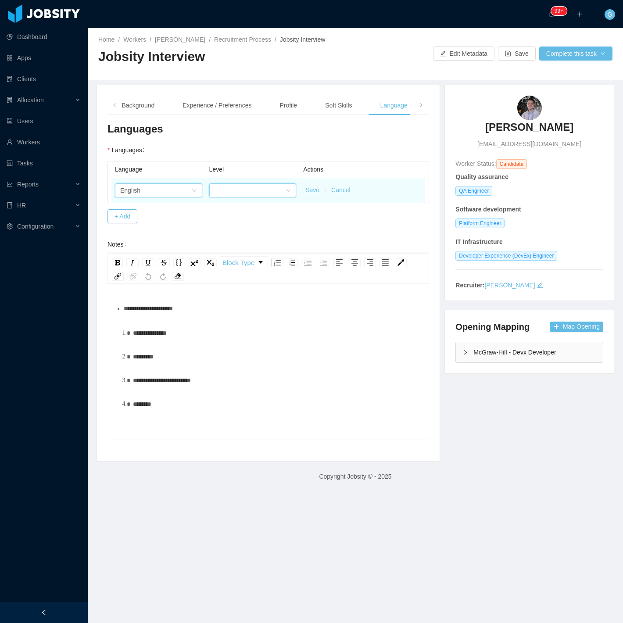
click at [221, 188] on div at bounding box center [249, 190] width 71 height 13
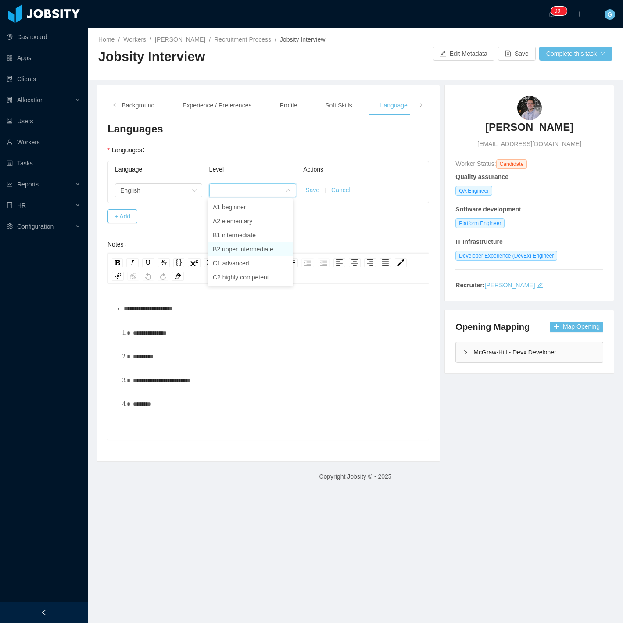
drag, startPoint x: 234, startPoint y: 252, endPoint x: 234, endPoint y: 246, distance: 5.3
click at [234, 246] on li "B2 upper intermediate" at bounding box center [250, 249] width 86 height 14
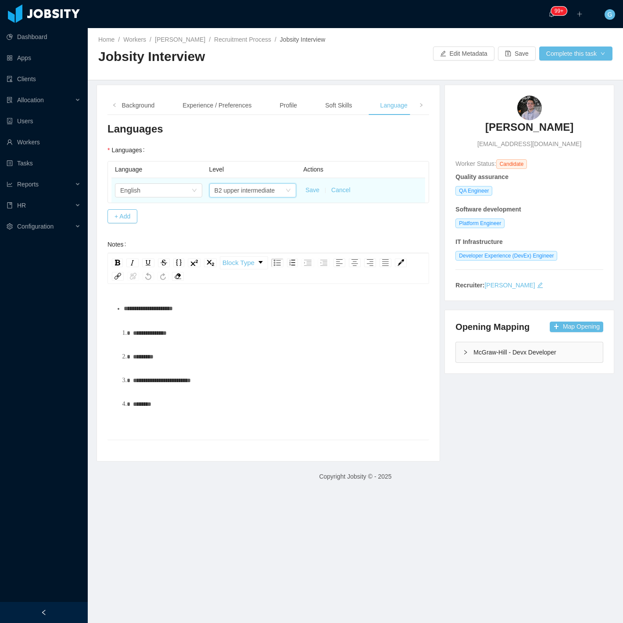
click at [244, 196] on div "B2 upper intermediate" at bounding box center [252, 190] width 87 height 14
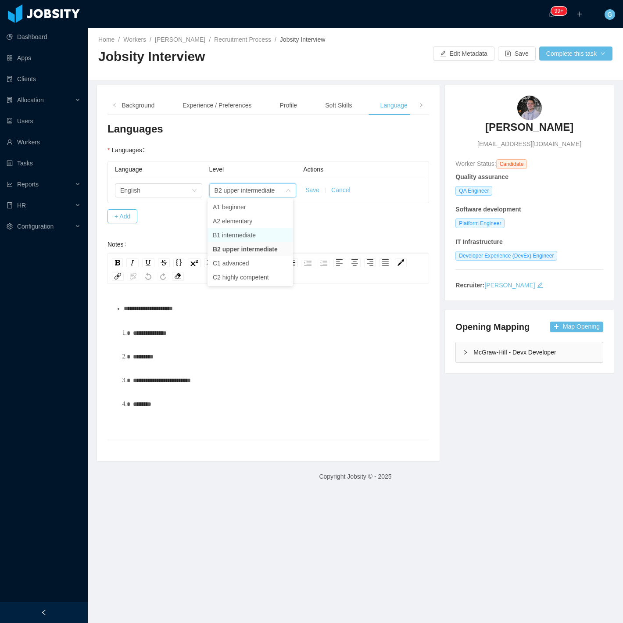
click at [231, 233] on li "B1 intermediate" at bounding box center [250, 235] width 86 height 14
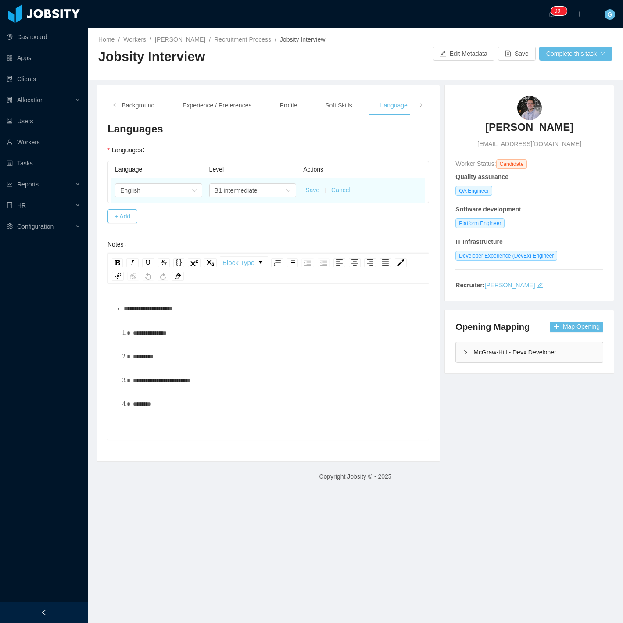
click at [305, 191] on button "Save" at bounding box center [312, 189] width 14 height 9
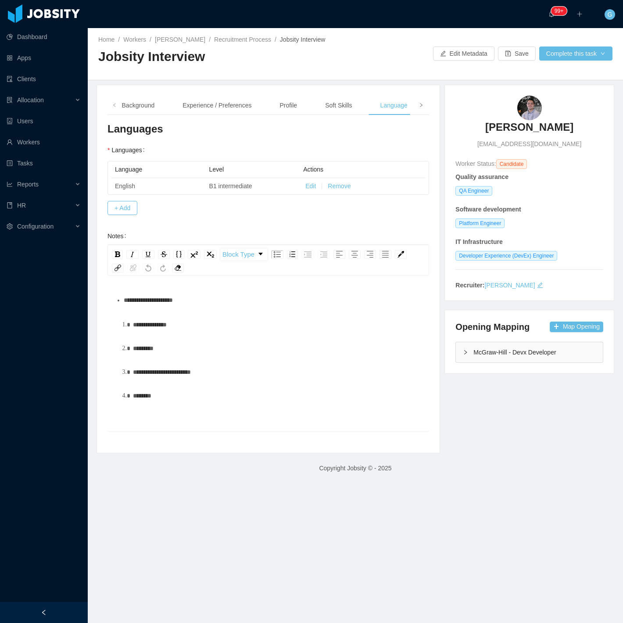
click at [420, 109] on span at bounding box center [421, 105] width 14 height 19
click at [392, 107] on div "Notes" at bounding box center [399, 106] width 30 height 20
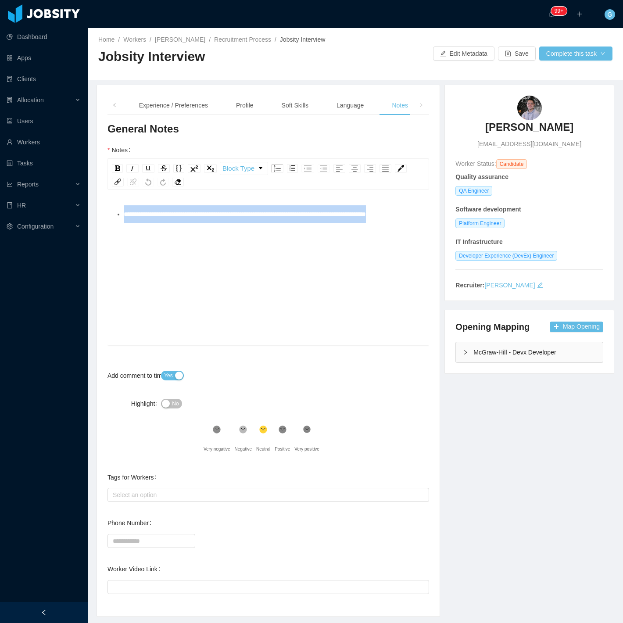
drag, startPoint x: 230, startPoint y: 251, endPoint x: 164, endPoint y: 199, distance: 84.3
click at [132, 170] on div "**********" at bounding box center [267, 252] width 321 height 186
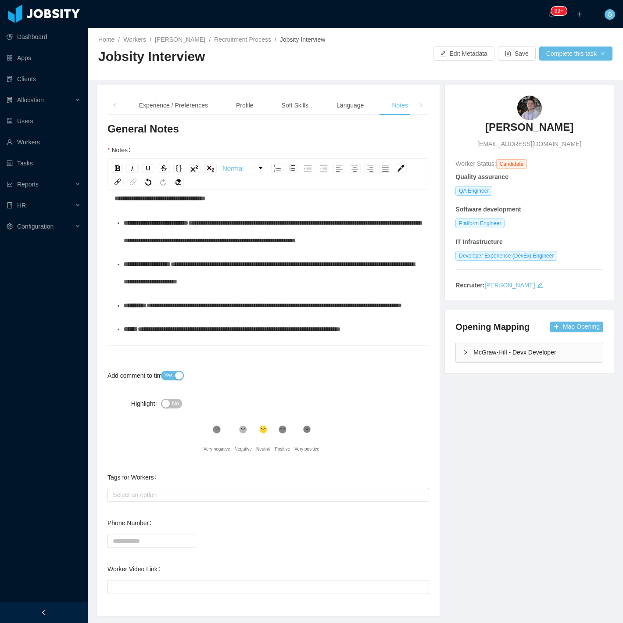
scroll to position [0, 0]
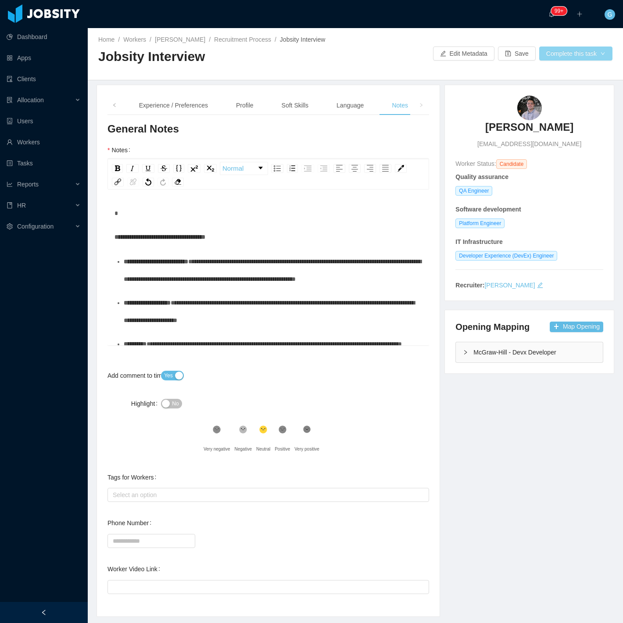
click at [565, 56] on button "Complete this task" at bounding box center [575, 53] width 73 height 14
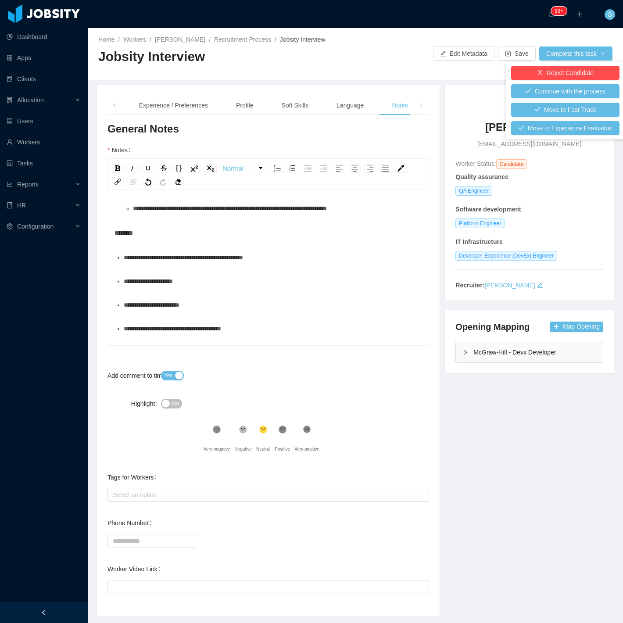
scroll to position [292, 0]
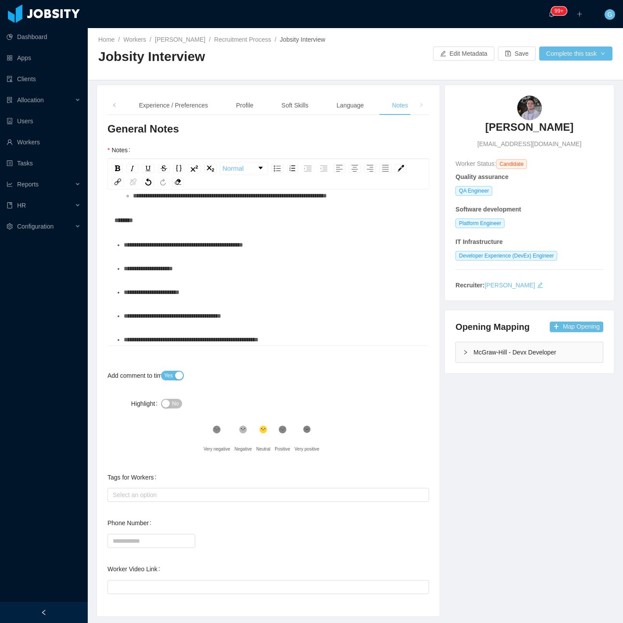
click at [140, 575] on div "Worker Video Link" at bounding box center [135, 569] width 56 height 18
click at [143, 585] on input "Worker Video Link" at bounding box center [267, 587] width 321 height 14
paste input "**********"
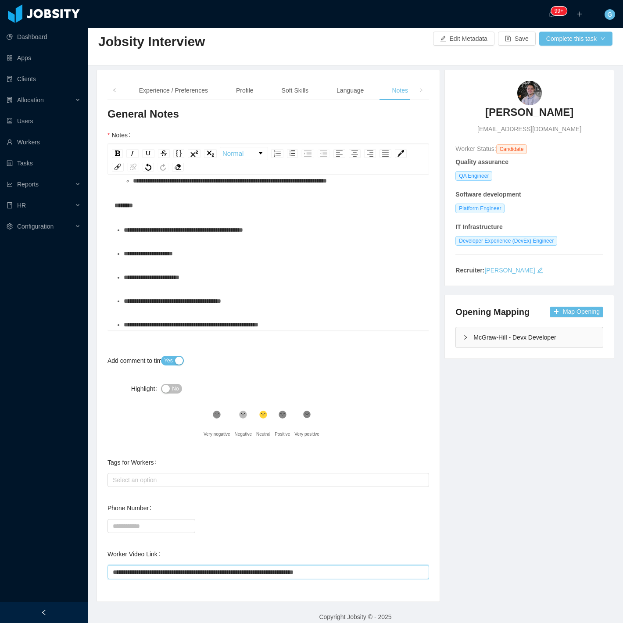
scroll to position [0, 0]
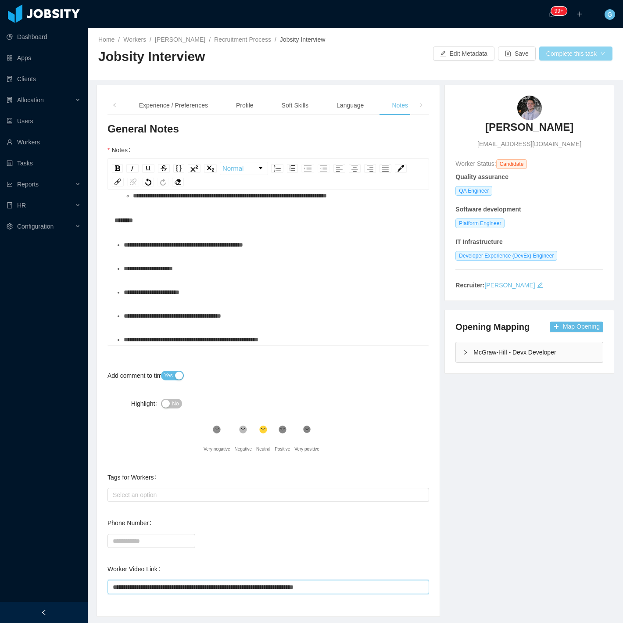
type input "**********"
click at [563, 47] on button "Complete this task" at bounding box center [575, 53] width 73 height 14
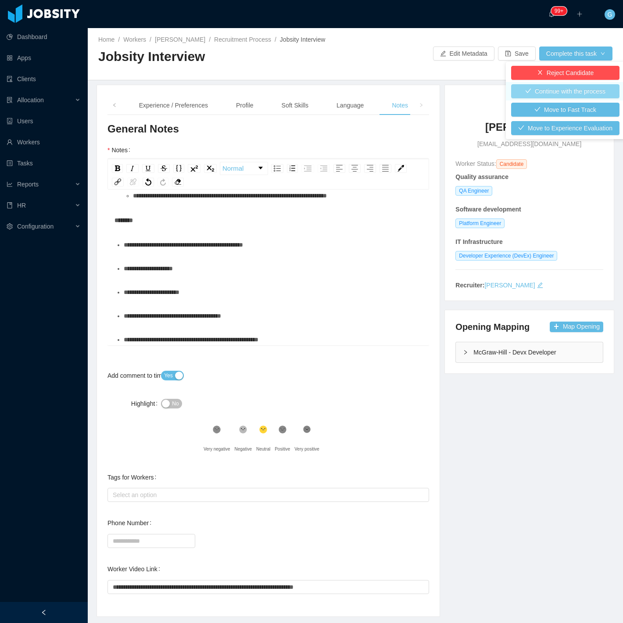
click at [563, 94] on button "Continue with the process" at bounding box center [565, 91] width 108 height 14
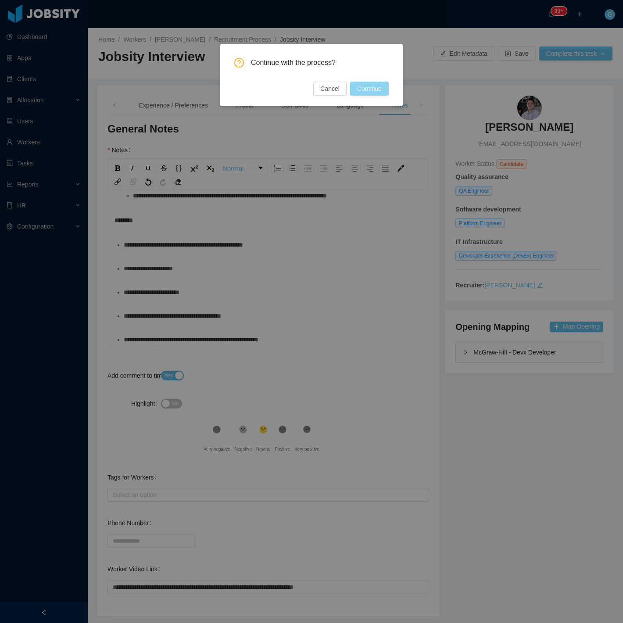
click at [366, 91] on button "Continue" at bounding box center [369, 89] width 39 height 14
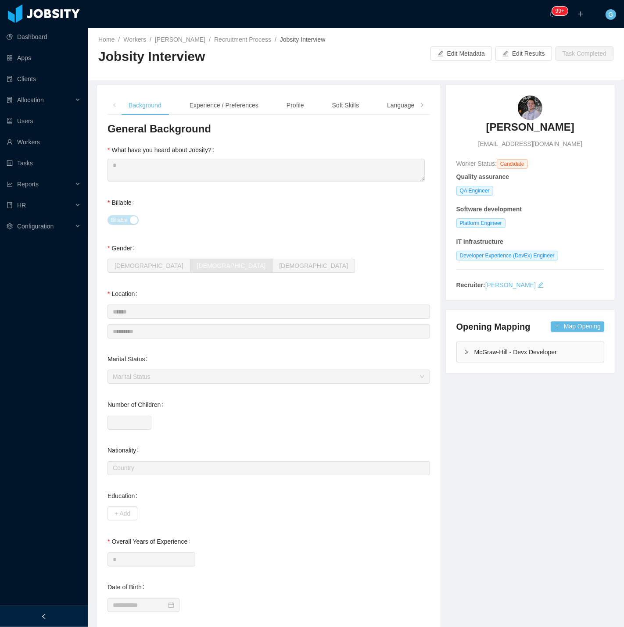
click at [512, 125] on h3 "Andrey Hitoshi" at bounding box center [530, 127] width 88 height 14
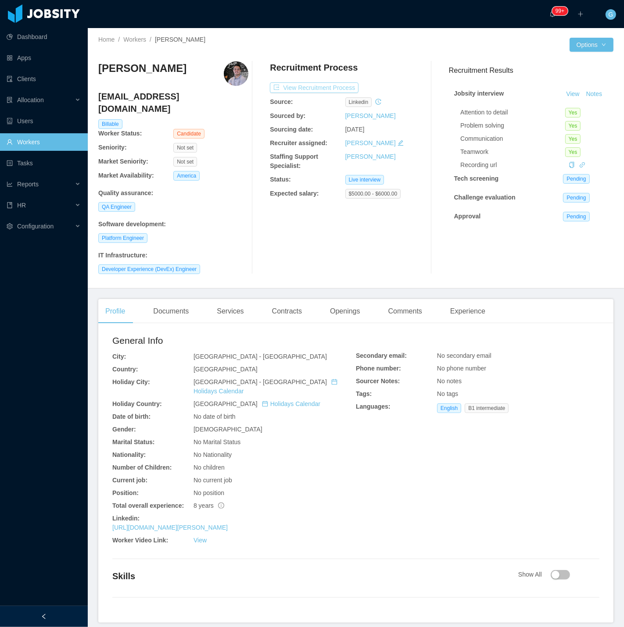
click at [324, 93] on button "View Recruitment Process" at bounding box center [314, 87] width 89 height 11
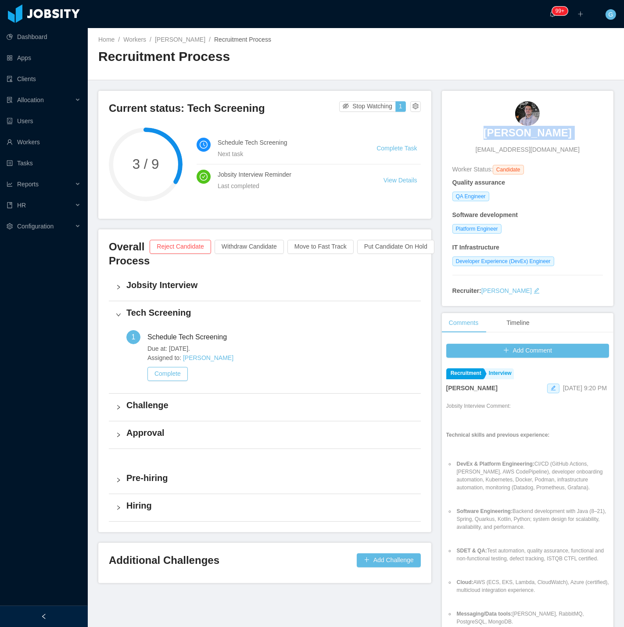
drag, startPoint x: 467, startPoint y: 132, endPoint x: 485, endPoint y: 133, distance: 17.5
click at [485, 133] on div "Andrey Hitoshi andreyhitoshi1997@gmail.com" at bounding box center [527, 127] width 150 height 53
copy h3 "Andrey Hitoshi"
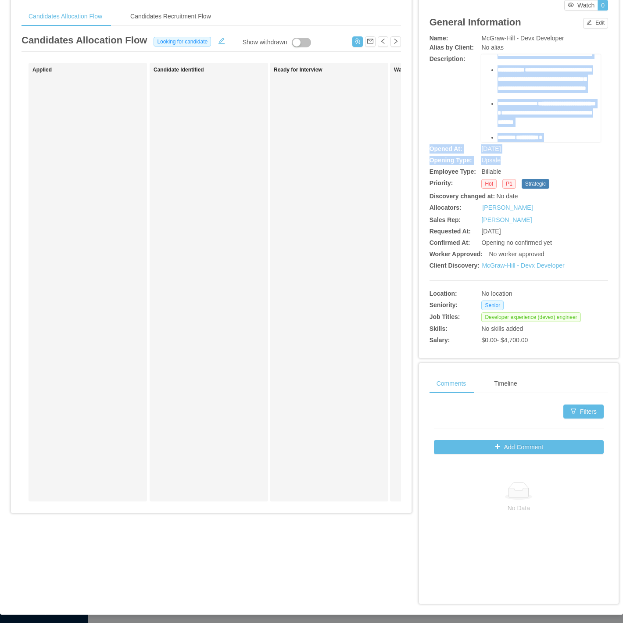
scroll to position [33, 0]
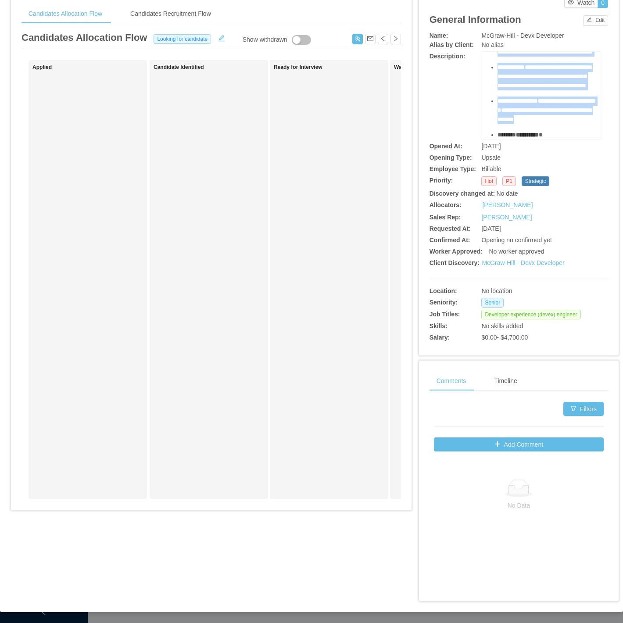
drag, startPoint x: 481, startPoint y: 104, endPoint x: 531, endPoint y: 117, distance: 52.1
click at [540, 117] on div "**********" at bounding box center [540, 96] width 119 height 88
copy div "**********"
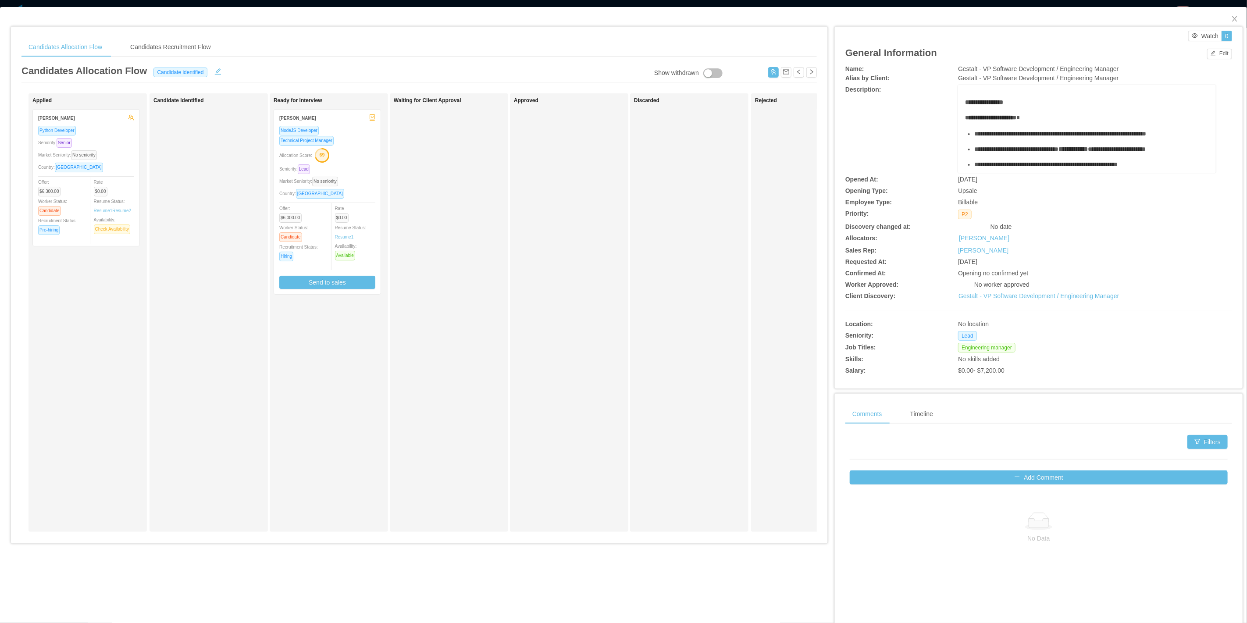
click at [350, 159] on div "Allocation Score: 69" at bounding box center [327, 155] width 96 height 14
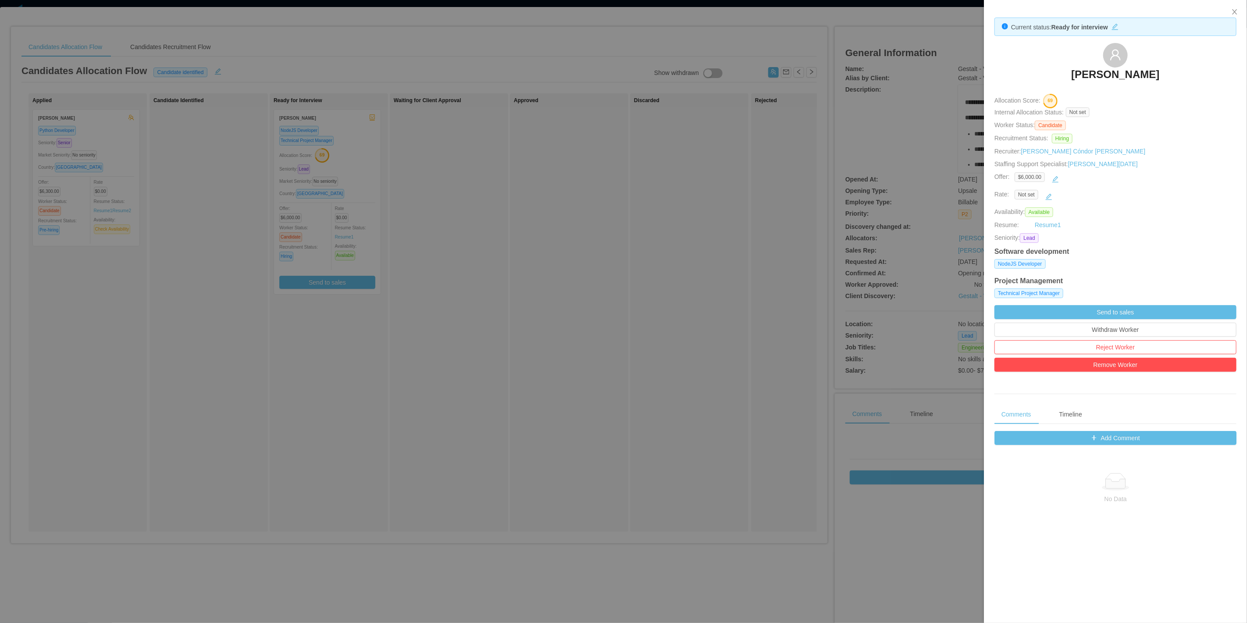
click at [146, 39] on div at bounding box center [623, 311] width 1247 height 623
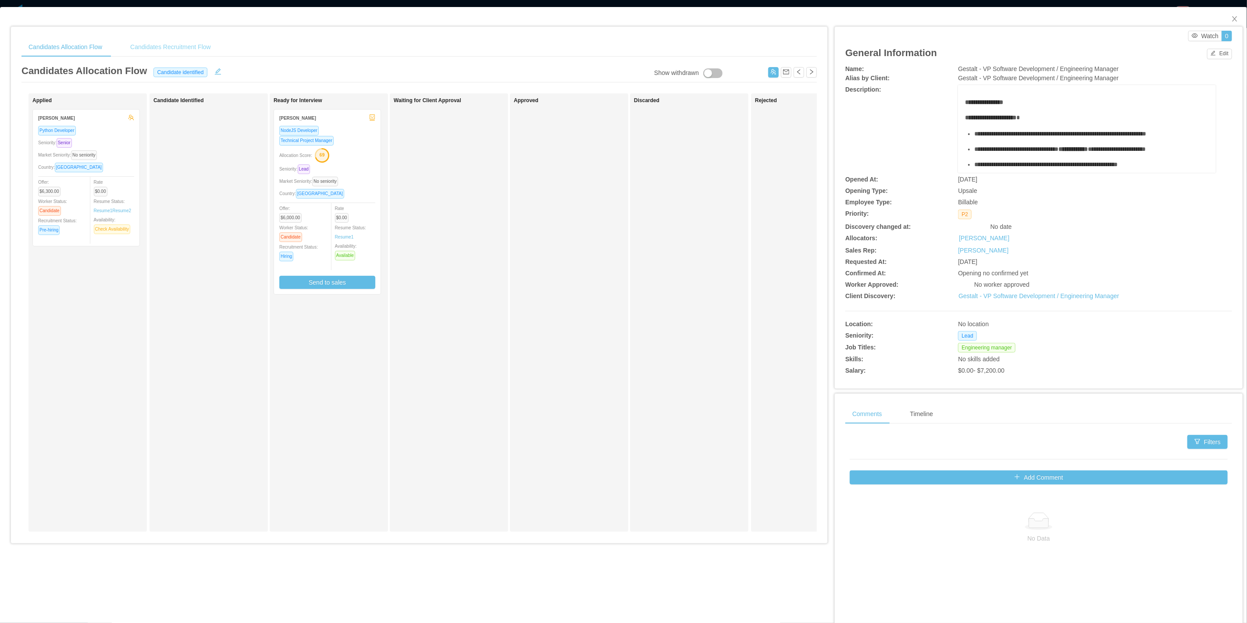
click at [146, 41] on div "Candidates Recruitment Flow" at bounding box center [170, 47] width 95 height 20
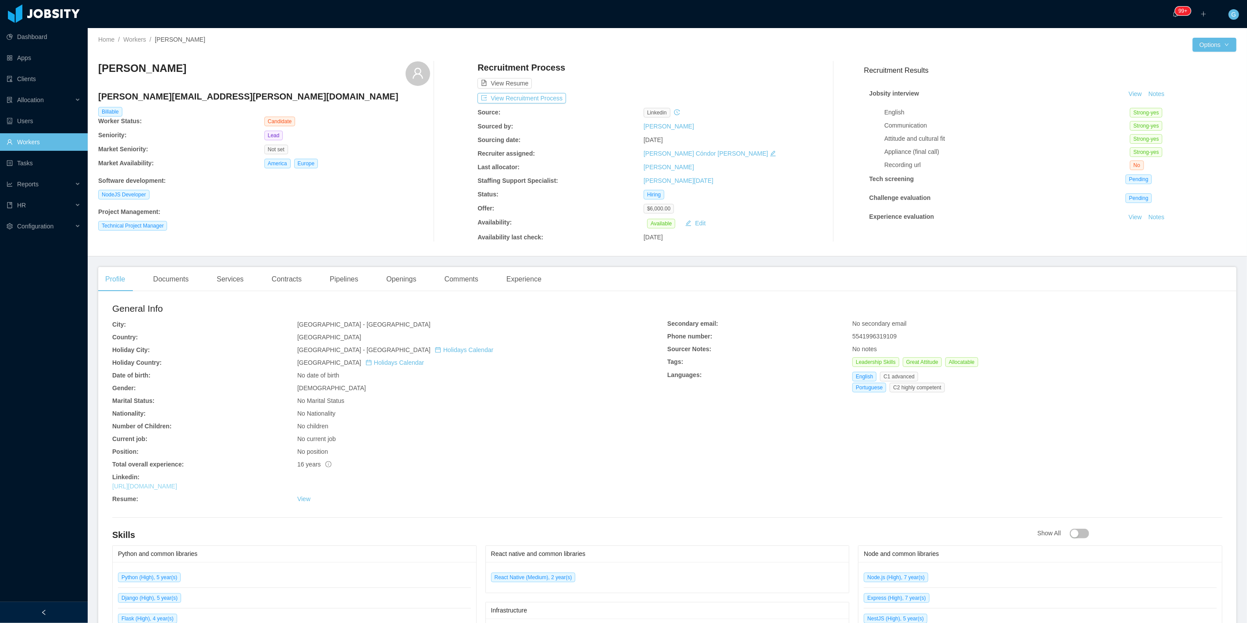
click at [177, 489] on link "https://br.linkedin.com/in/douglasmcordeiro" at bounding box center [144, 486] width 65 height 7
